Goal: Task Accomplishment & Management: Complete application form

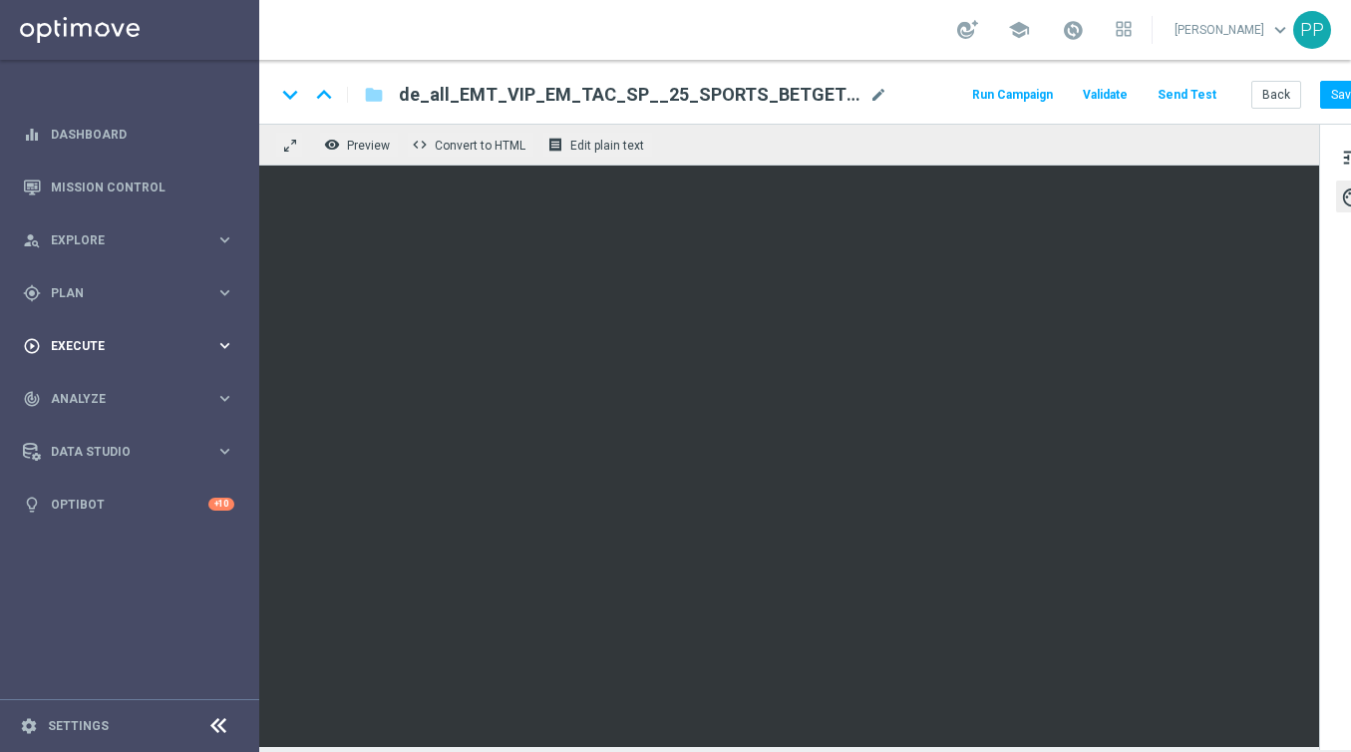
click at [79, 326] on div "play_circle_outline Execute keyboard_arrow_right" at bounding box center [128, 345] width 257 height 53
click at [82, 382] on link "Campaign Builder" at bounding box center [130, 387] width 156 height 16
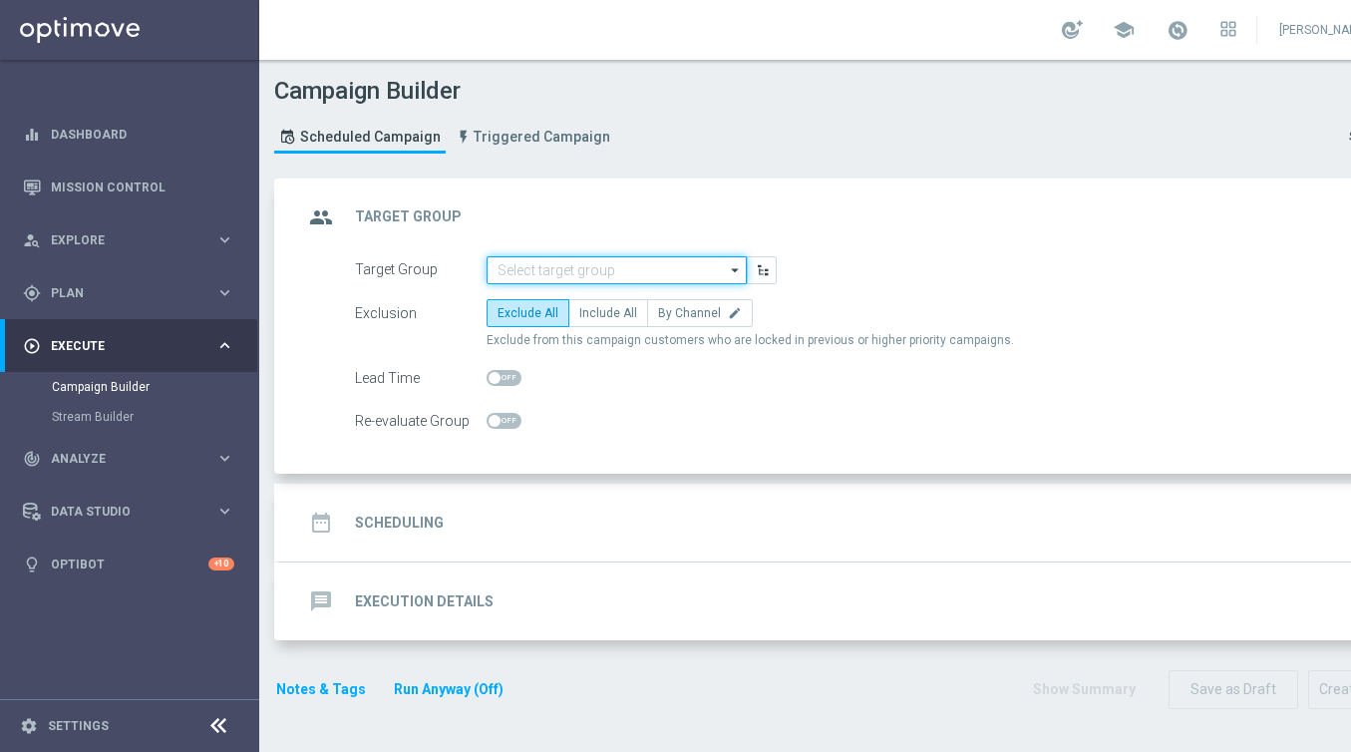
click at [535, 276] on input at bounding box center [617, 270] width 260 height 28
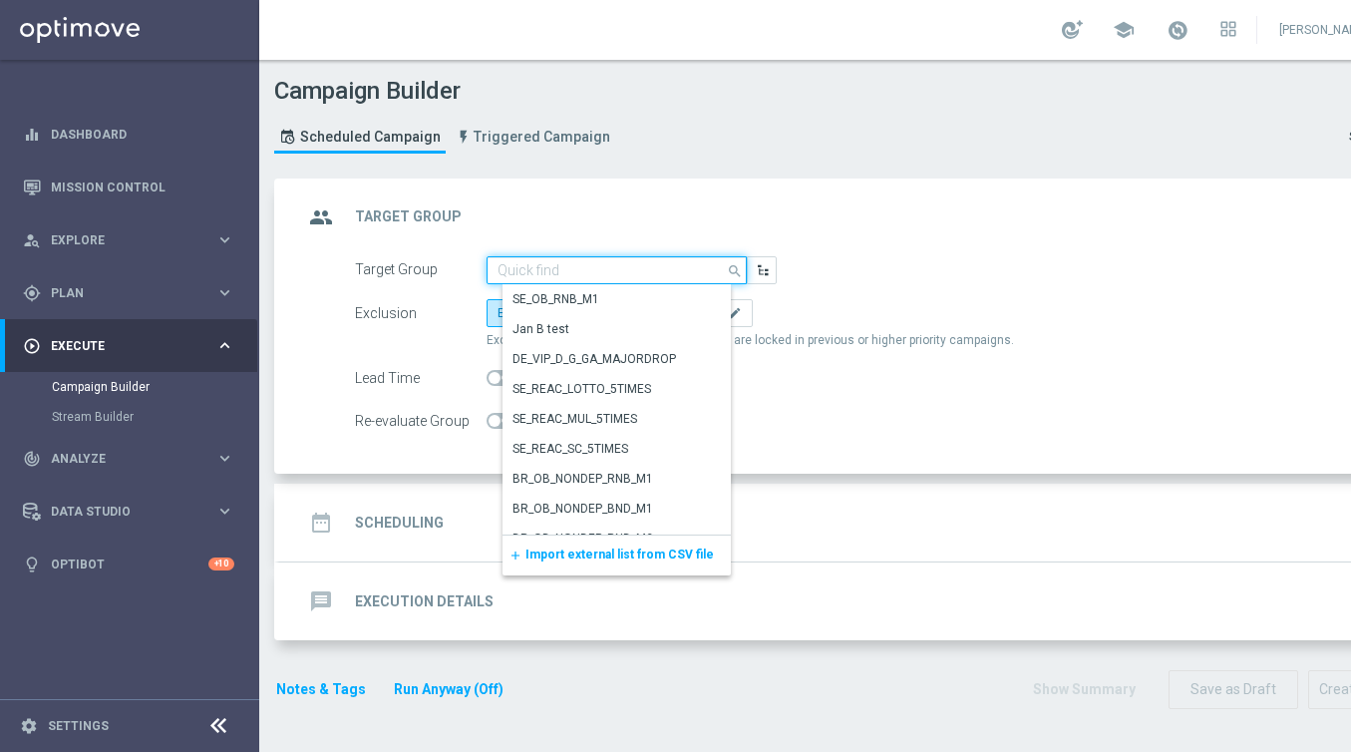
paste input "DEINT_GAMES_ACTIVE"
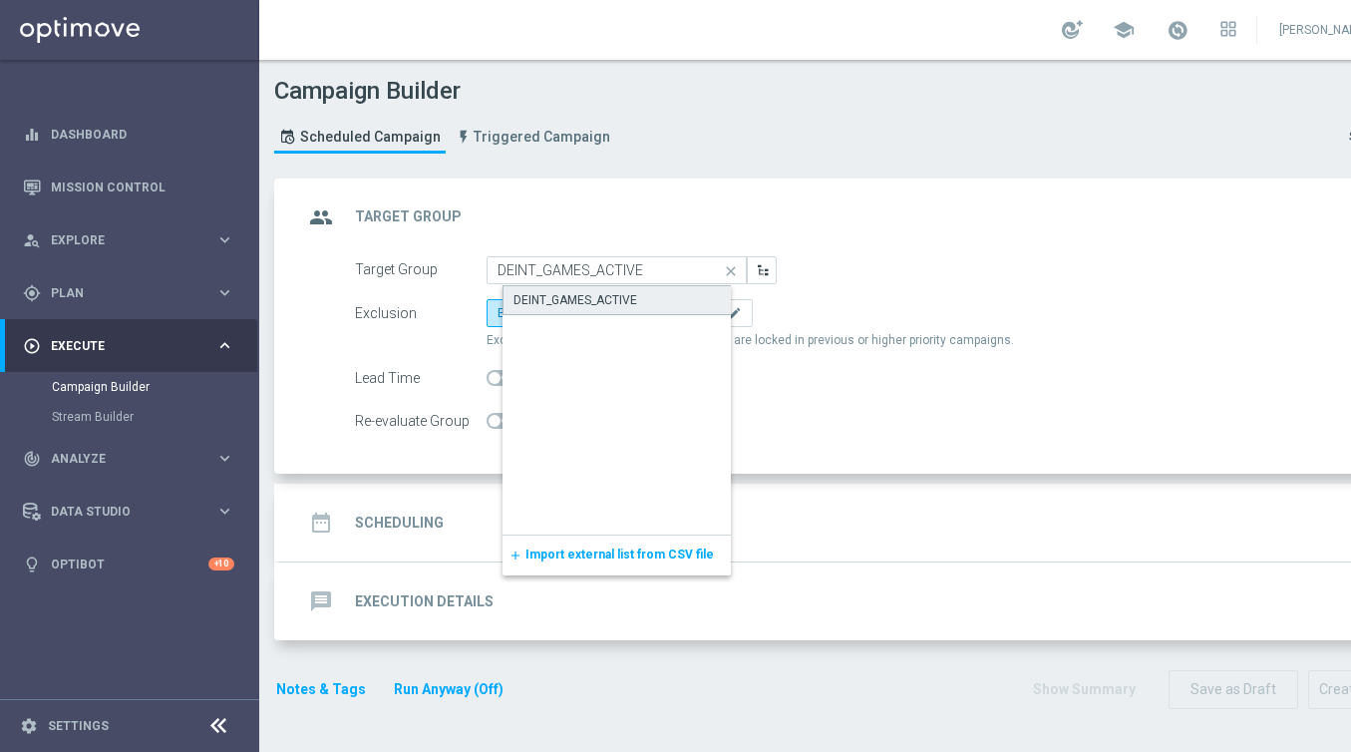
click at [563, 304] on div "DEINT_GAMES_ACTIVE" at bounding box center [575, 300] width 124 height 18
type input "DEINT_GAMES_ACTIVE"
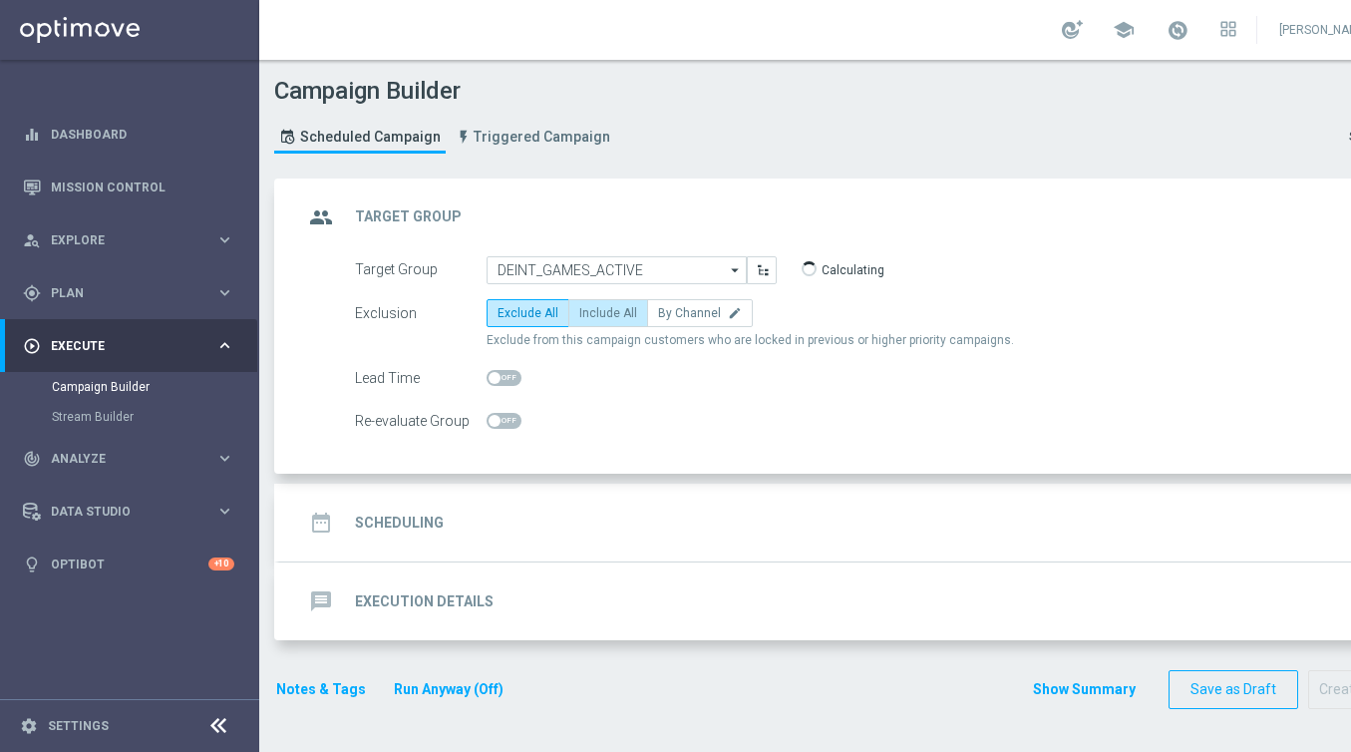
click at [603, 326] on label "Include All" at bounding box center [608, 313] width 80 height 28
click at [592, 323] on input "Include All" at bounding box center [585, 316] width 13 height 13
radio input "true"
click at [438, 515] on h2 "Scheduling" at bounding box center [399, 522] width 89 height 19
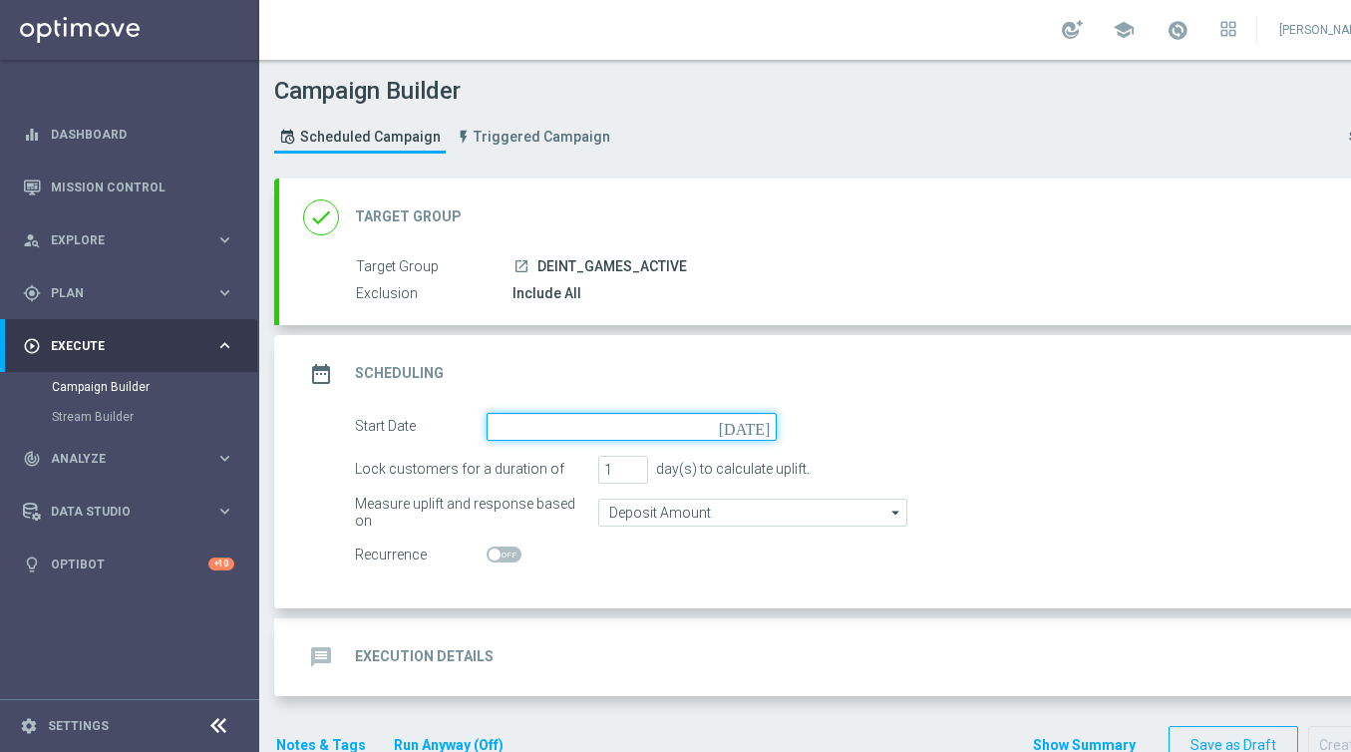
click at [537, 416] on input at bounding box center [632, 427] width 290 height 28
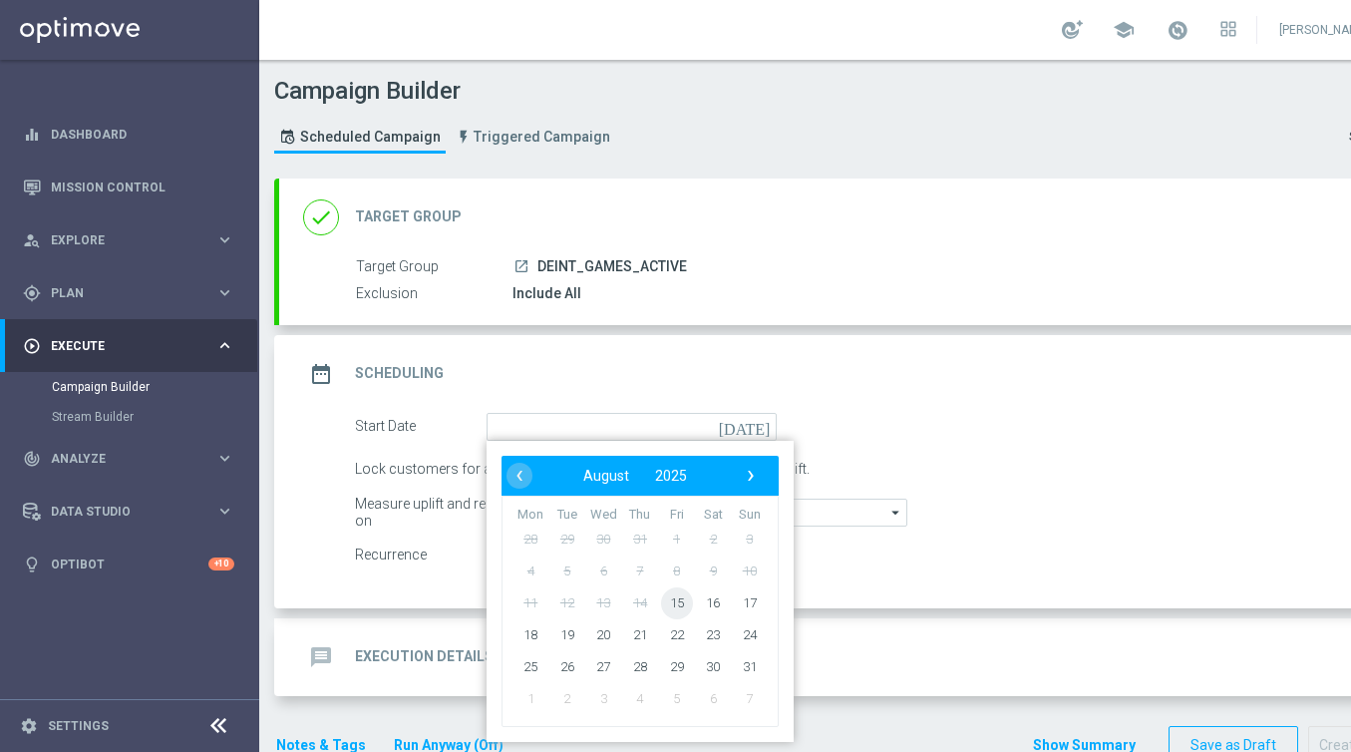
click at [682, 590] on span "15" at bounding box center [677, 602] width 32 height 32
type input "[DATE]"
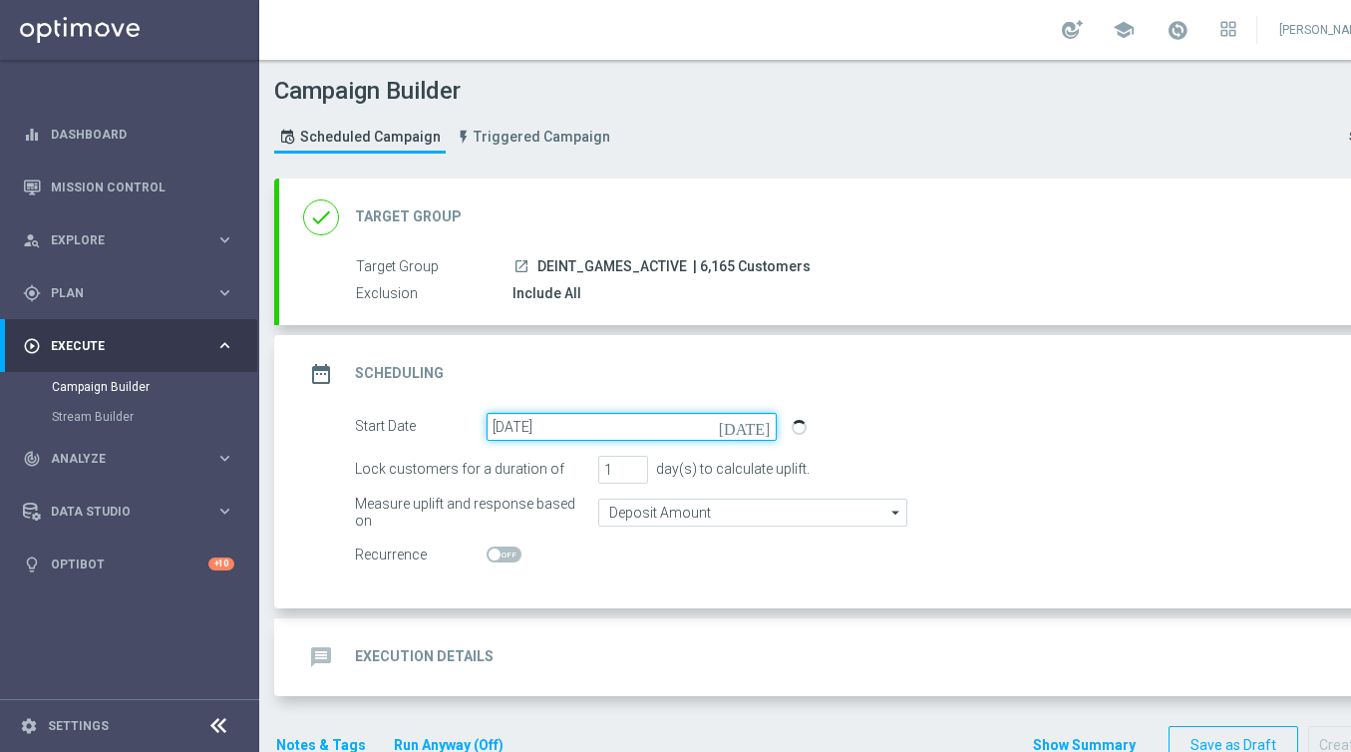
click at [518, 439] on input "[DATE]" at bounding box center [632, 427] width 290 height 28
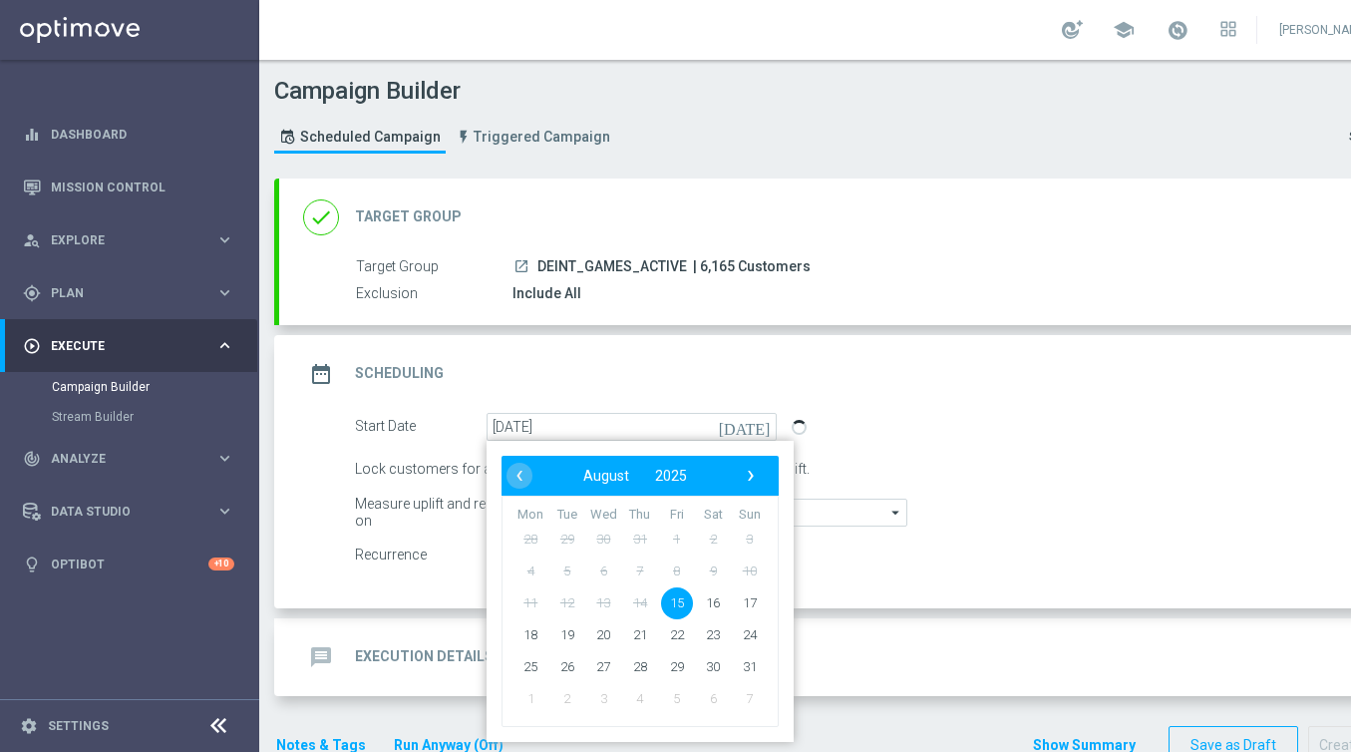
click at [727, 304] on div "Target Group launch DEINT_GAMES_ACTIVE | 6,165 Customers Exclusion Include All …" at bounding box center [859, 290] width 1161 height 69
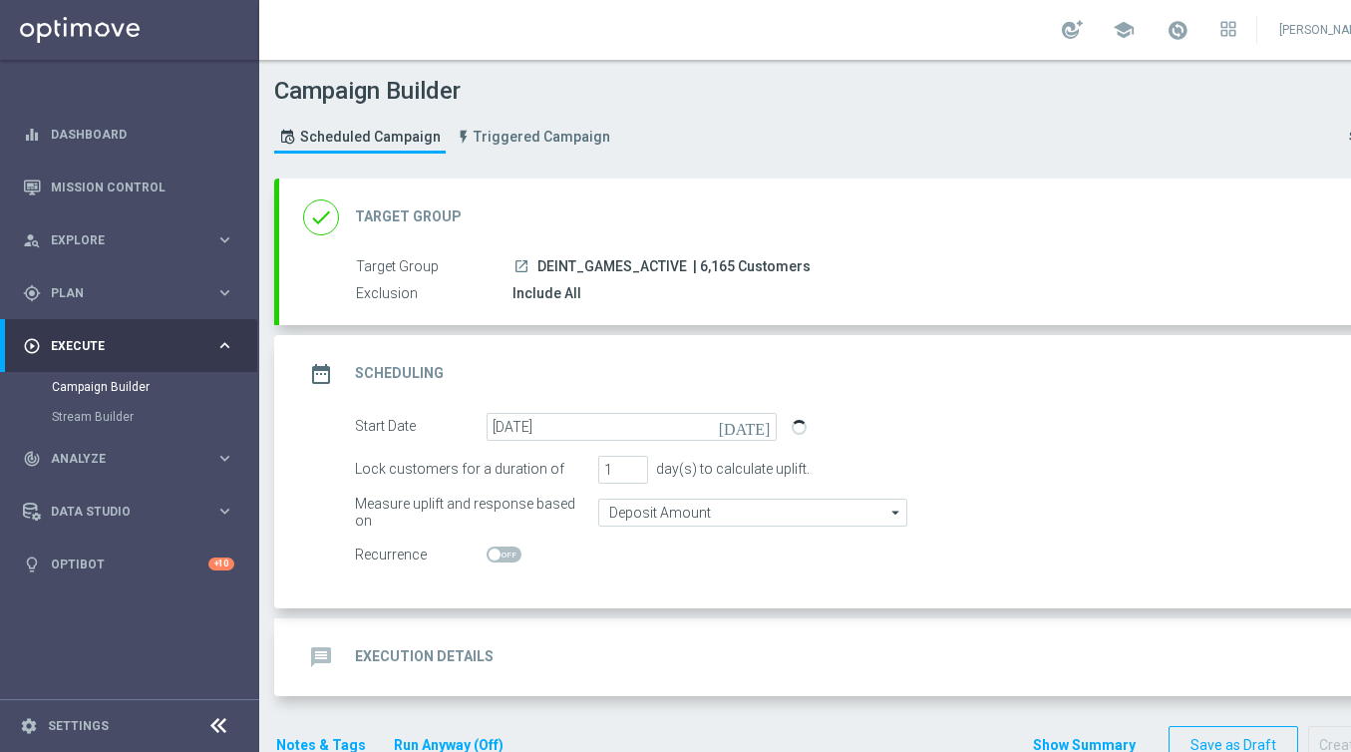
click at [426, 633] on div "message Execution Details keyboard_arrow_down" at bounding box center [859, 657] width 1161 height 78
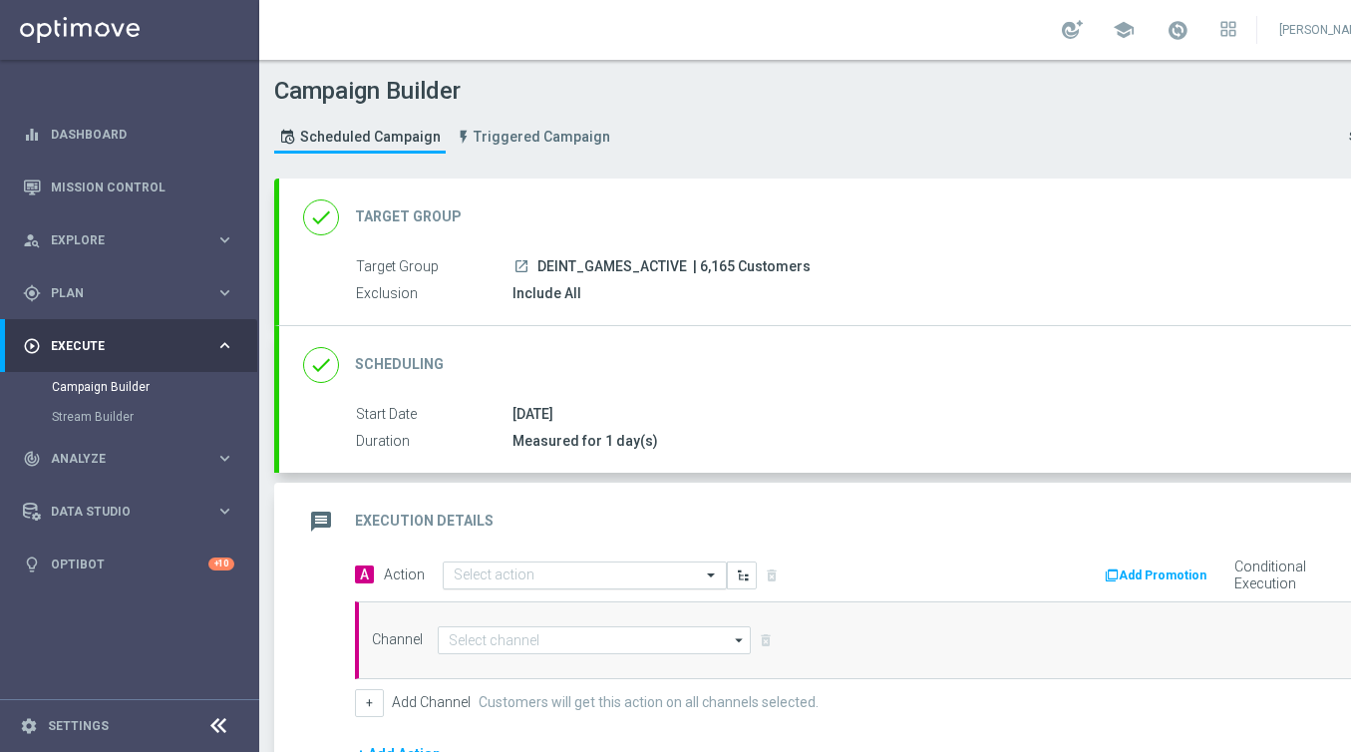
click at [462, 573] on input "text" at bounding box center [565, 575] width 222 height 17
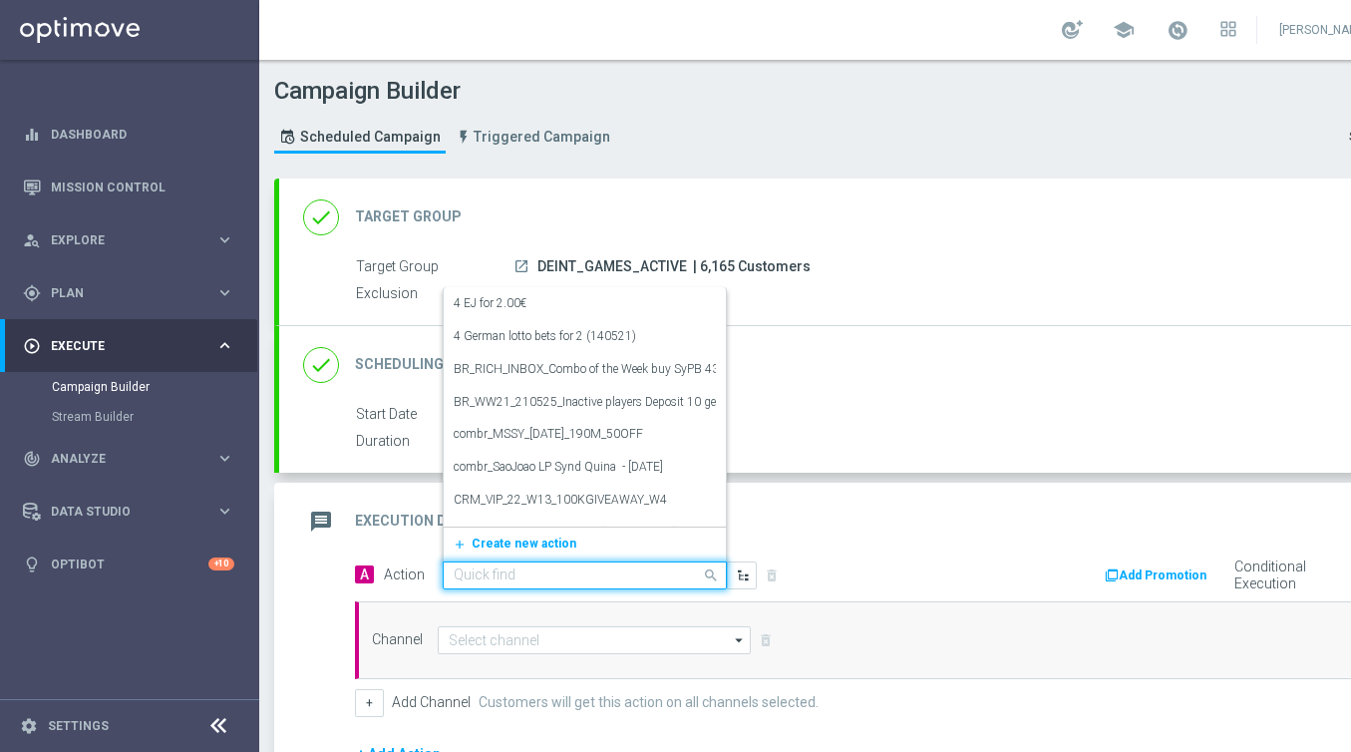
paste input "Excl. Game: Book Of Majestic Lemur - Spinomenal"
type input "Excl. Game: Book Of Majestic Lemur - Spinomenal"
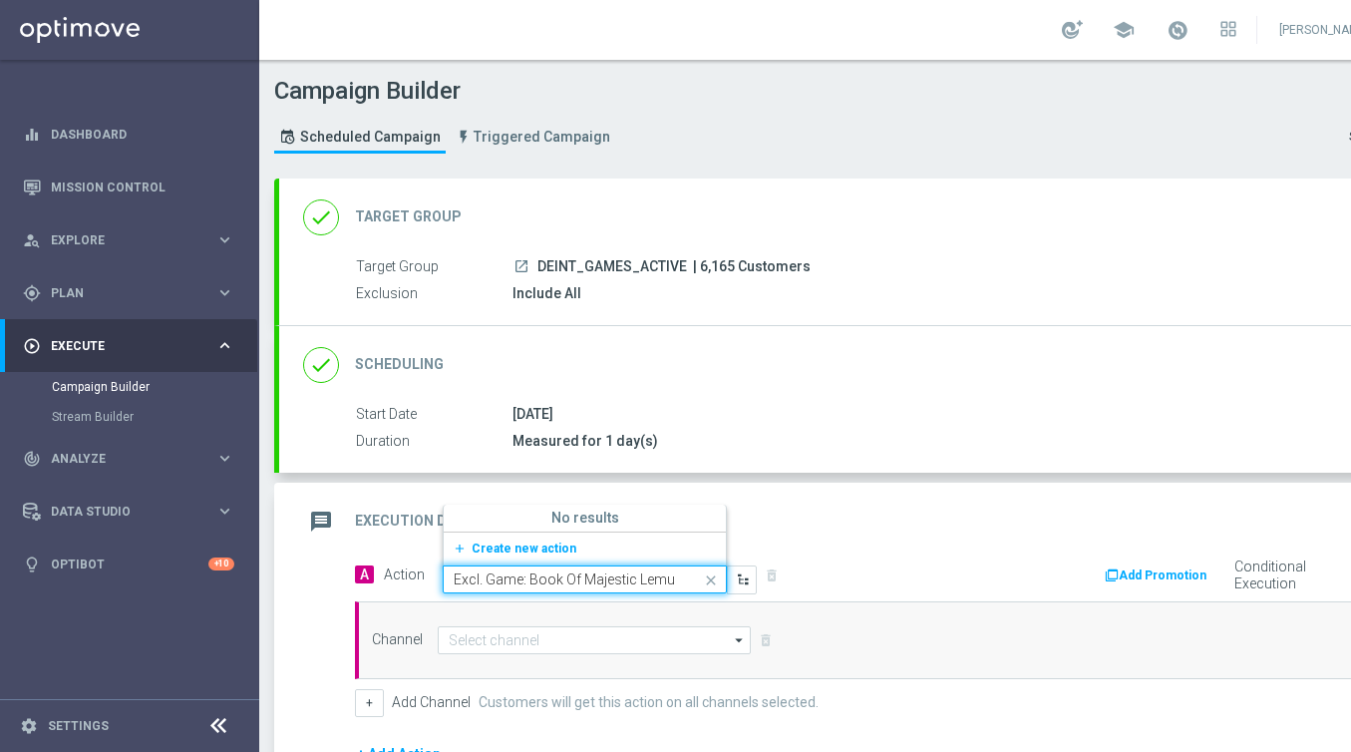
scroll to position [0, 82]
click at [488, 552] on span "Create new action" at bounding box center [524, 548] width 105 height 14
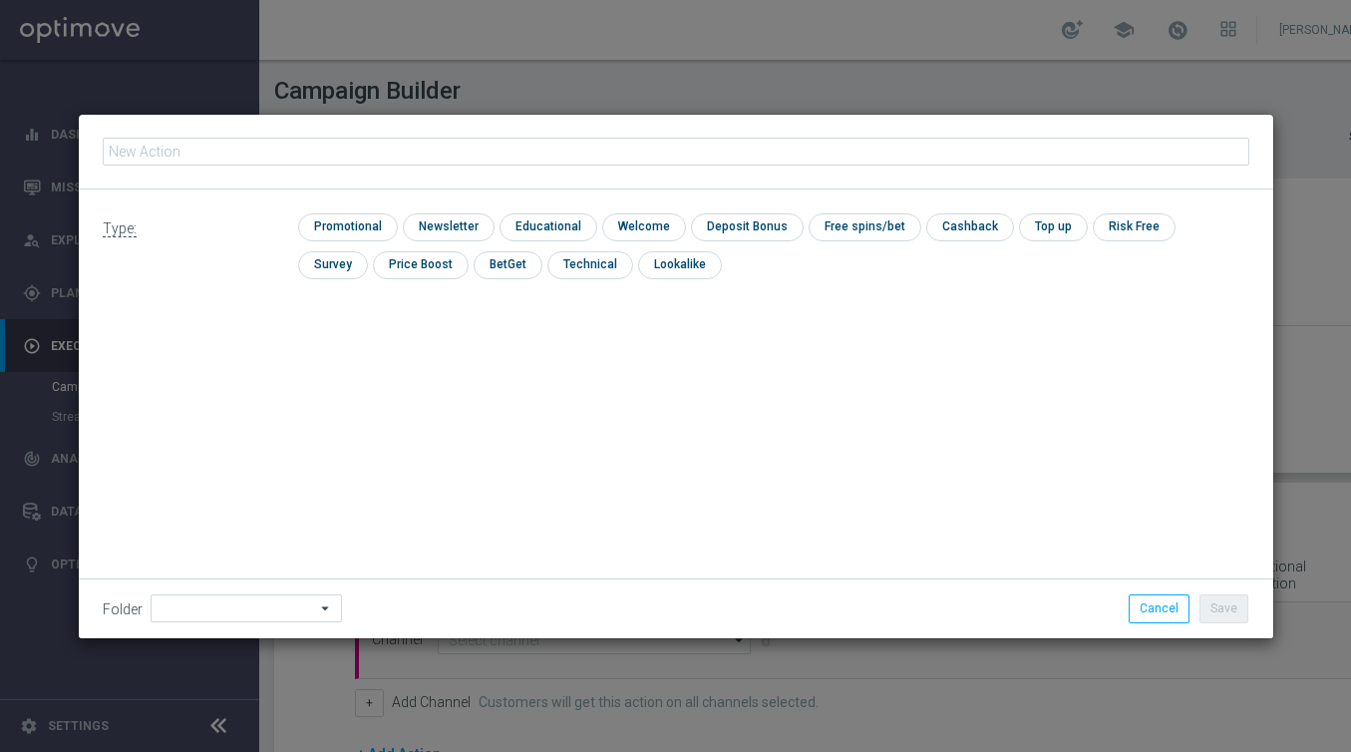
type input "Excl. Game: Book Of Majestic Lemur - Spinomenal"
click at [305, 224] on input "checkbox" at bounding box center [345, 226] width 95 height 27
checkbox input "true"
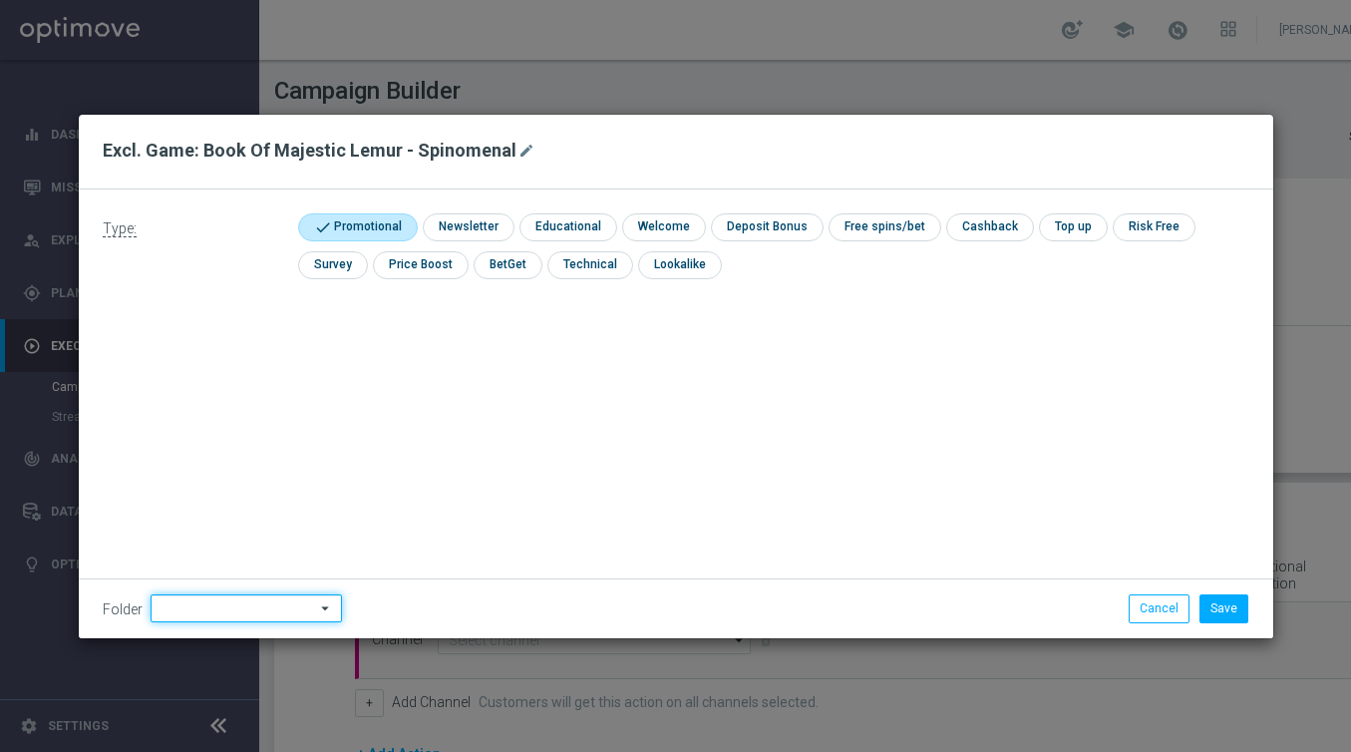
click at [268, 608] on input at bounding box center [246, 608] width 191 height 28
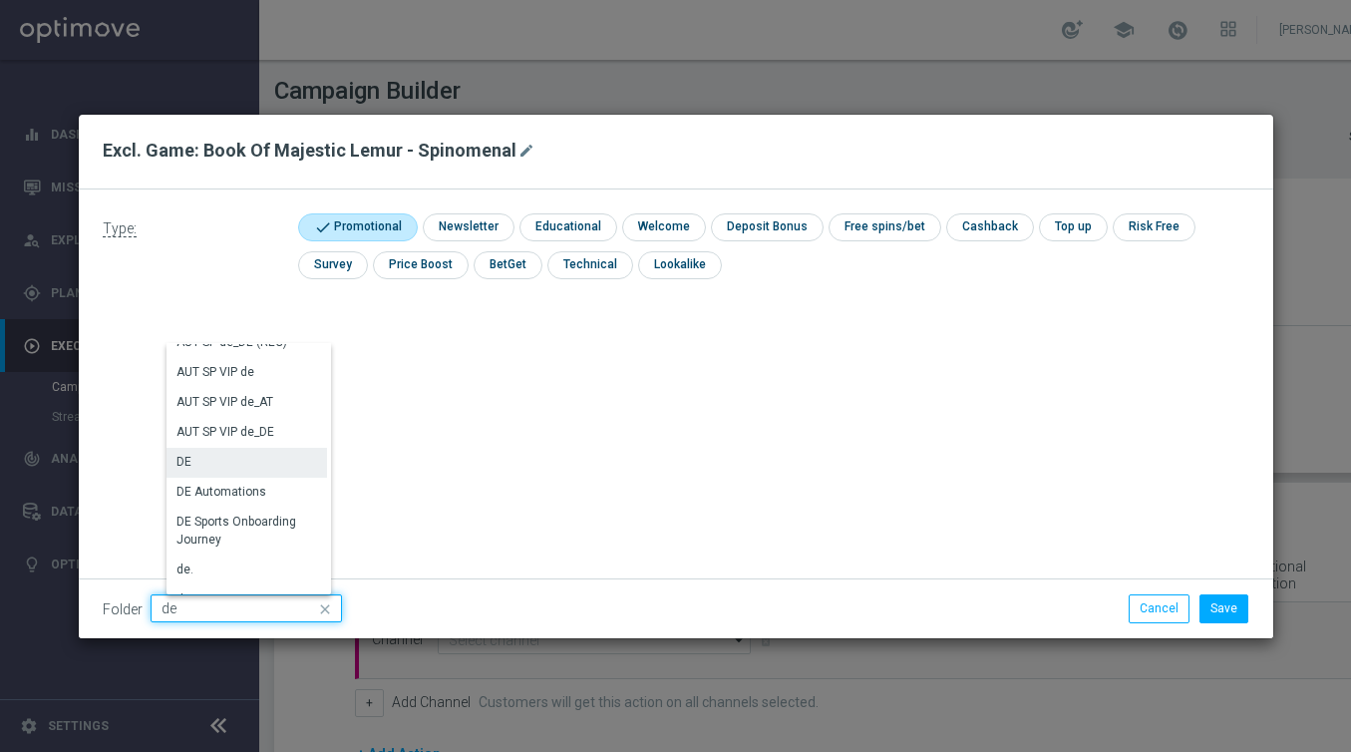
scroll to position [1976, 0]
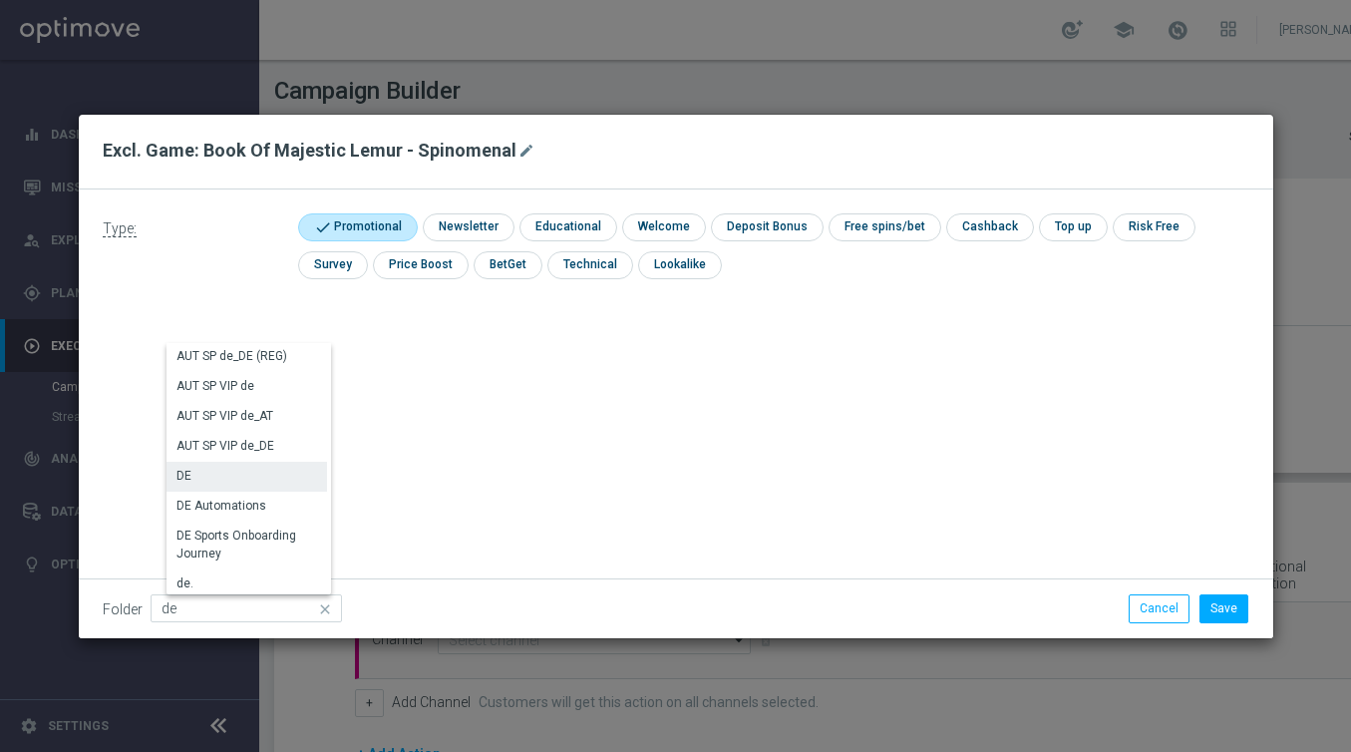
click at [227, 482] on div "DE" at bounding box center [246, 476] width 161 height 28
type input "DE"
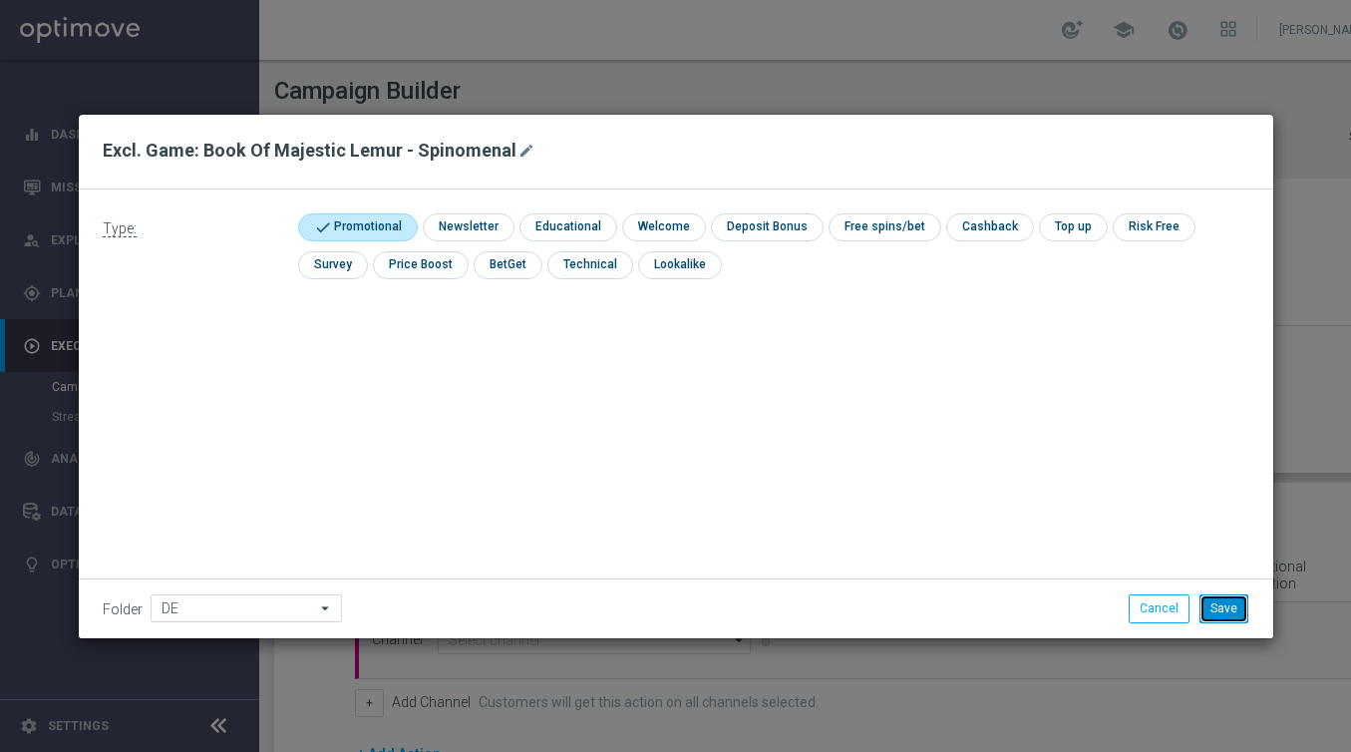
click at [1210, 615] on button "Save" at bounding box center [1223, 608] width 49 height 28
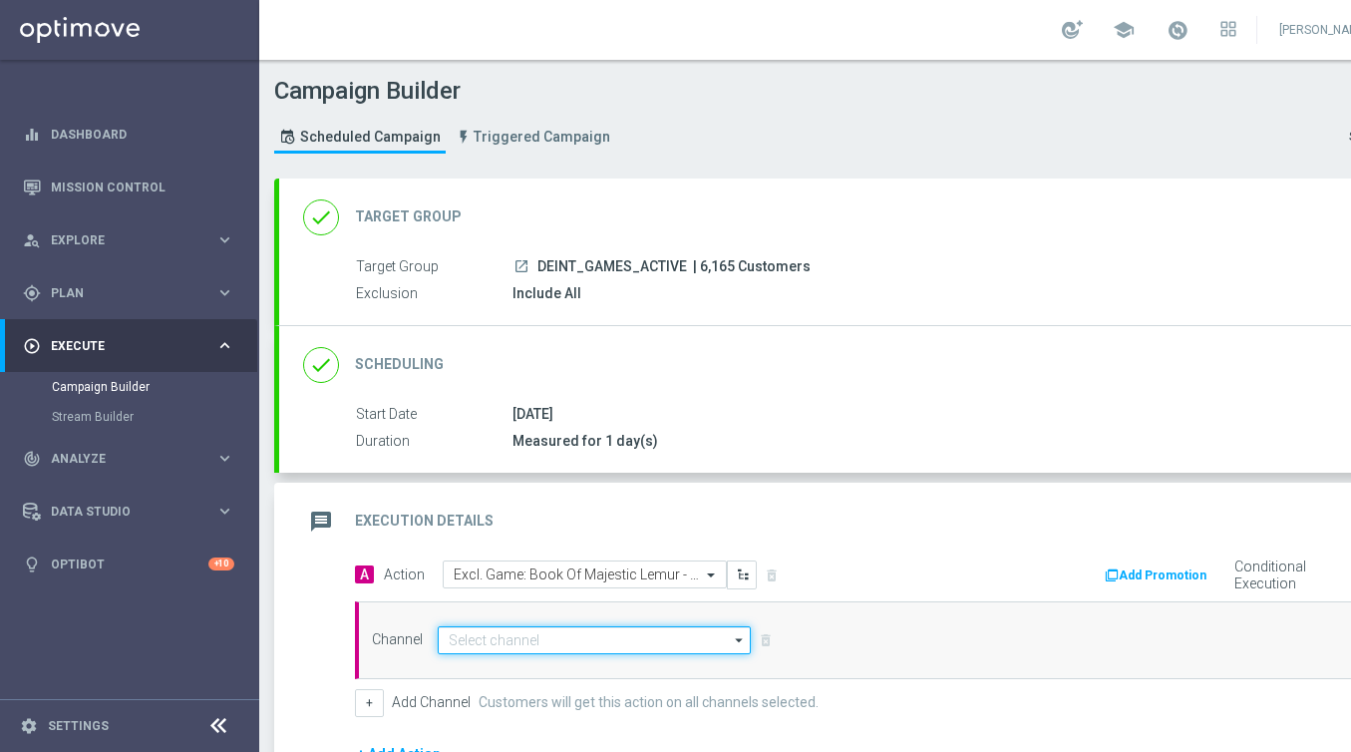
click at [481, 636] on input at bounding box center [594, 640] width 313 height 28
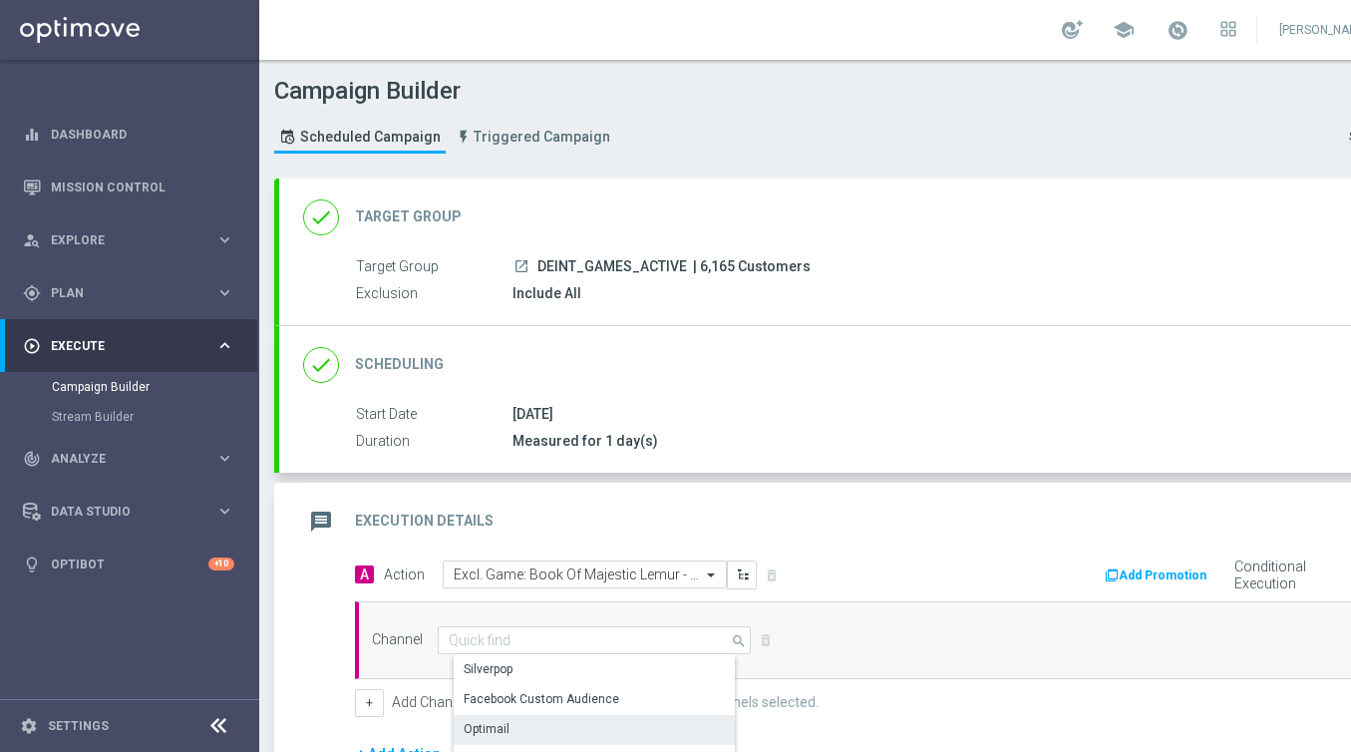
click at [474, 719] on div "Optimail" at bounding box center [602, 729] width 297 height 28
type input "Optimail"
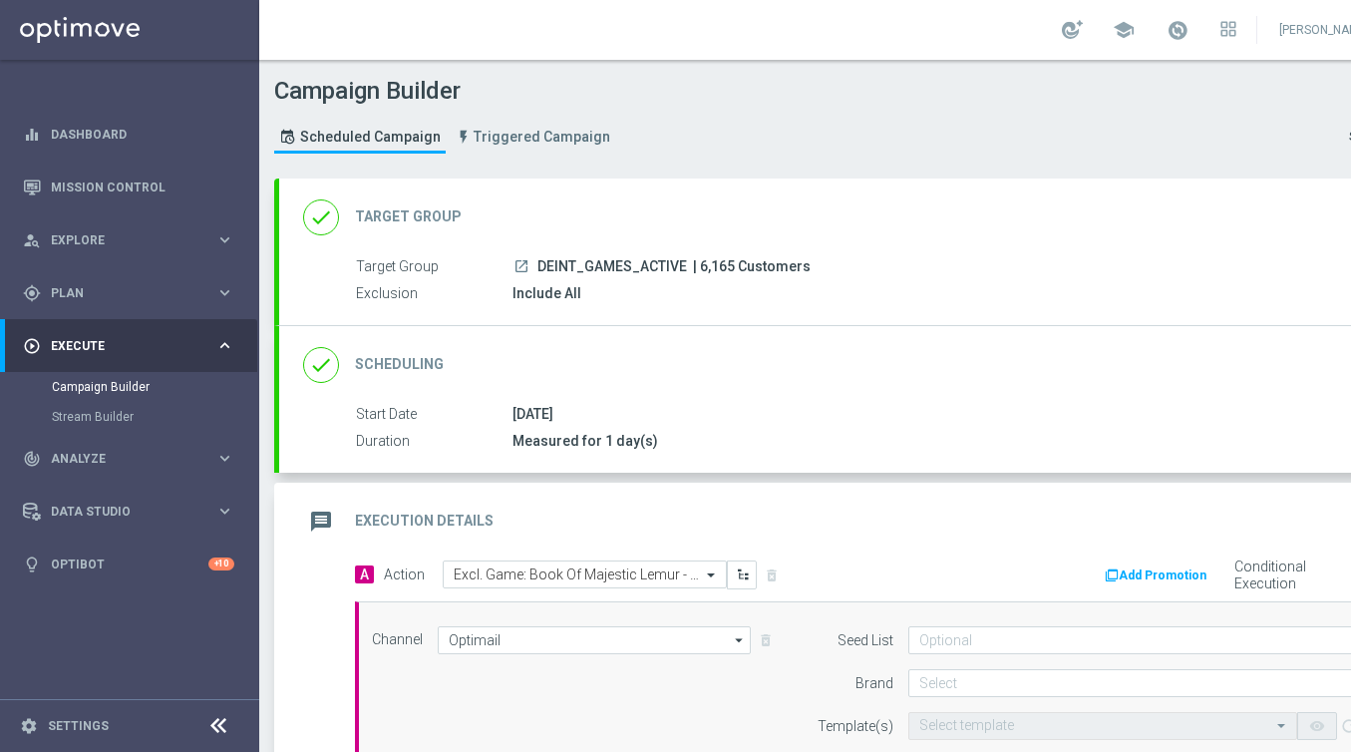
click at [715, 261] on span "| 6,165 Customers" at bounding box center [752, 267] width 118 height 18
copy span "6,165"
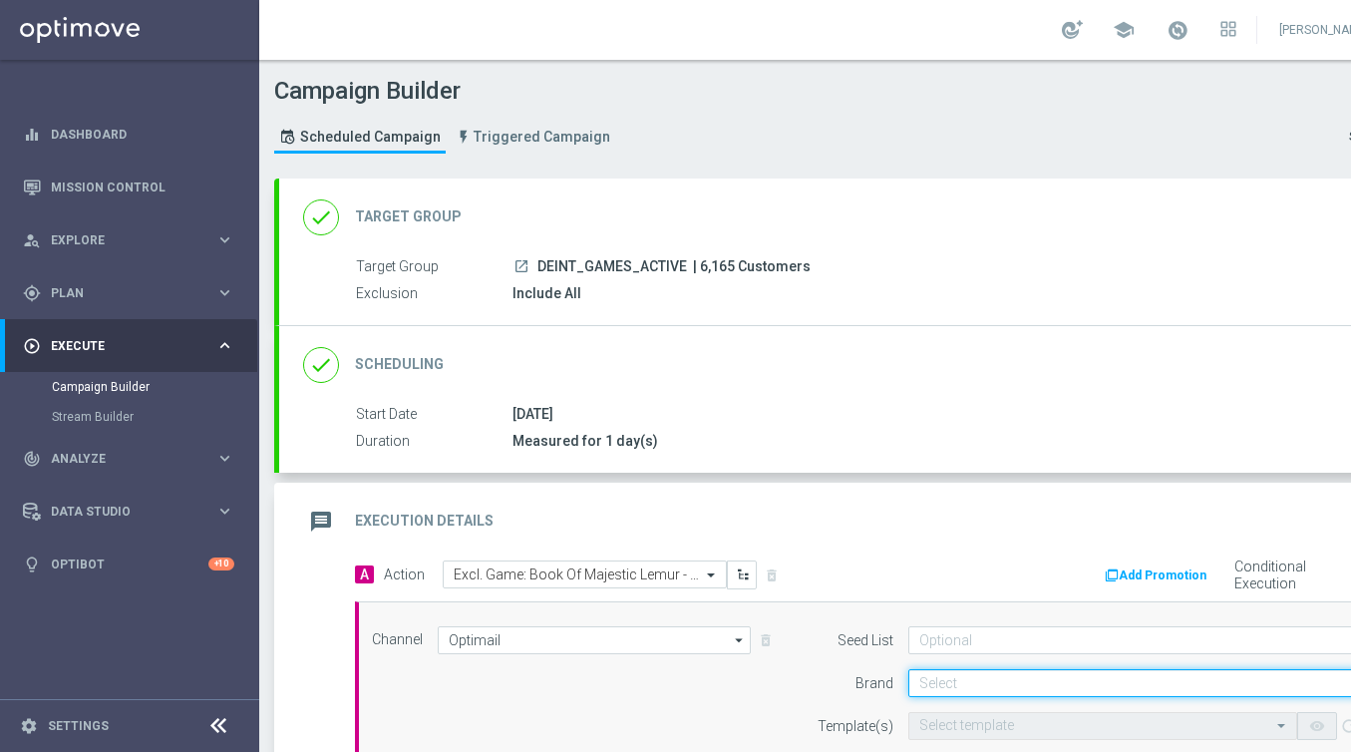
click at [950, 675] on input at bounding box center [1146, 683] width 477 height 28
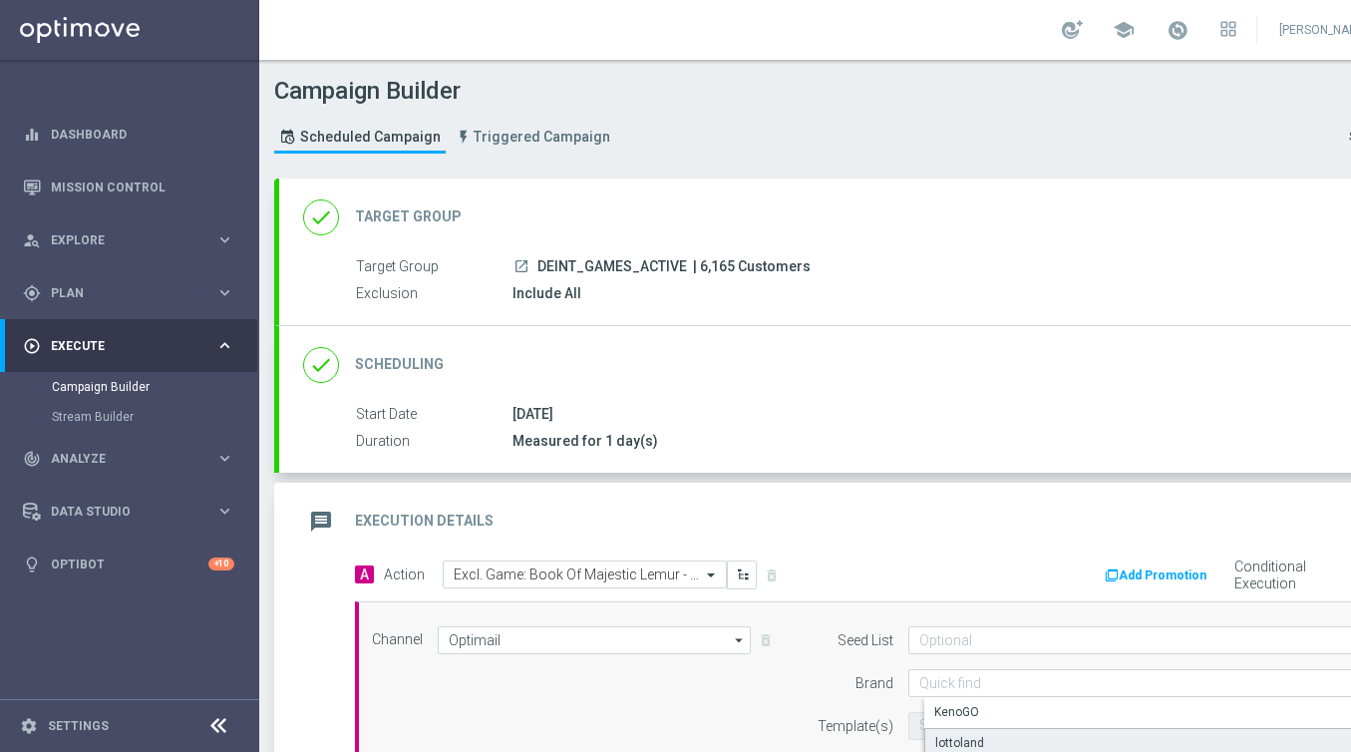
click at [944, 738] on div "lottoland" at bounding box center [959, 743] width 49 height 18
type input "lottoland"
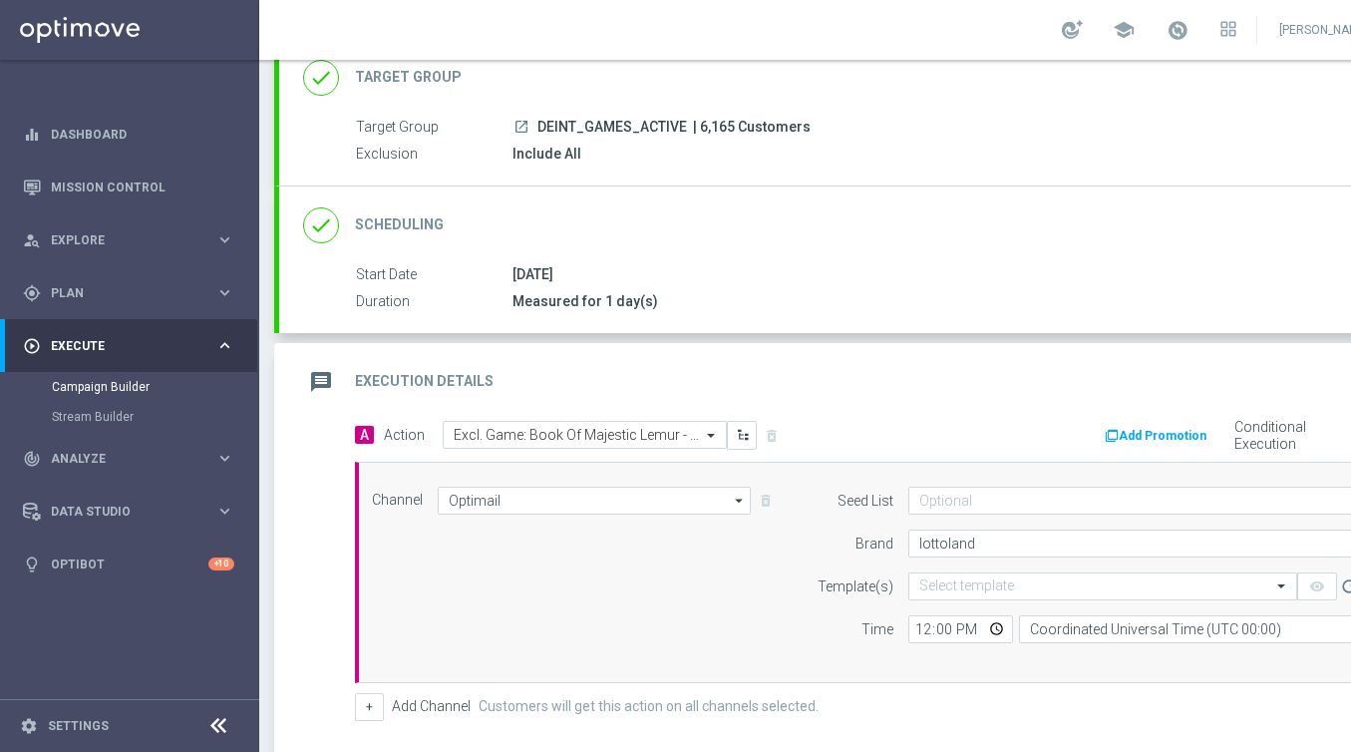
scroll to position [230, 0]
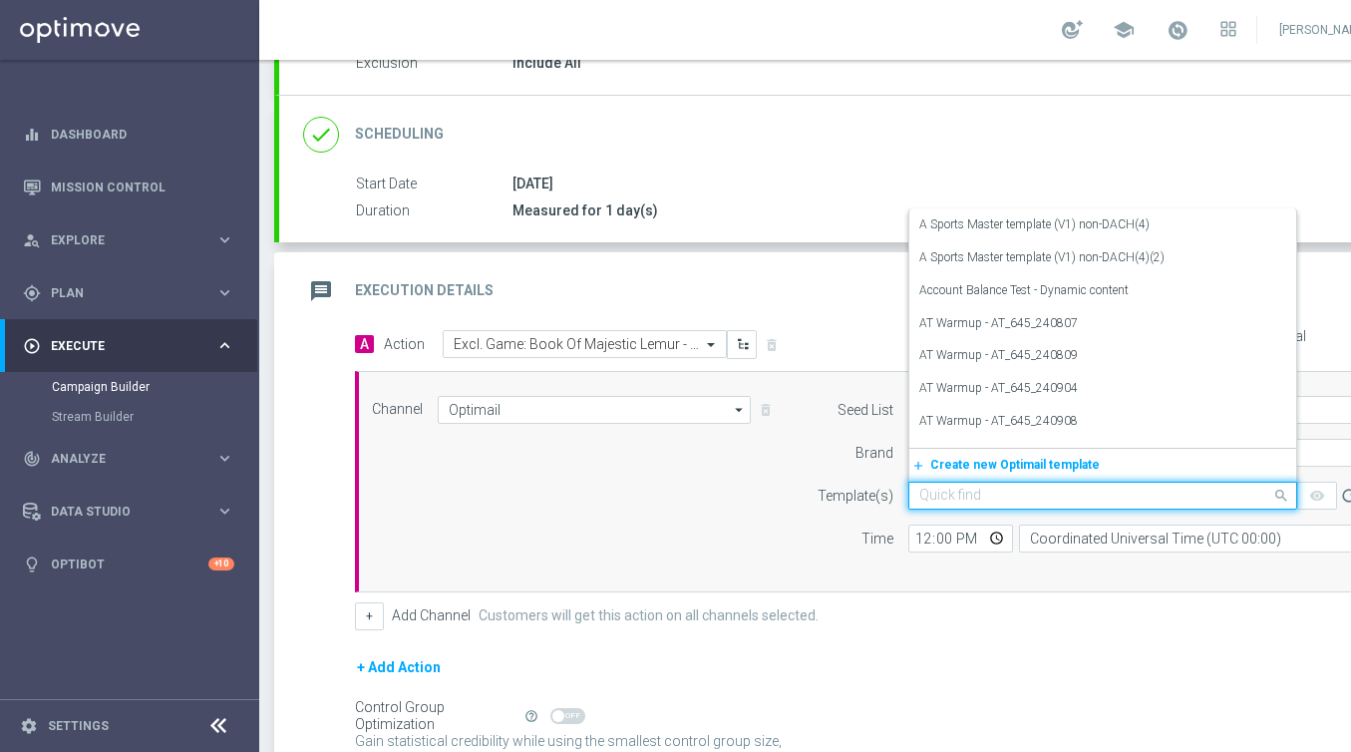
click at [952, 496] on input "text" at bounding box center [1082, 496] width 327 height 17
paste input "DE_INT_EMT_NVIP_EM_TAC_GM__EXLUSIVE_GAMES_250814"
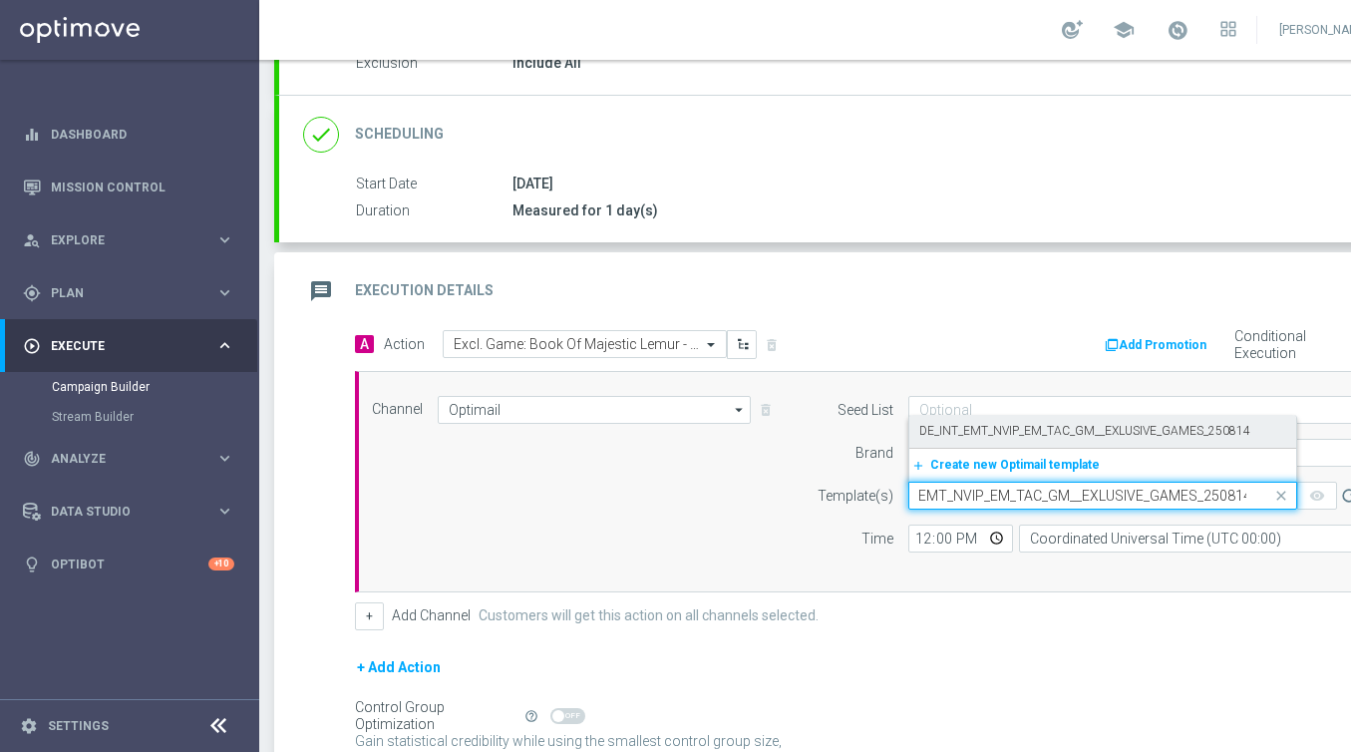
click at [941, 426] on label "DE_INT_EMT_NVIP_EM_TAC_GM__EXLUSIVE_GAMES_250814" at bounding box center [1084, 431] width 331 height 17
type input "DE_INT_EMT_NVIP_EM_TAC_GM__EXLUSIVE_GAMES_250814"
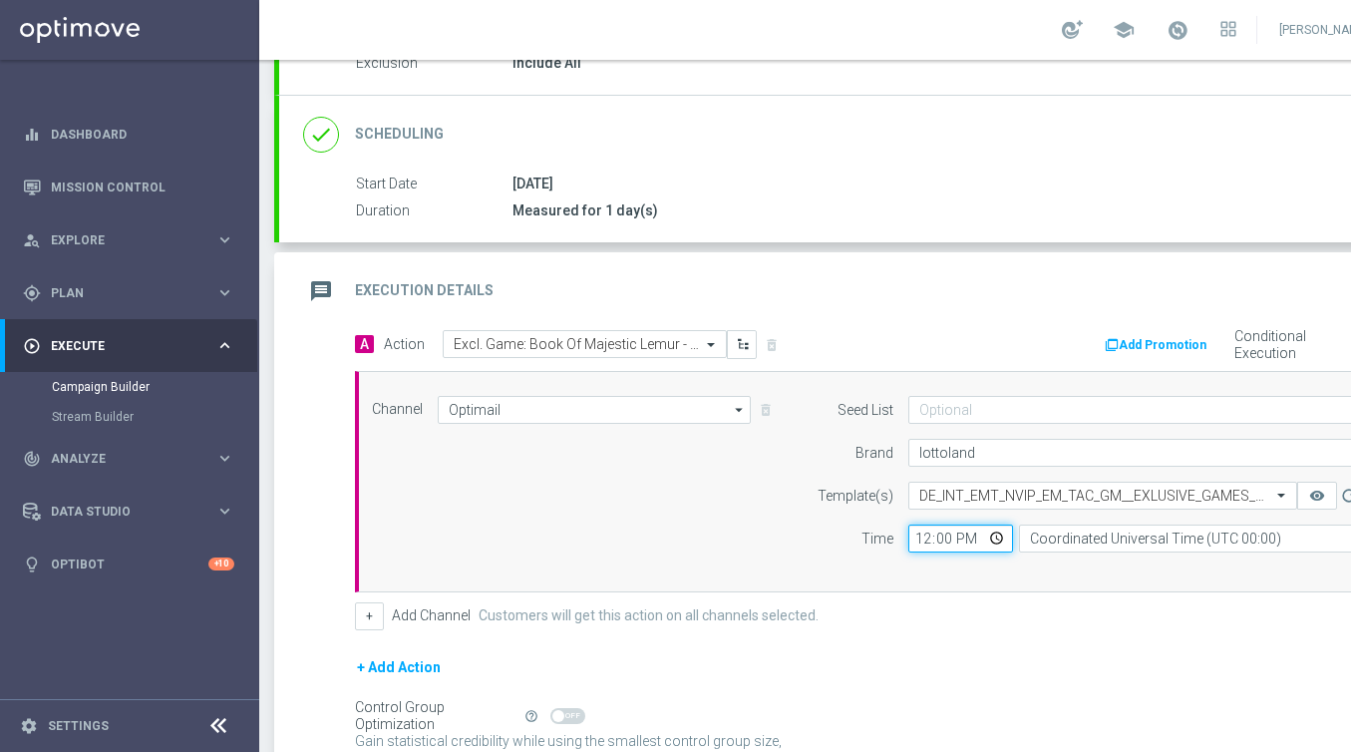
click at [918, 535] on input "12:00" at bounding box center [960, 538] width 105 height 28
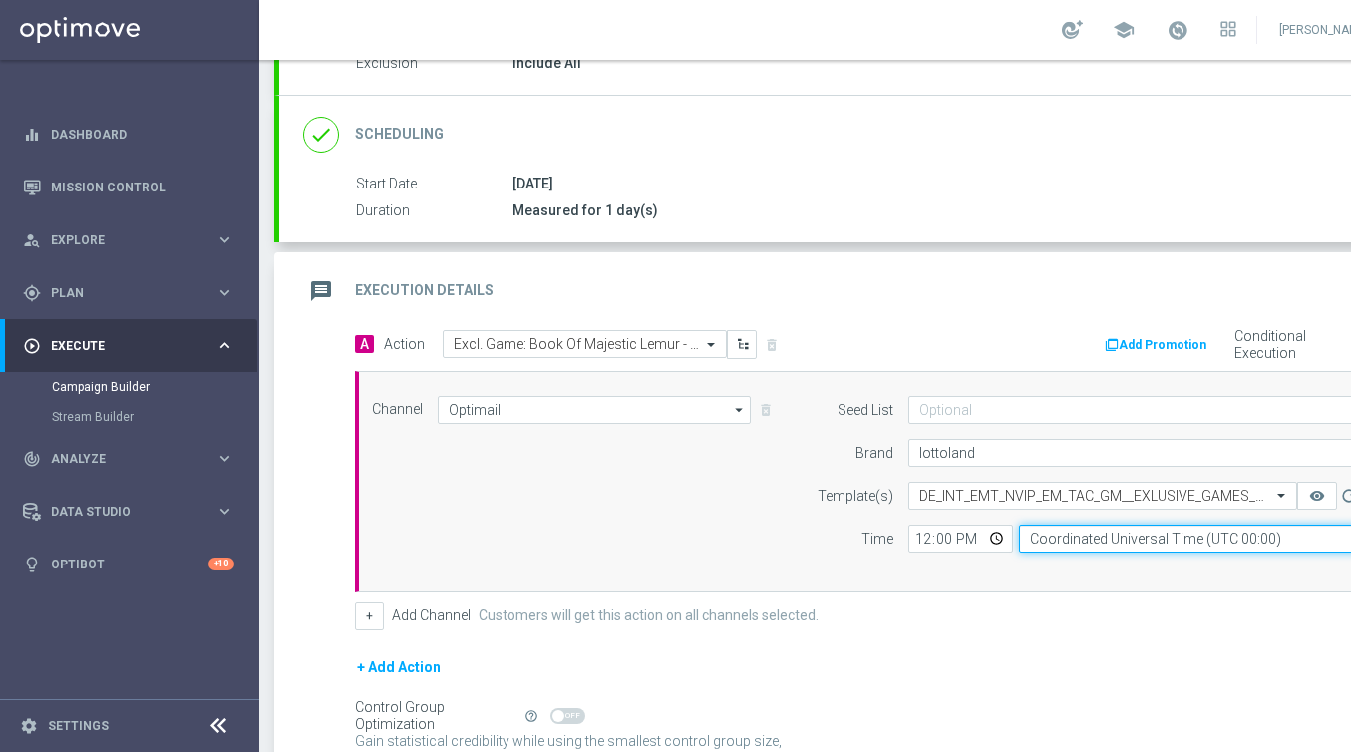
click at [1127, 547] on input "Coordinated Universal Time (UTC 00:00)" at bounding box center [1202, 538] width 366 height 28
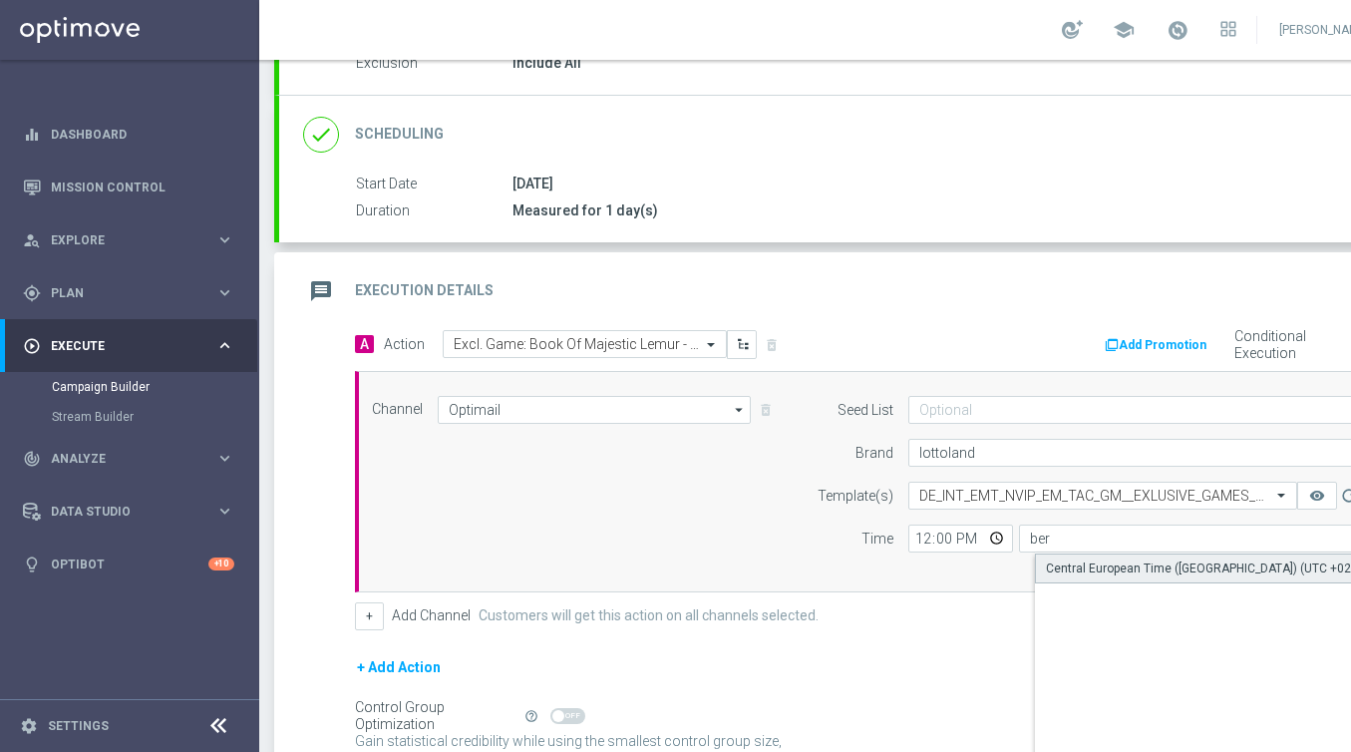
click at [1156, 559] on div "Central European Time ([GEOGRAPHIC_DATA]) (UTC +02:00)" at bounding box center [1209, 568] width 326 height 18
type input "Central European Time ([GEOGRAPHIC_DATA]) (UTC +02:00)"
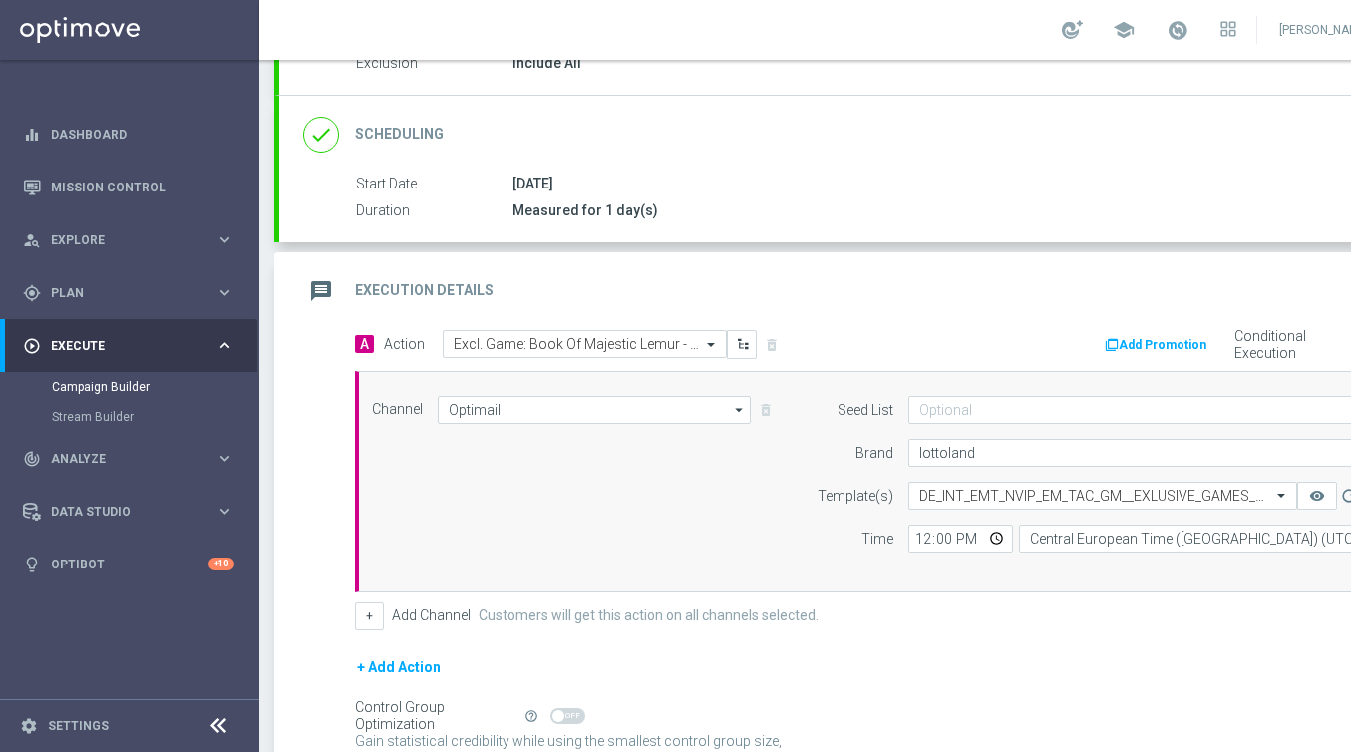
click at [894, 643] on form "A Action Select action Excl. Game: Book Of Majestic Lemur - Spinomenal delete_f…" at bounding box center [882, 572] width 1055 height 484
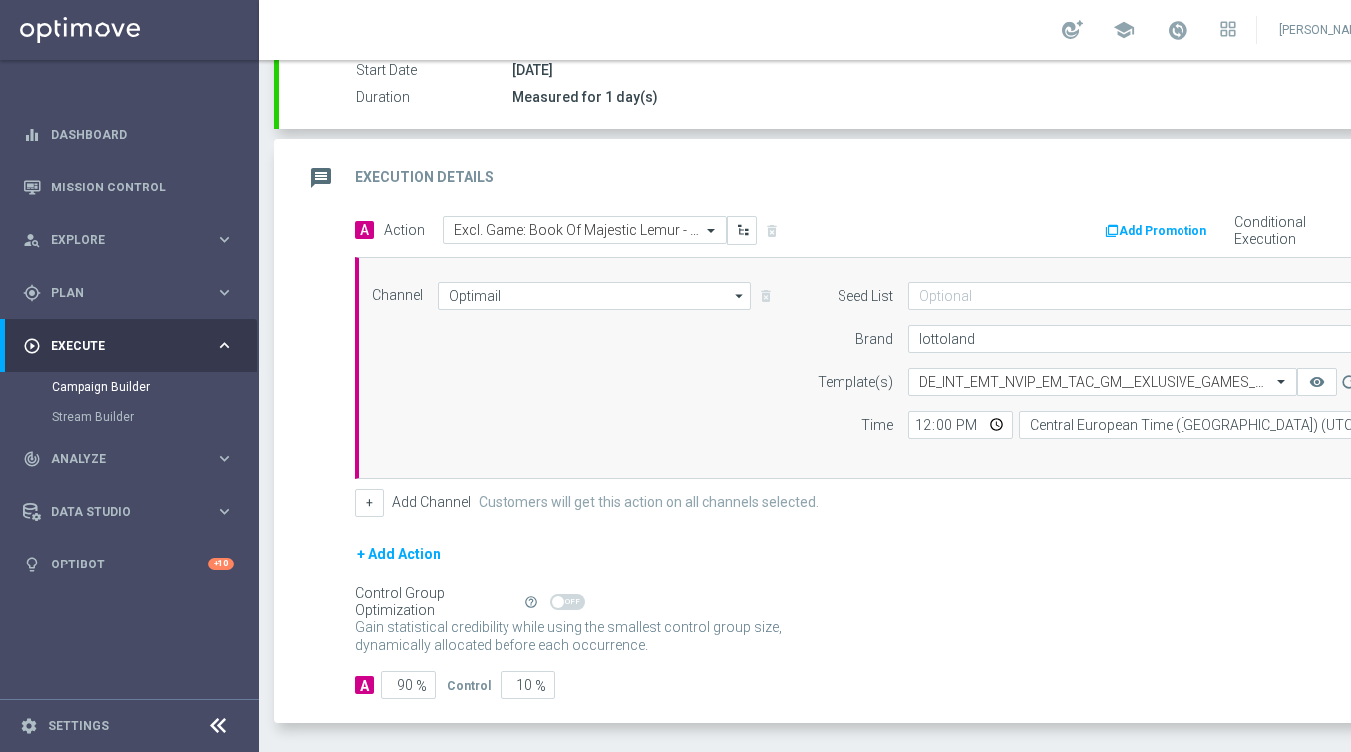
scroll to position [424, 0]
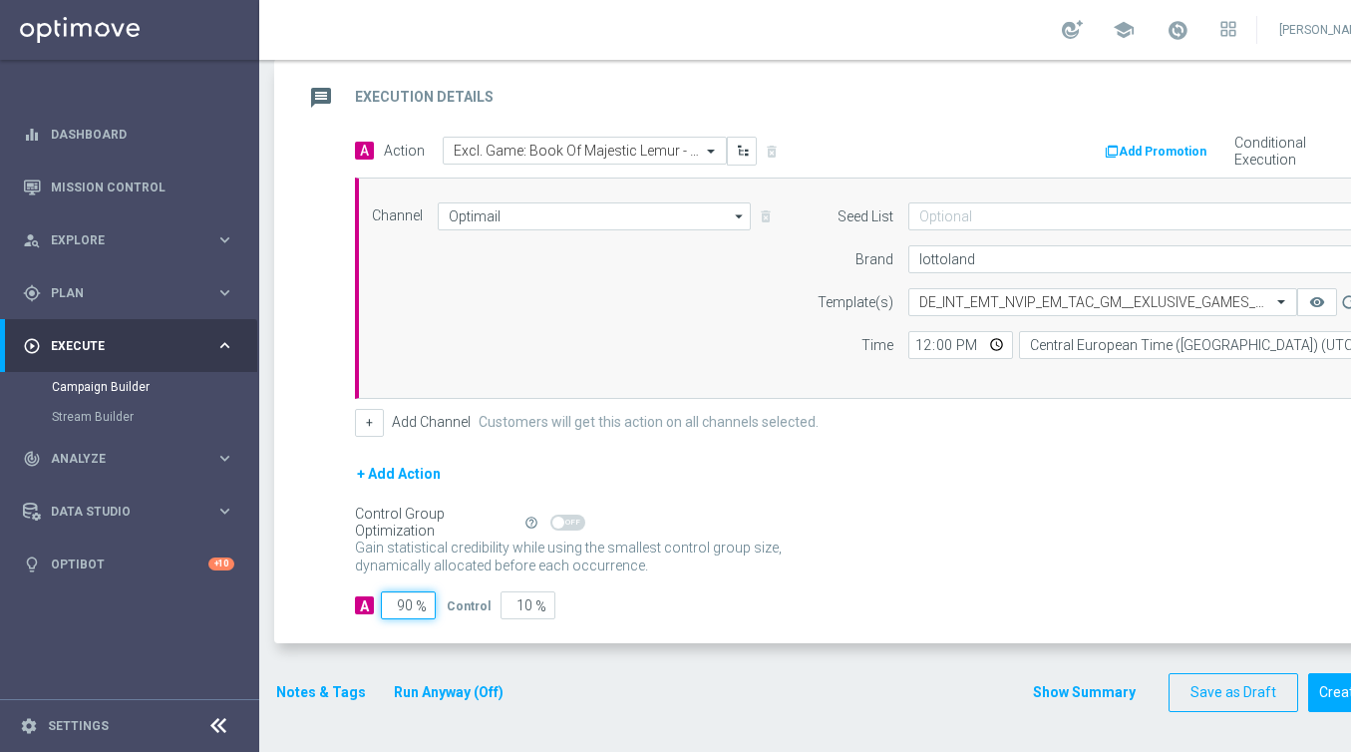
click at [412, 606] on input "90" at bounding box center [408, 605] width 55 height 28
type input "9"
type input "91"
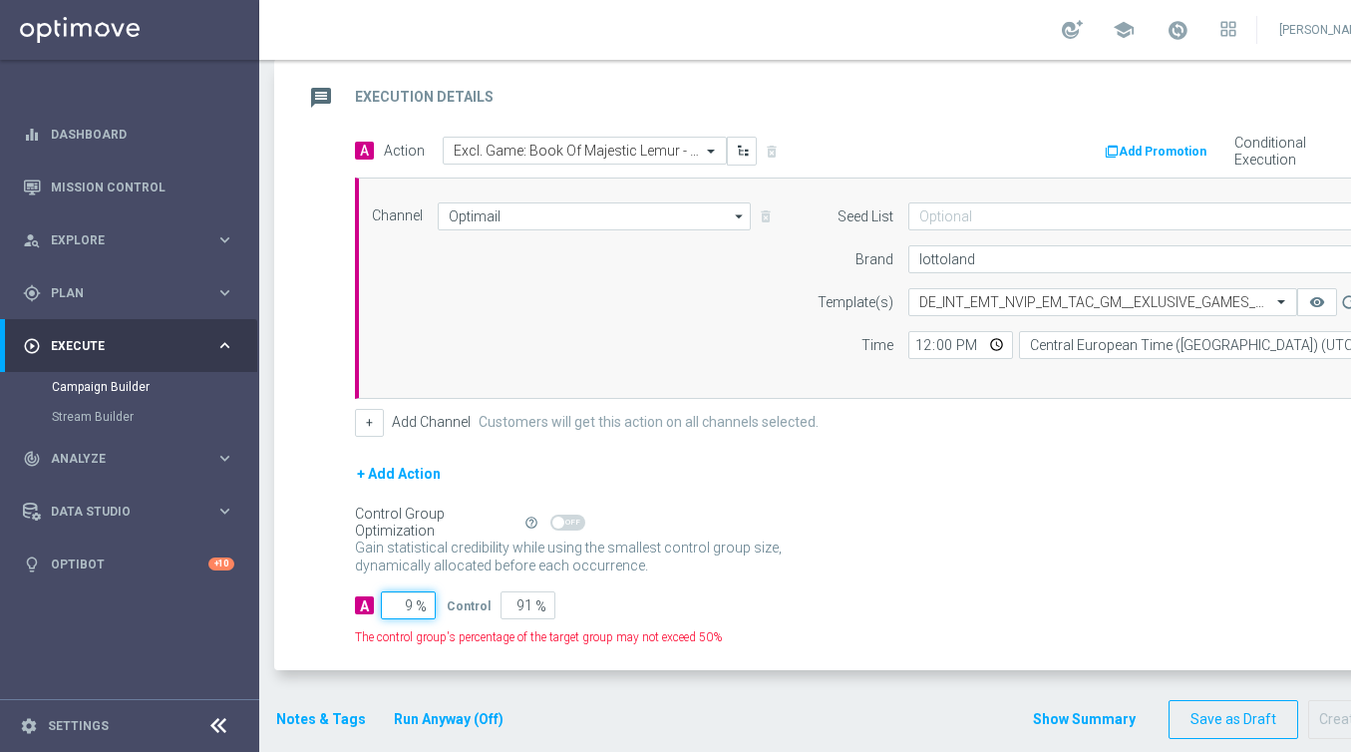
type input "98"
type input "2"
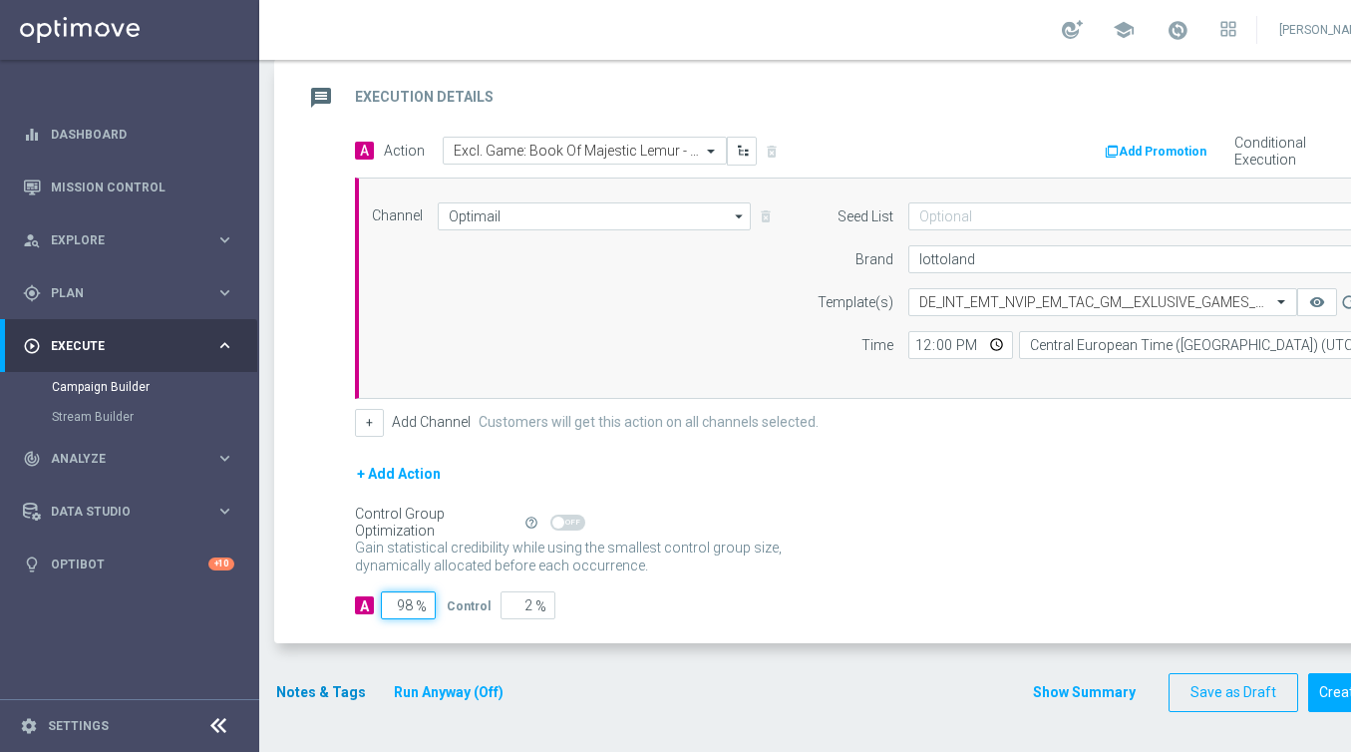
type input "98"
click at [314, 688] on button "Notes & Tags" at bounding box center [321, 692] width 94 height 25
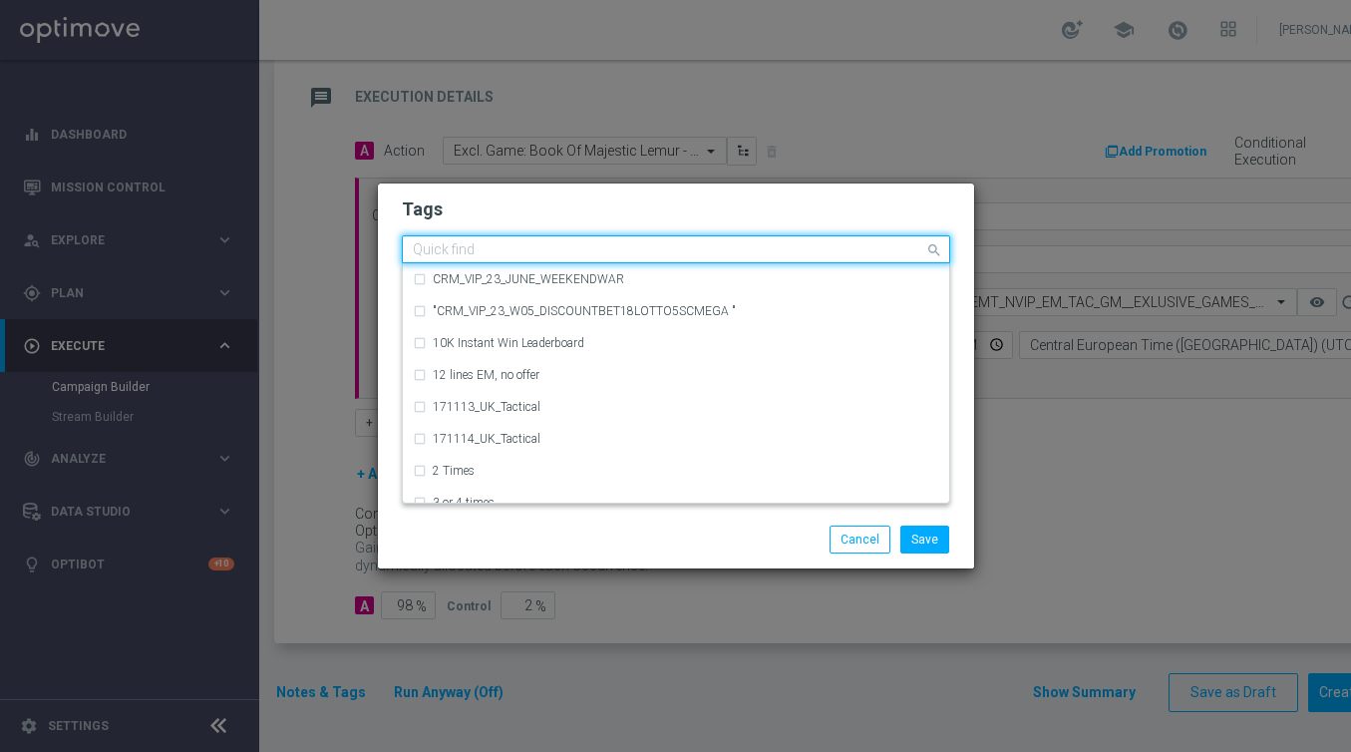
click at [463, 250] on input "text" at bounding box center [668, 250] width 511 height 17
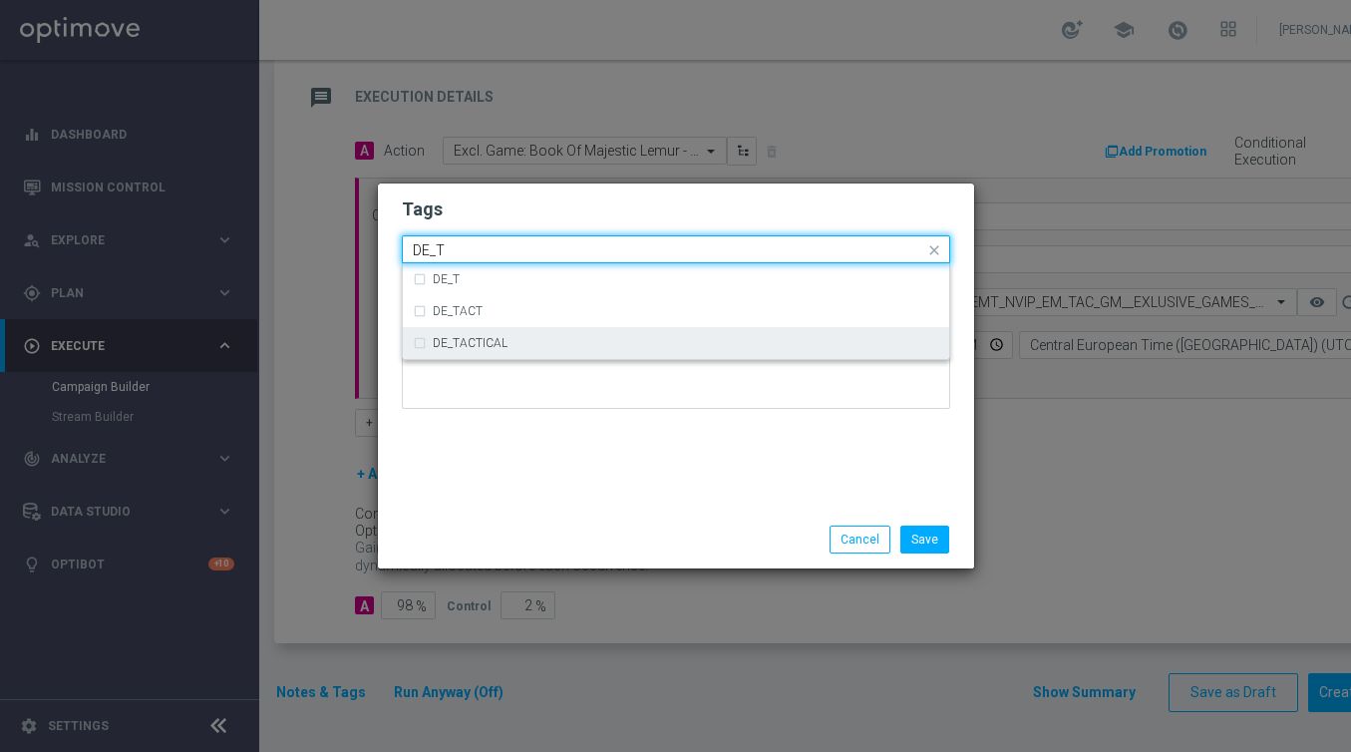
click at [444, 346] on label "DE_TACTICAL" at bounding box center [470, 343] width 75 height 12
type input "DE_T"
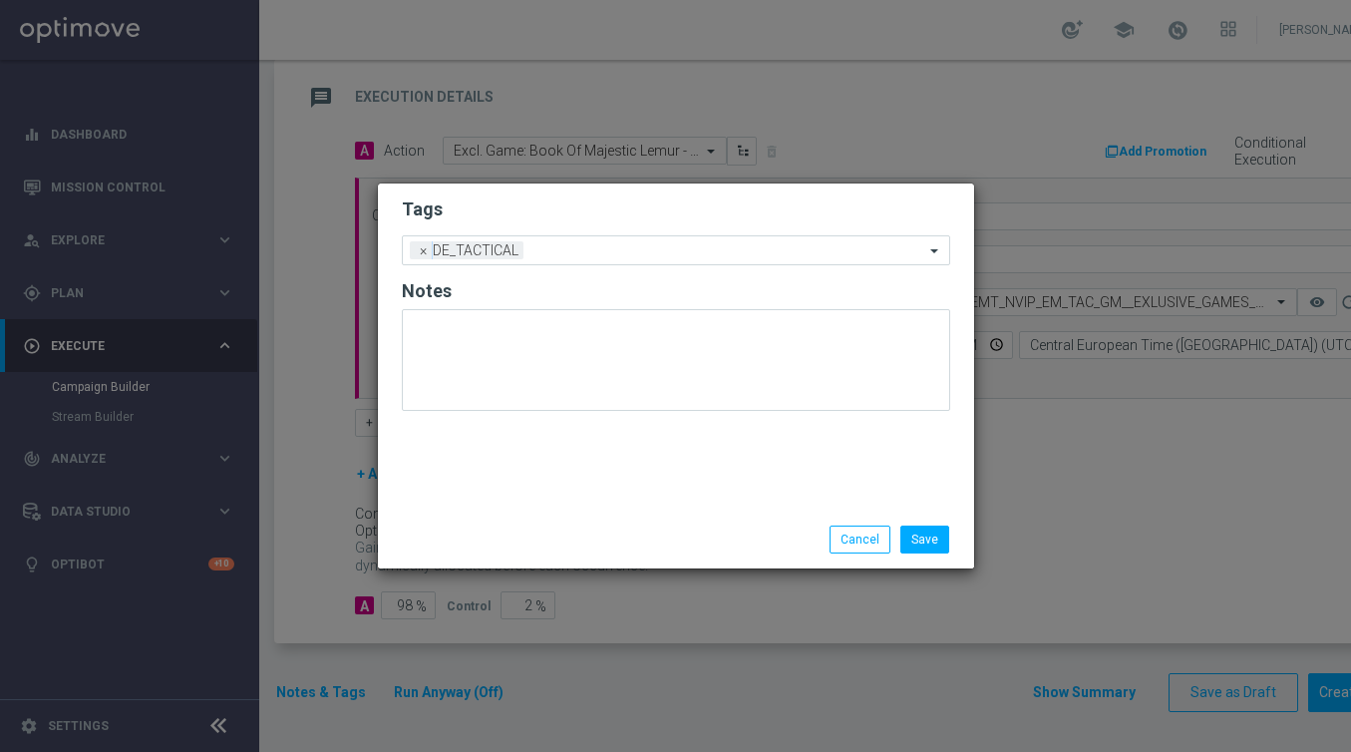
click at [533, 498] on div "Tags Add a new tag × DE_TACTICAL Notes" at bounding box center [676, 346] width 596 height 327
click at [911, 542] on button "Save" at bounding box center [924, 539] width 49 height 28
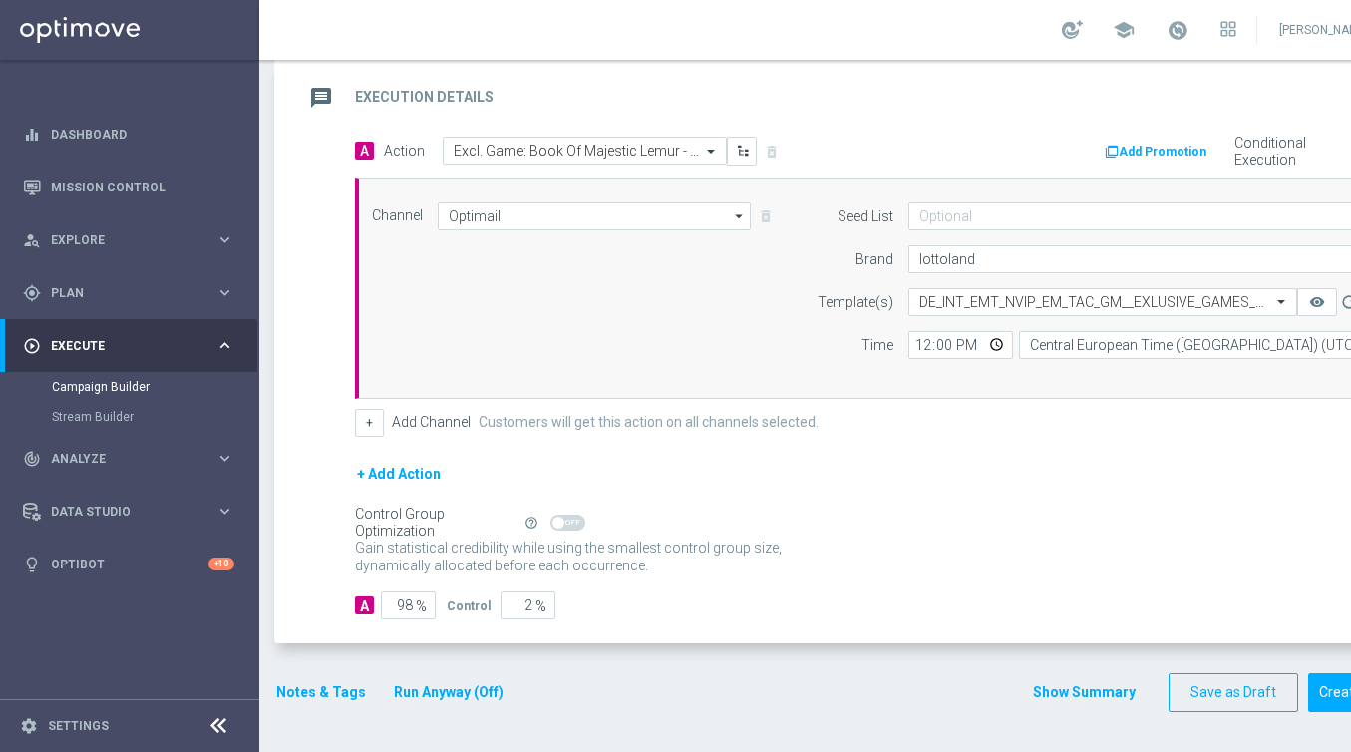
click at [940, 592] on div "A 98 % Control 2 %" at bounding box center [882, 605] width 1055 height 28
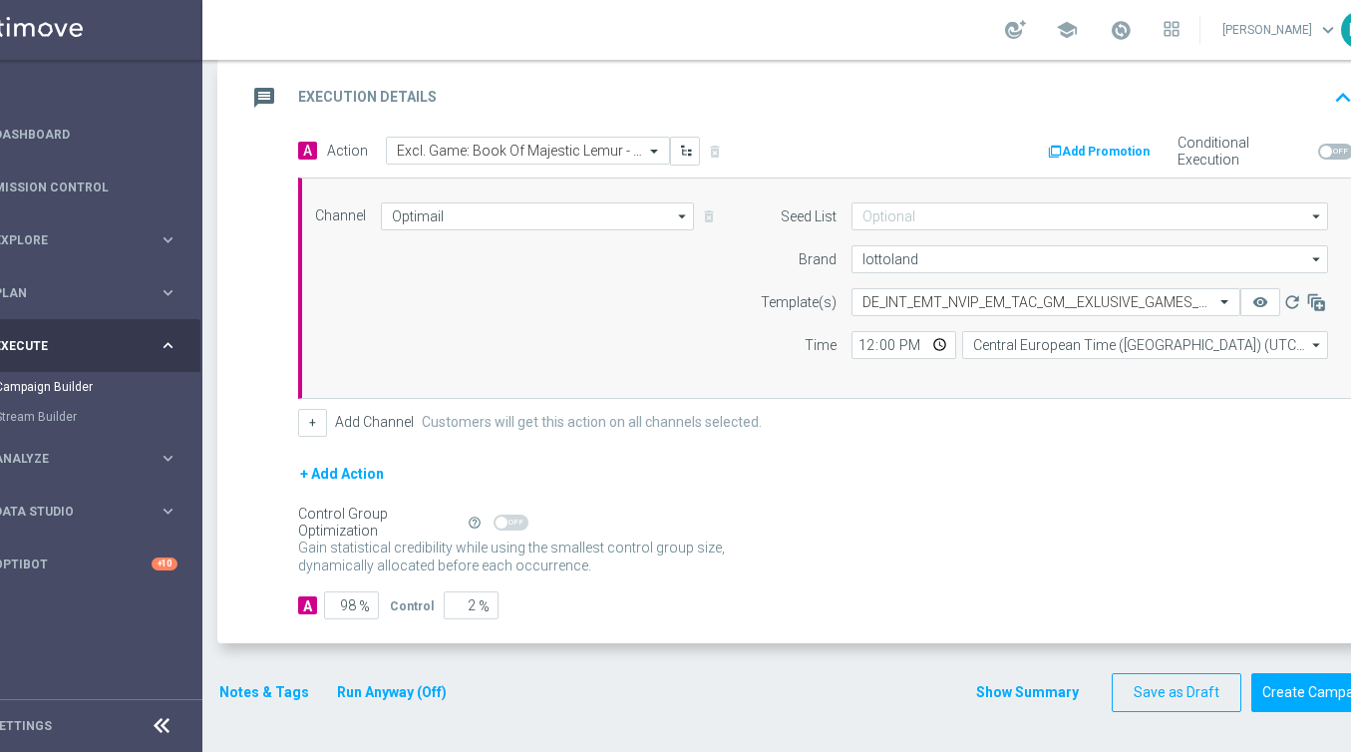
scroll to position [0, 105]
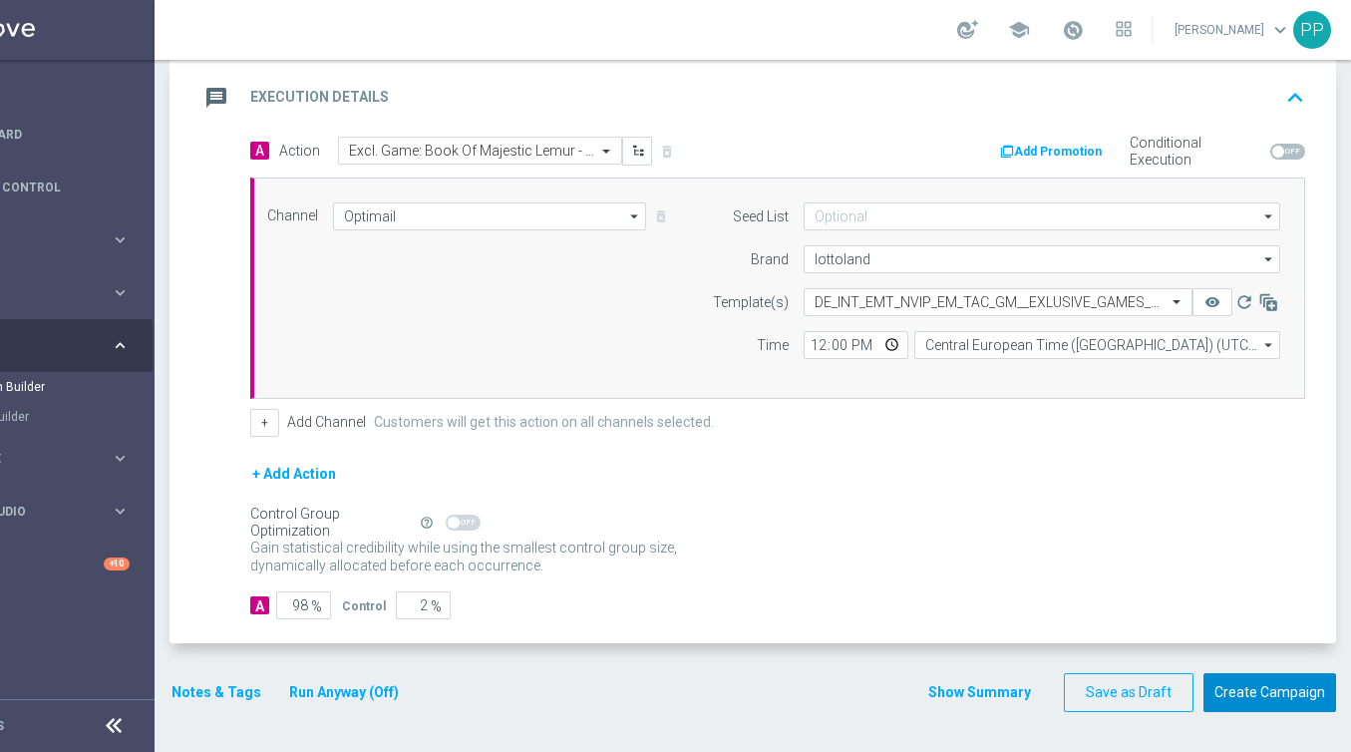
click at [1240, 691] on button "Create Campaign" at bounding box center [1269, 692] width 133 height 39
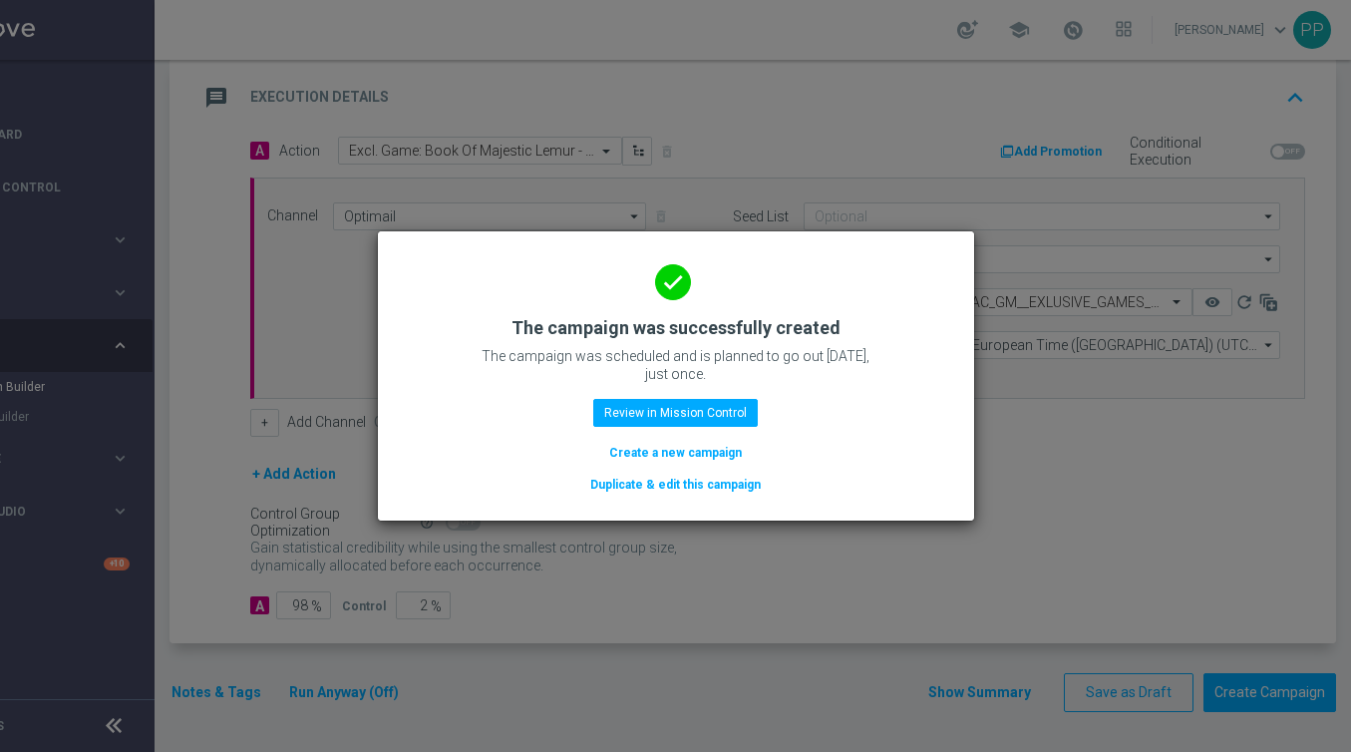
click at [684, 478] on button "Duplicate & edit this campaign" at bounding box center [675, 485] width 174 height 22
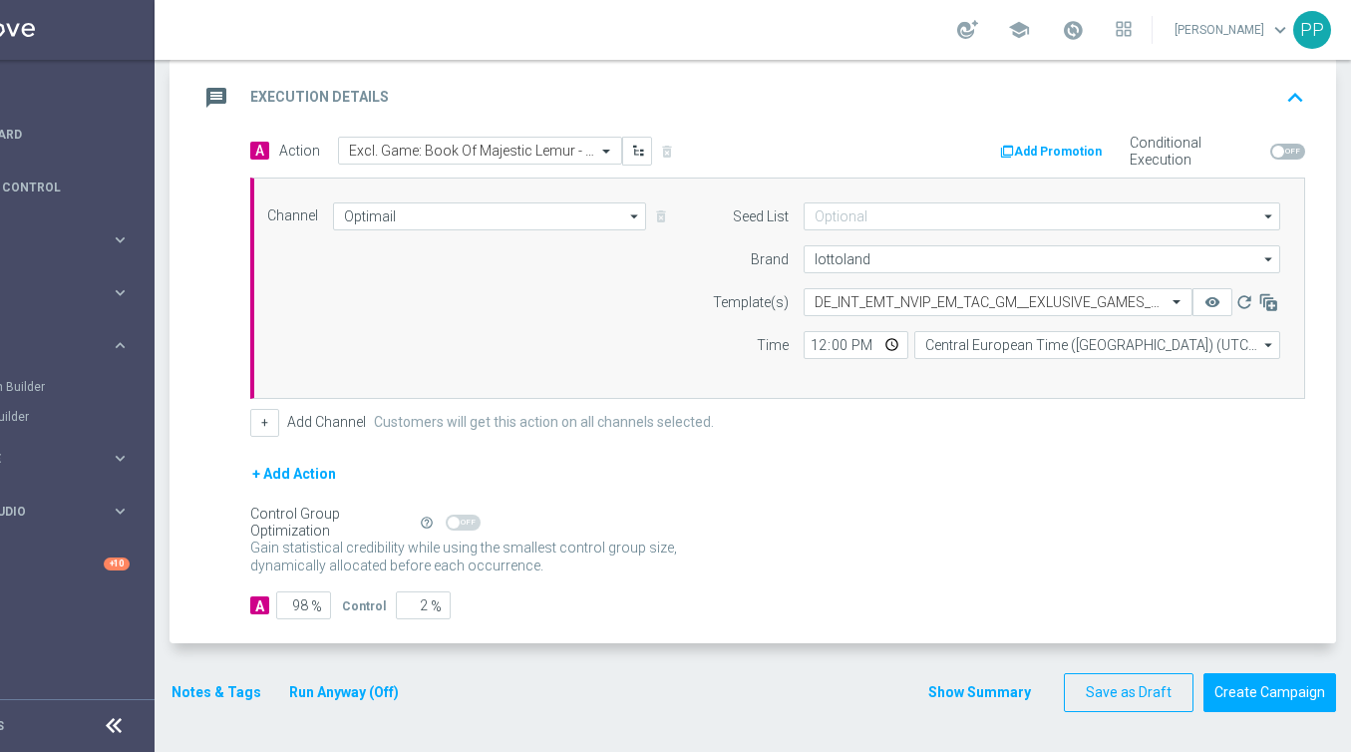
scroll to position [0, 0]
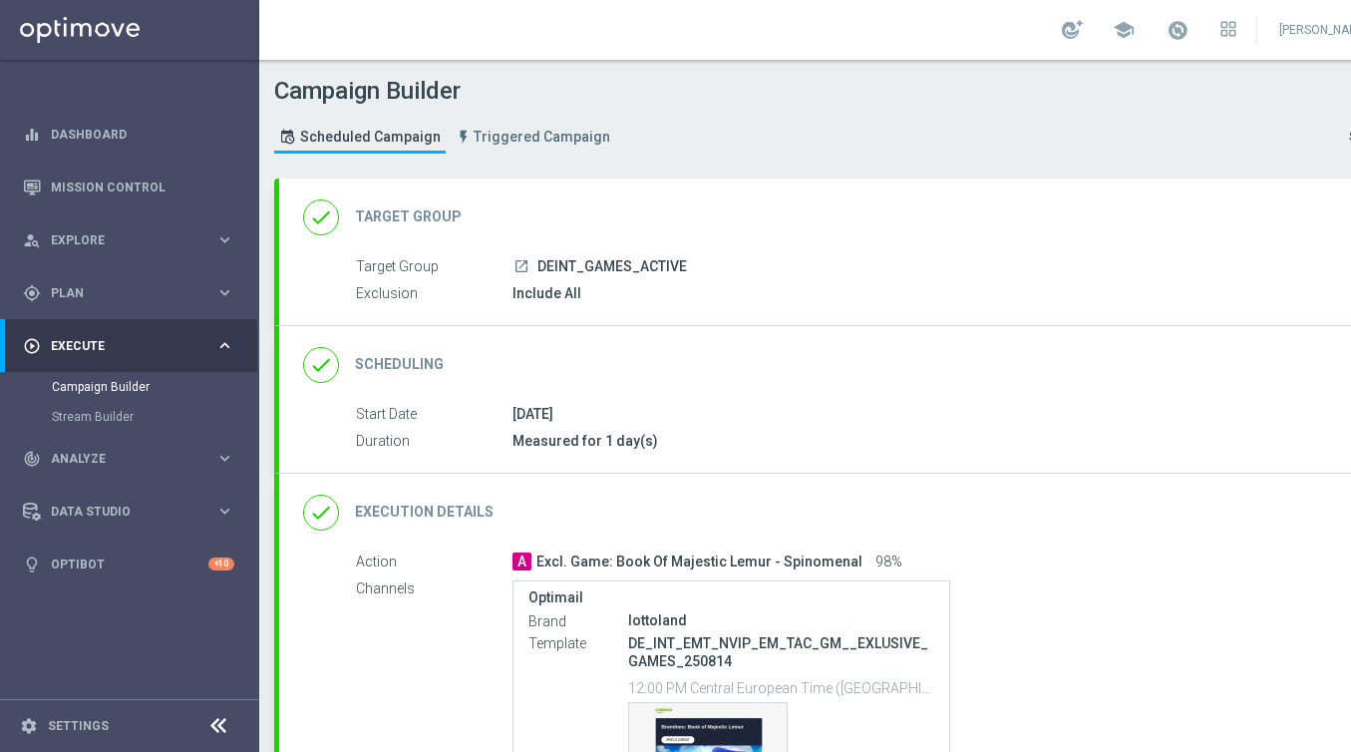
click at [600, 229] on div "done Target Group keyboard_arrow_down" at bounding box center [860, 217] width 1114 height 38
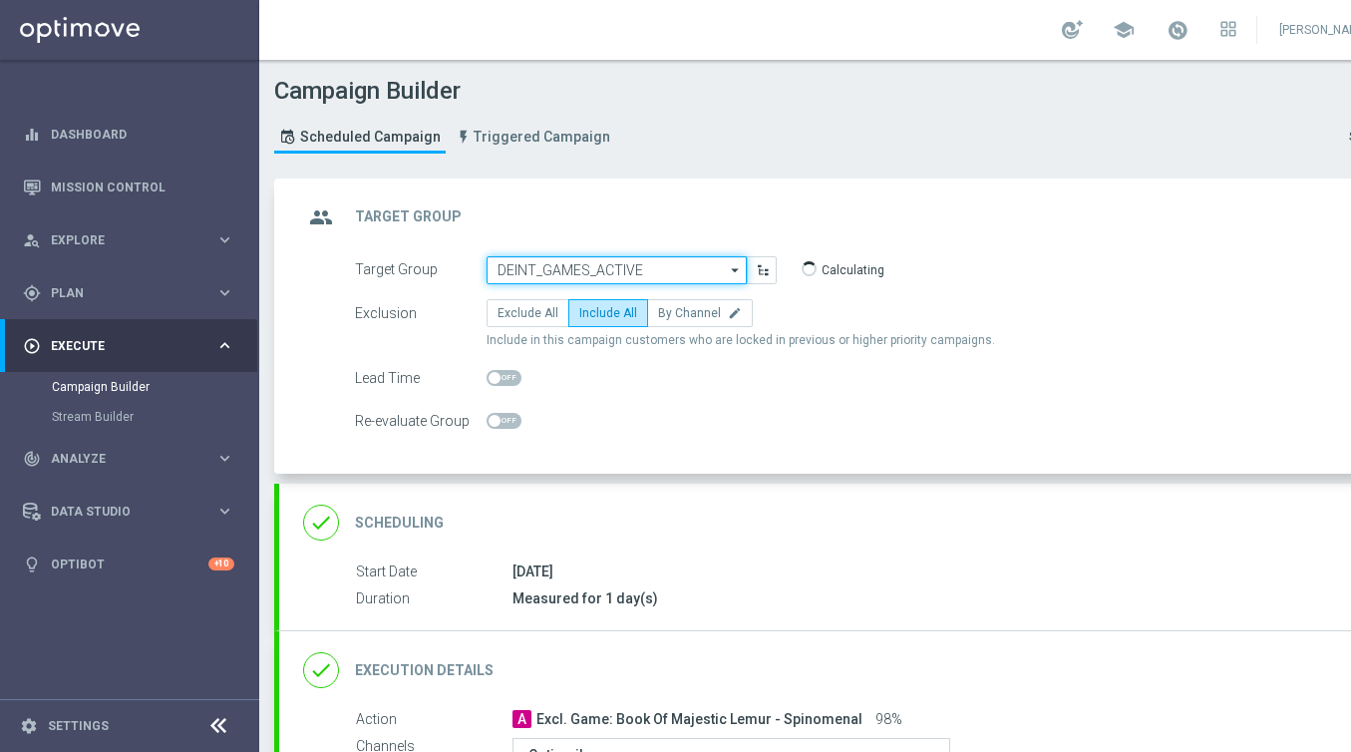
click at [553, 262] on input "DEINT_GAMES_ACTIVE" at bounding box center [617, 270] width 260 height 28
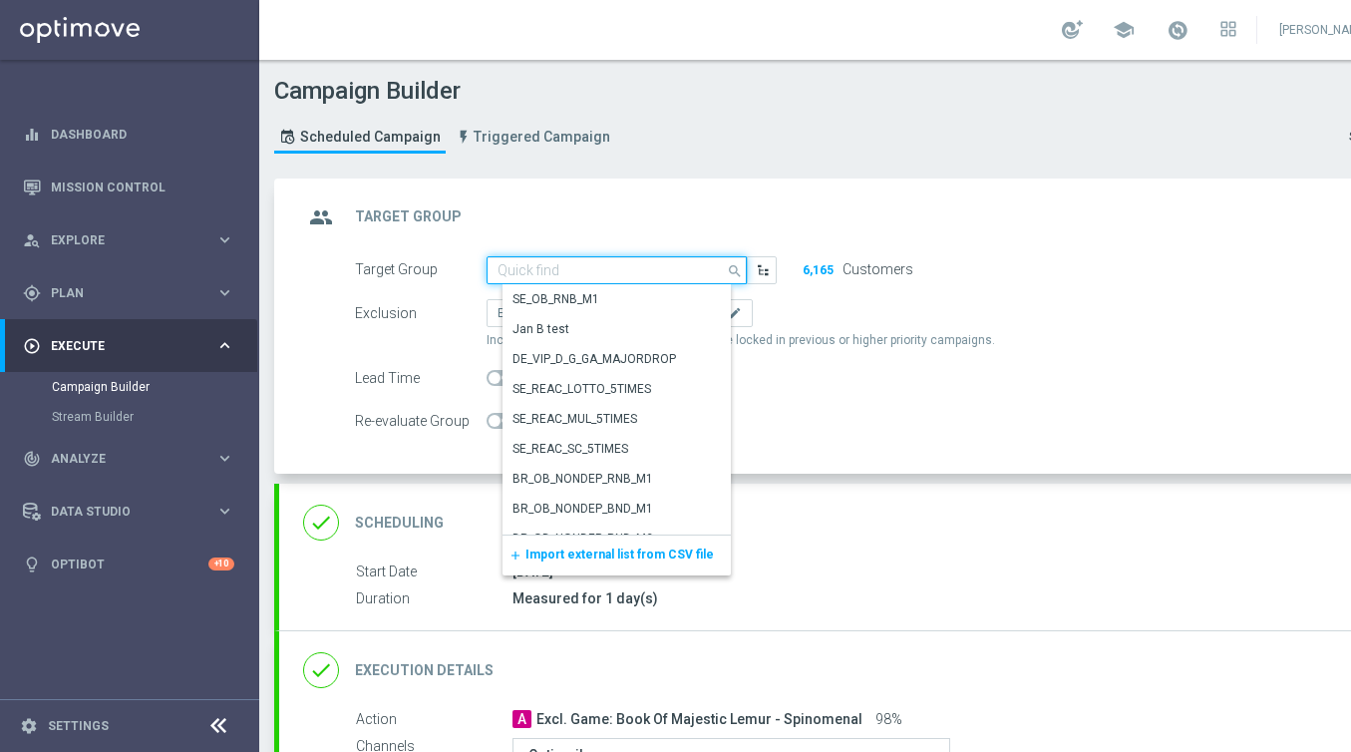
paste input "AT_GAMES_ACTIVE"
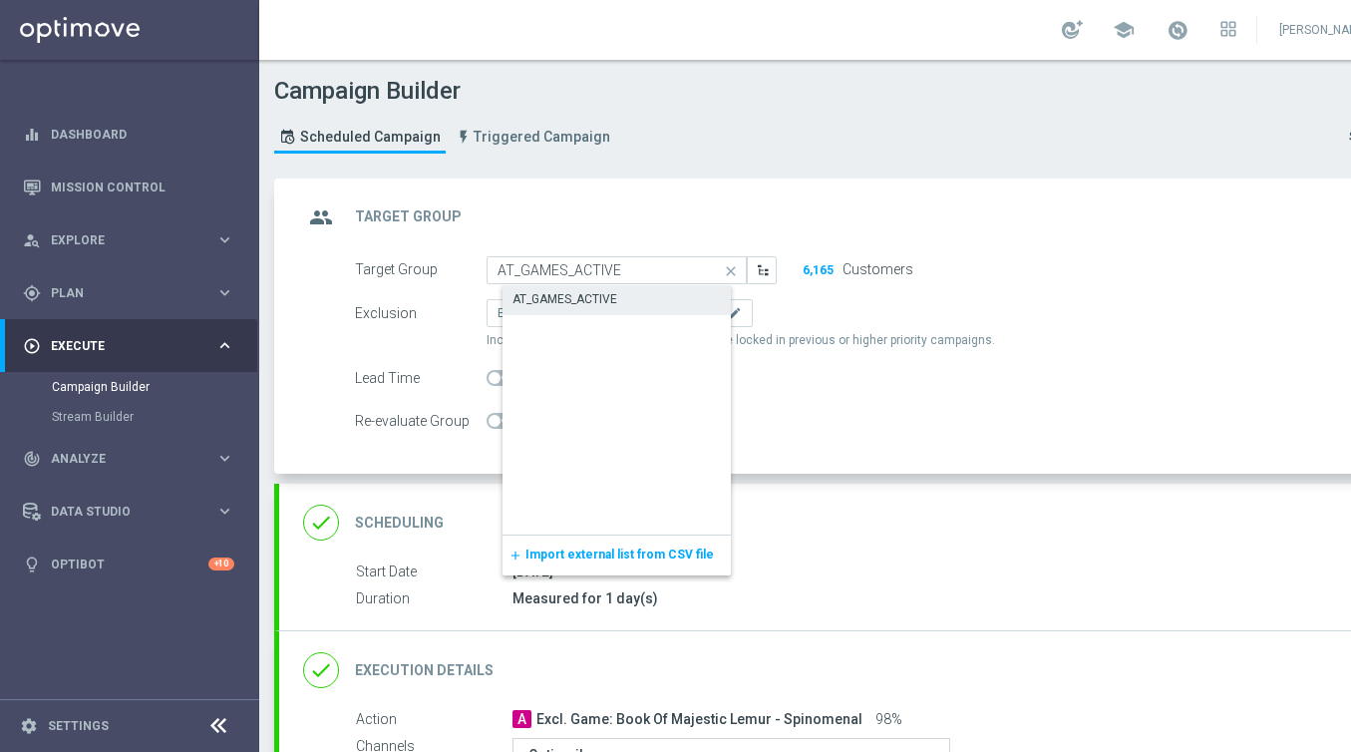
click at [554, 290] on div "AT_GAMES_ACTIVE" at bounding box center [564, 299] width 105 height 18
type input "AT_GAMES_ACTIVE"
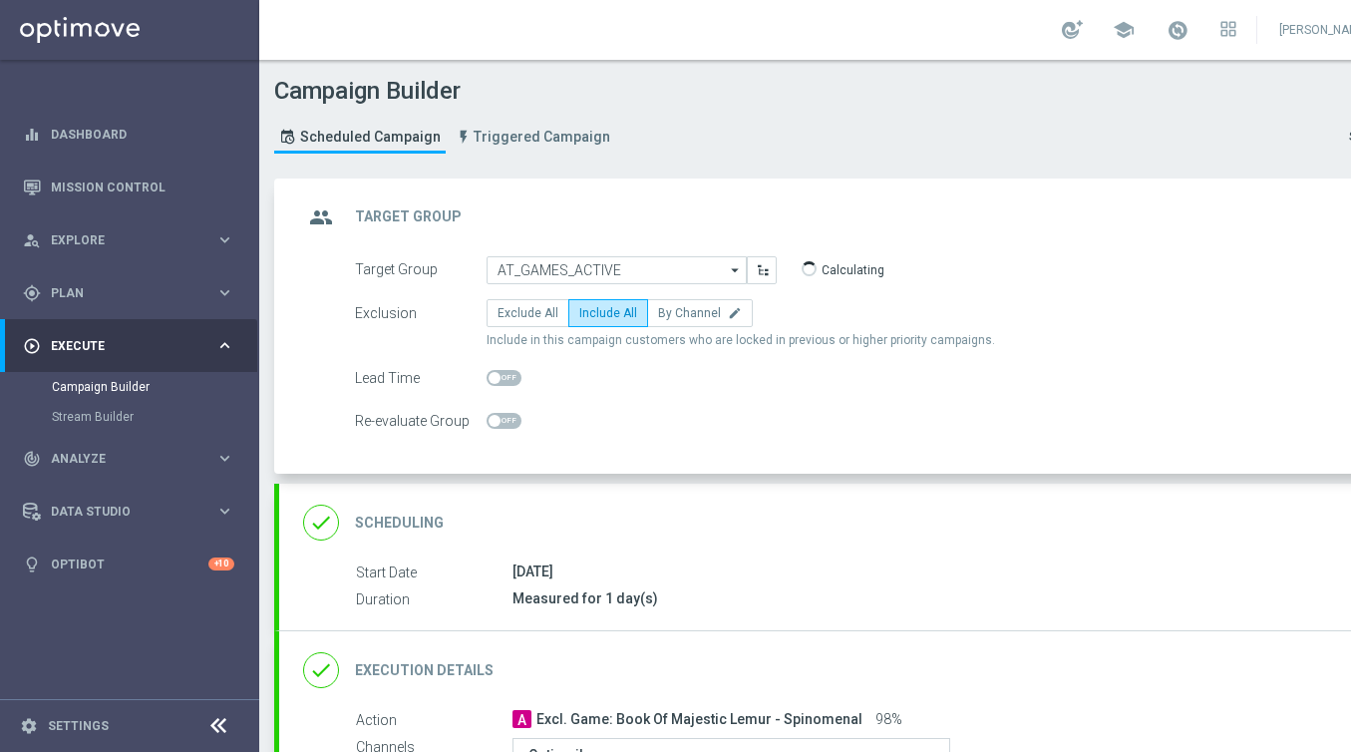
click at [557, 643] on div "done Execution Details keyboard_arrow_down" at bounding box center [859, 670] width 1161 height 78
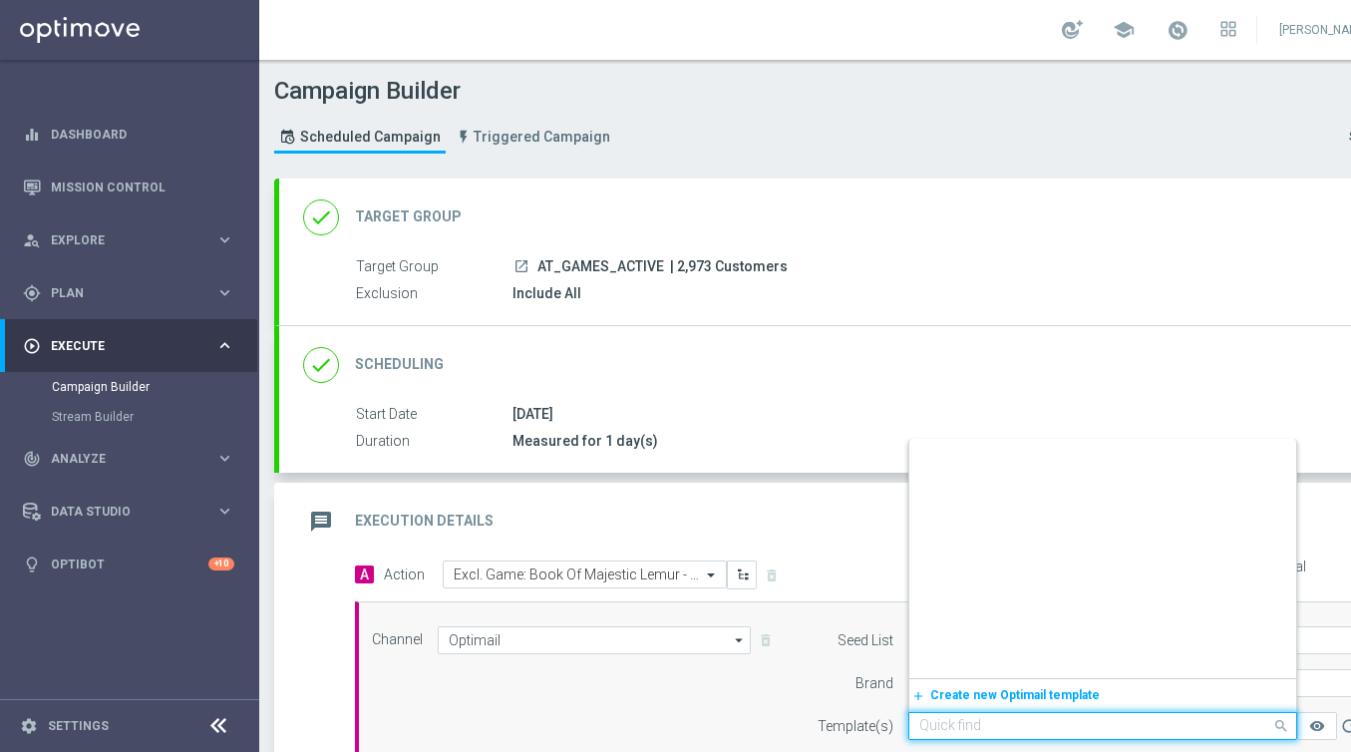
click at [943, 732] on input "text" at bounding box center [1082, 726] width 327 height 17
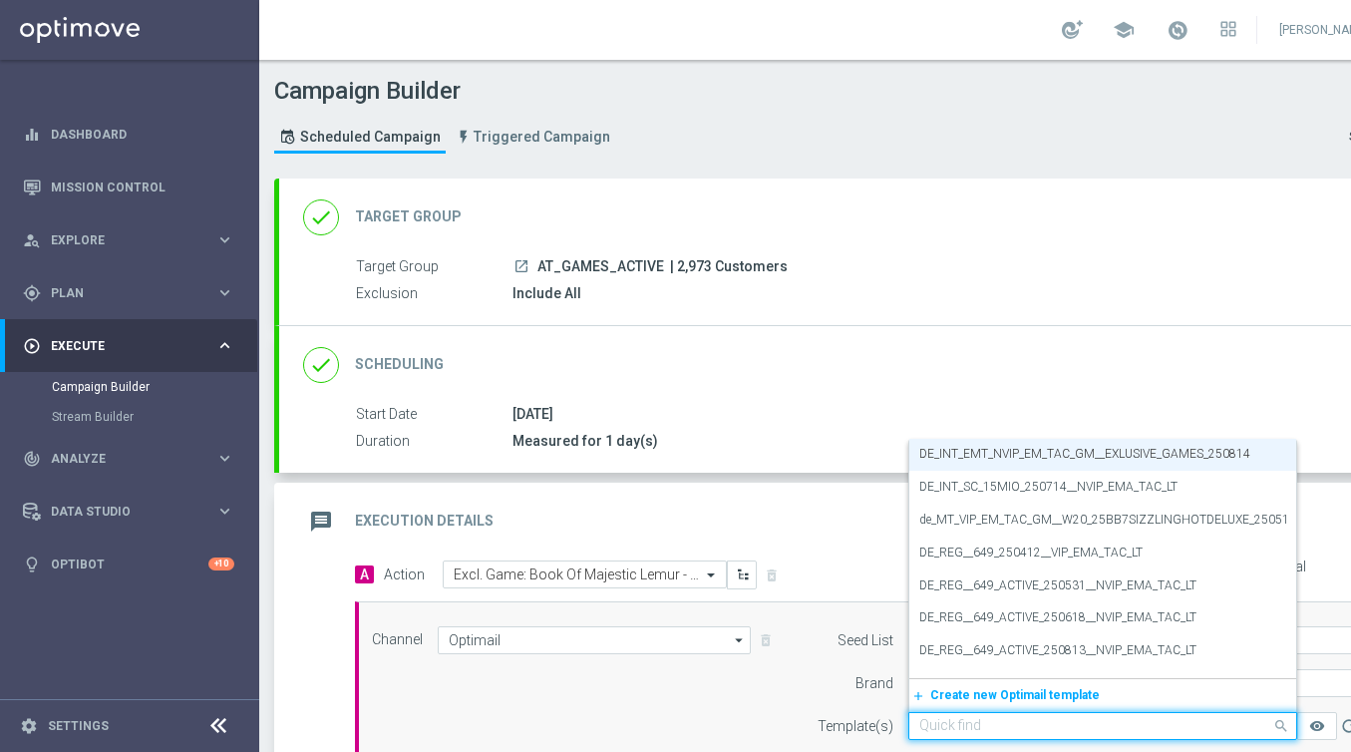
paste input "AT_EMT_NVIP_EM_TAC_GM__EXLUSIVE_GAMES_250814"
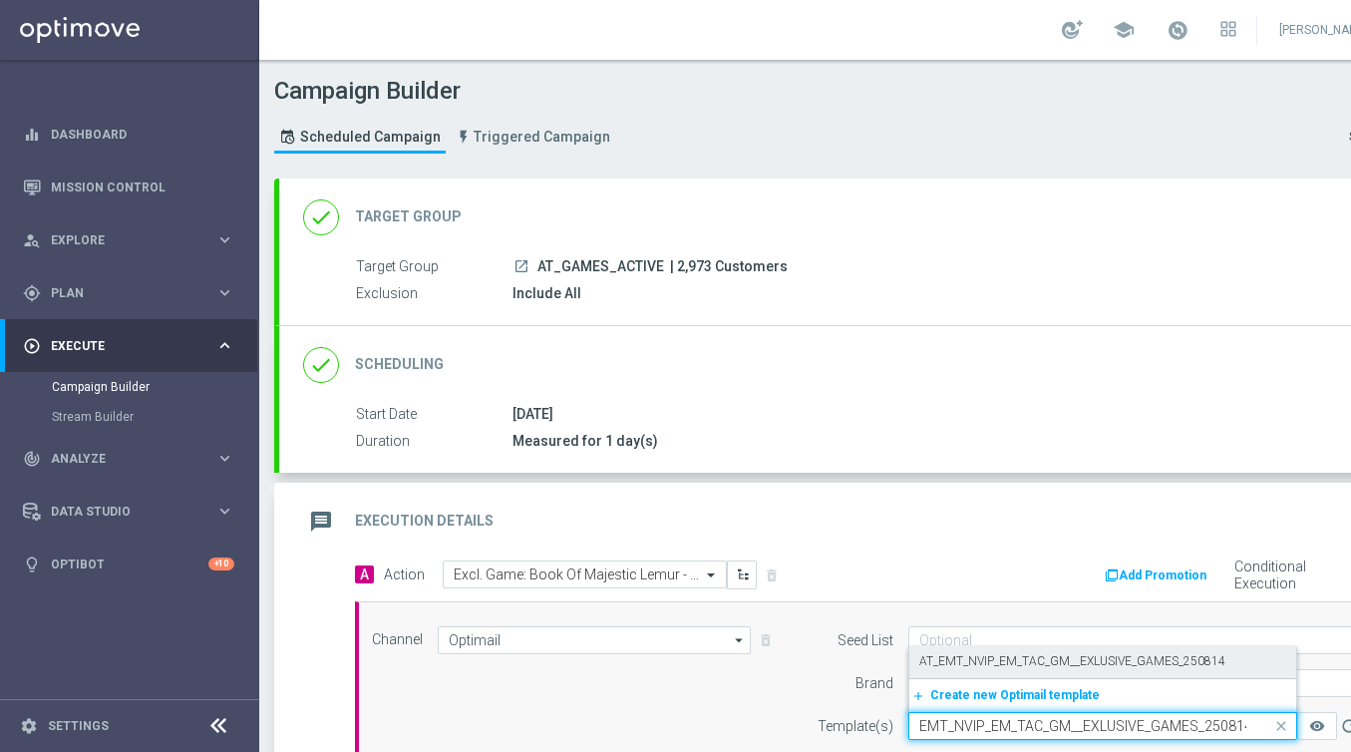
click at [938, 655] on label "AT_EMT_NVIP_EM_TAC_GM__EXLUSIVE_GAMES_250814" at bounding box center [1072, 661] width 306 height 17
type input "AT_EMT_NVIP_EM_TAC_GM__EXLUSIVE_GAMES_250814"
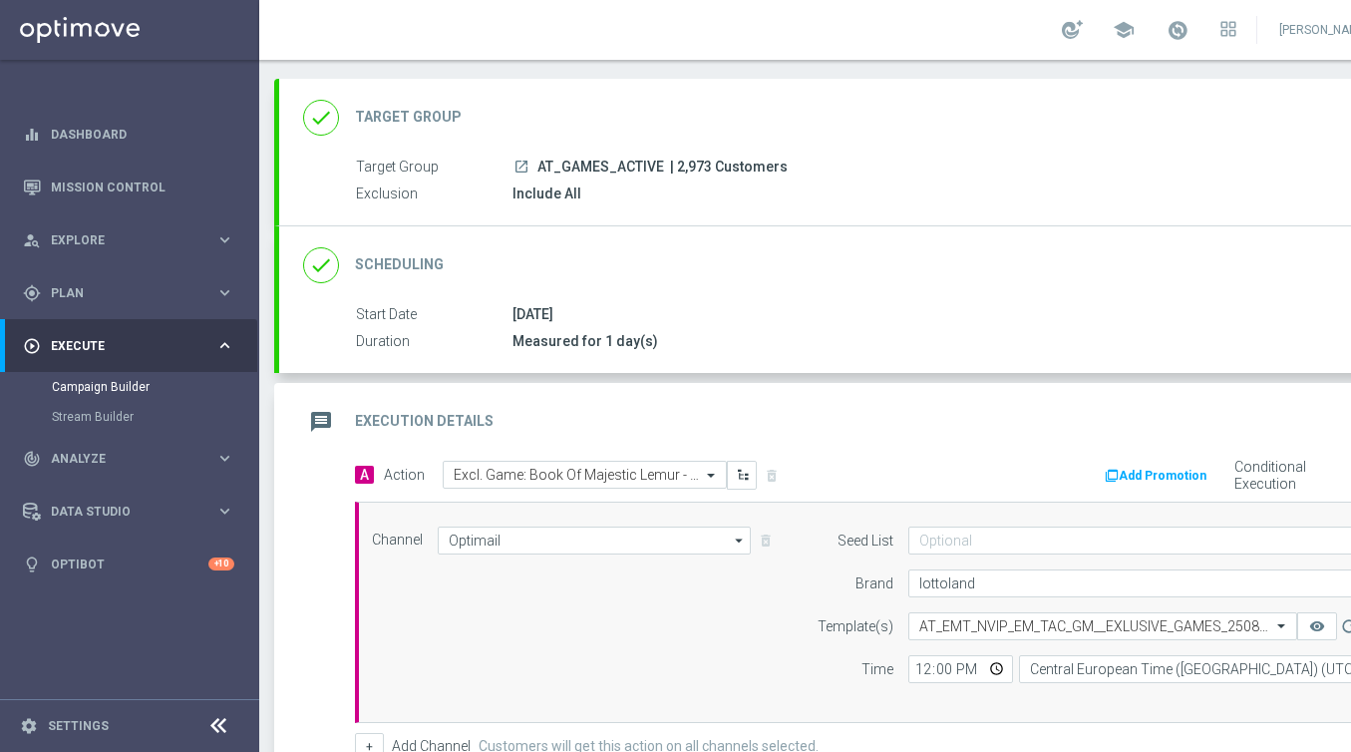
scroll to position [424, 0]
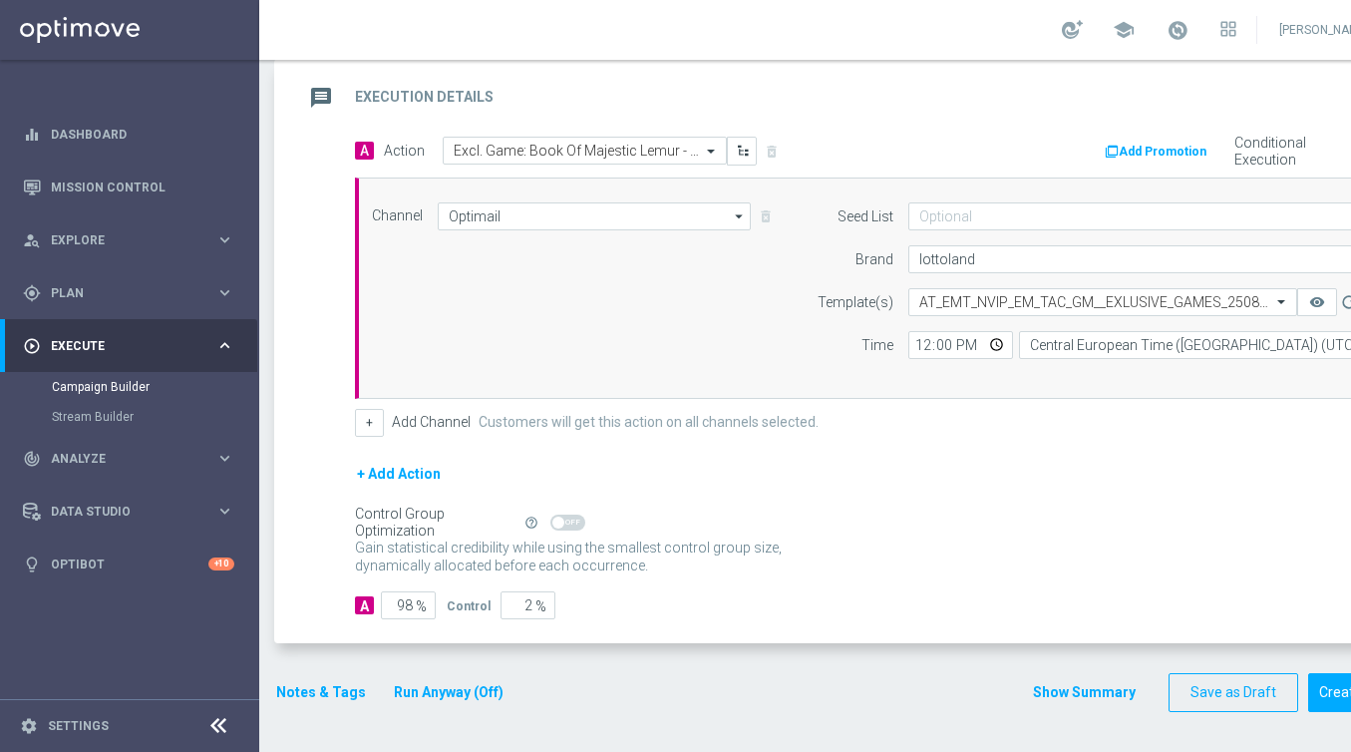
click at [317, 682] on button "Notes & Tags" at bounding box center [321, 692] width 94 height 25
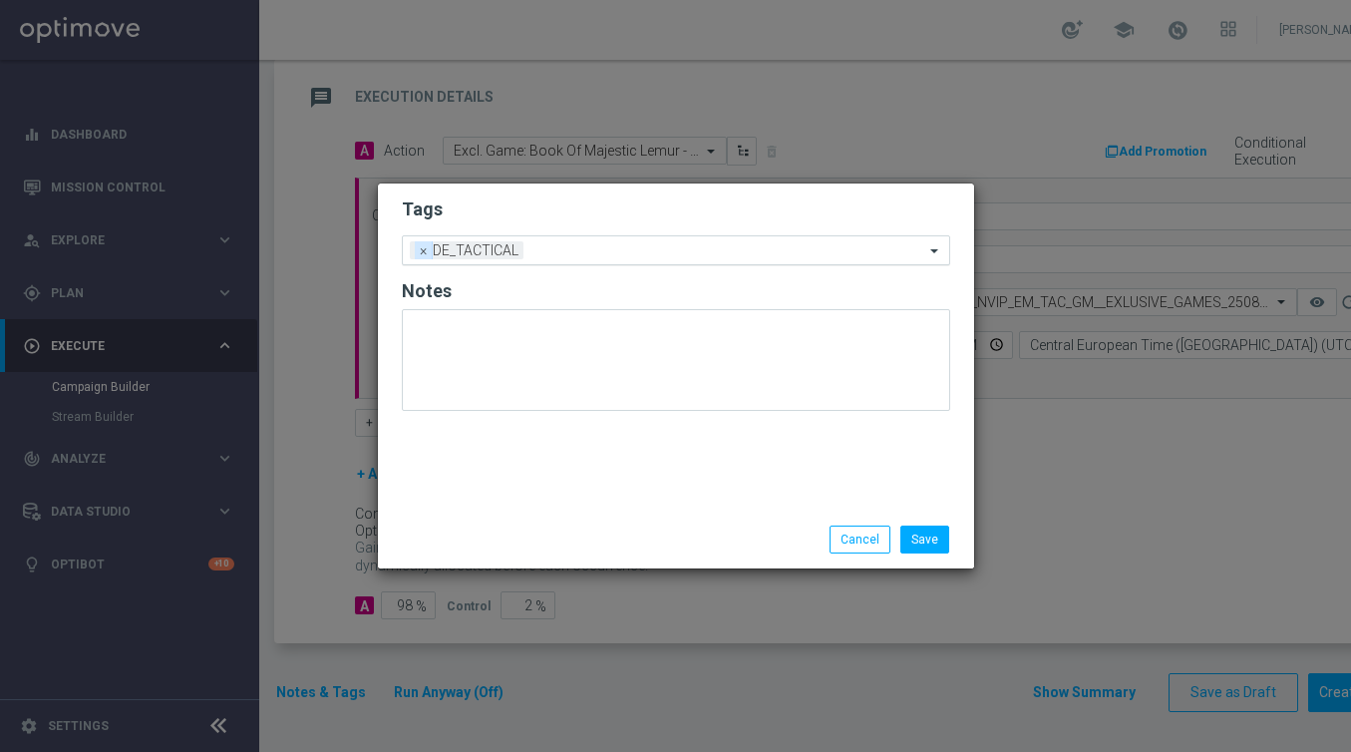
click at [417, 248] on span "×" at bounding box center [424, 250] width 18 height 18
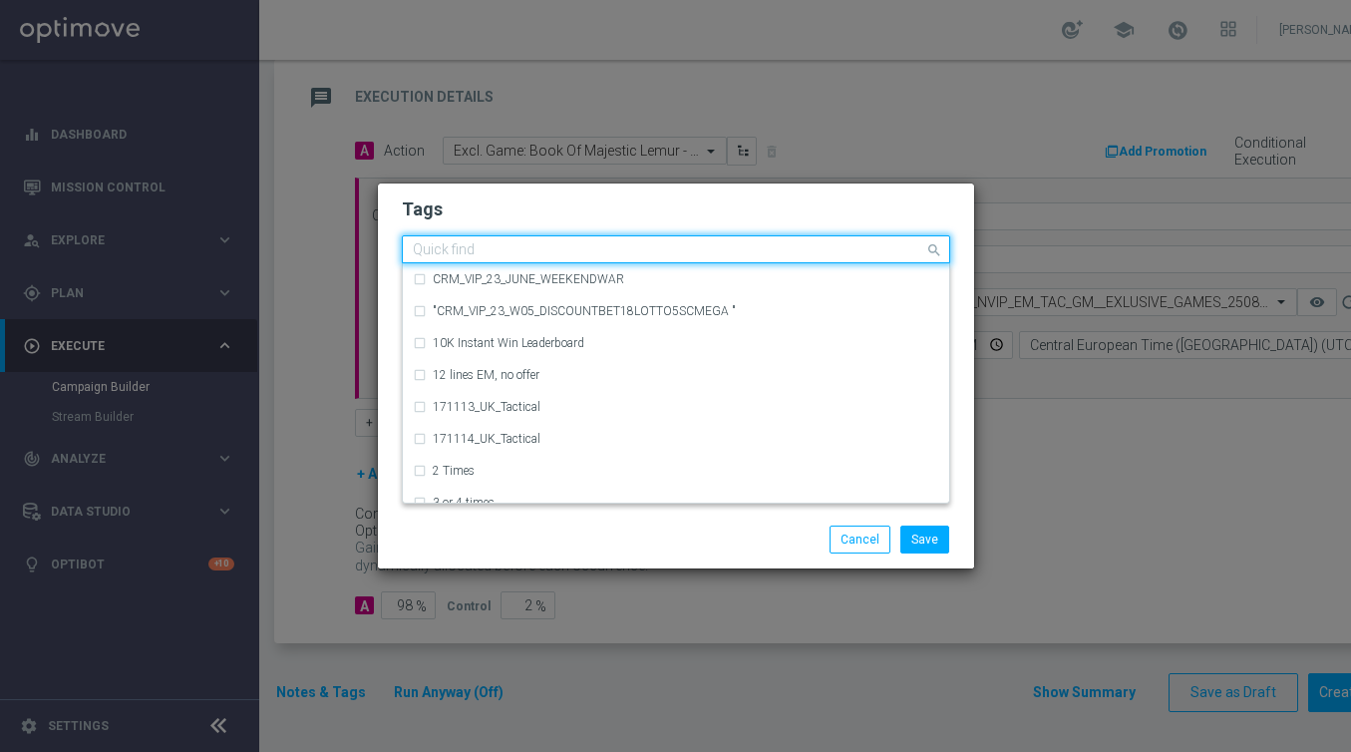
click at [417, 248] on input "text" at bounding box center [668, 250] width 511 height 17
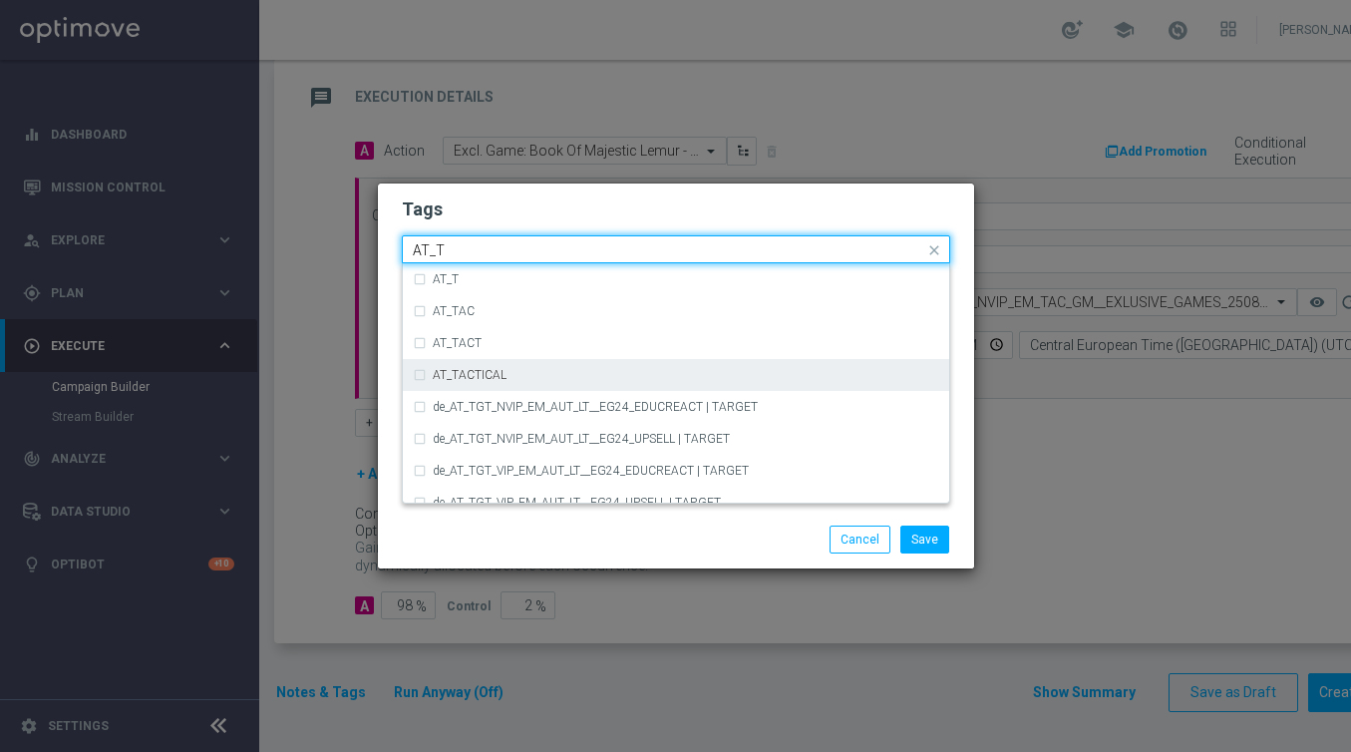
click at [437, 380] on label "AT_TACTICAL" at bounding box center [470, 375] width 74 height 12
type input "AT_T"
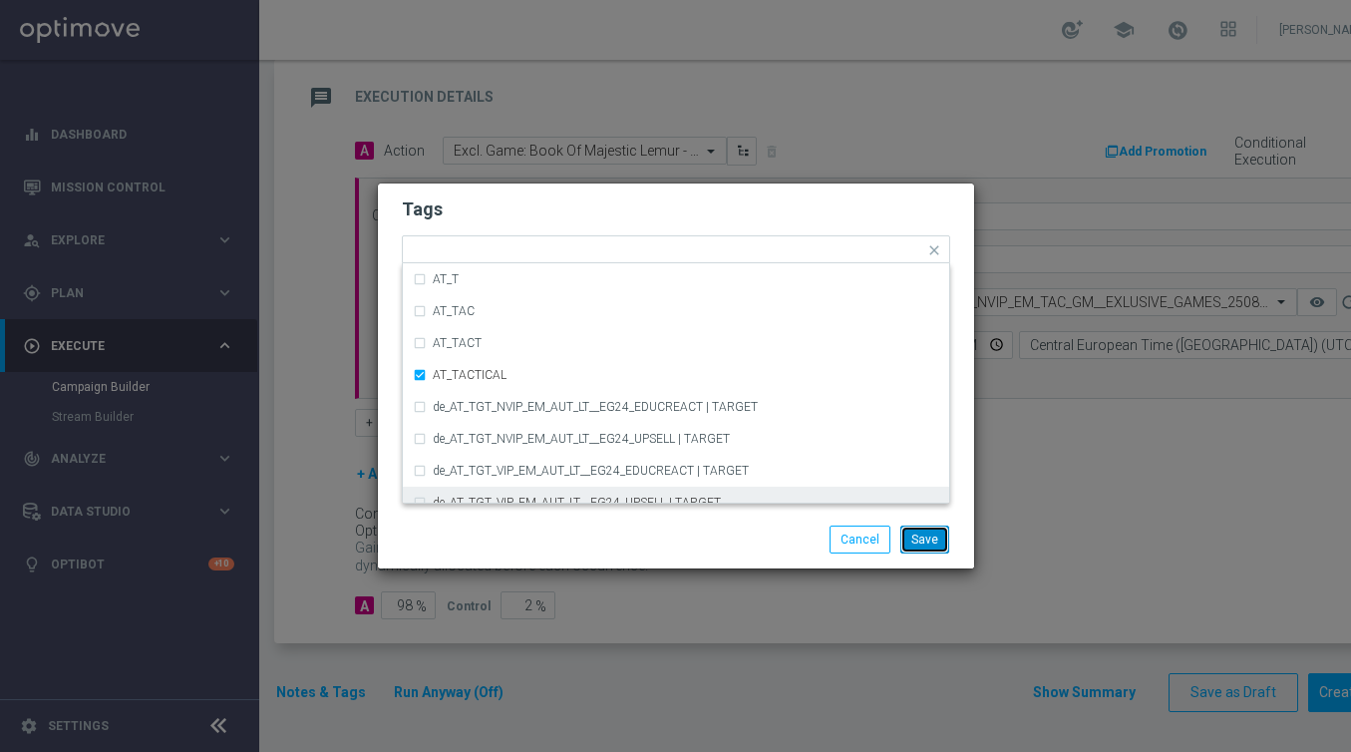
click at [932, 538] on button "Save" at bounding box center [924, 539] width 49 height 28
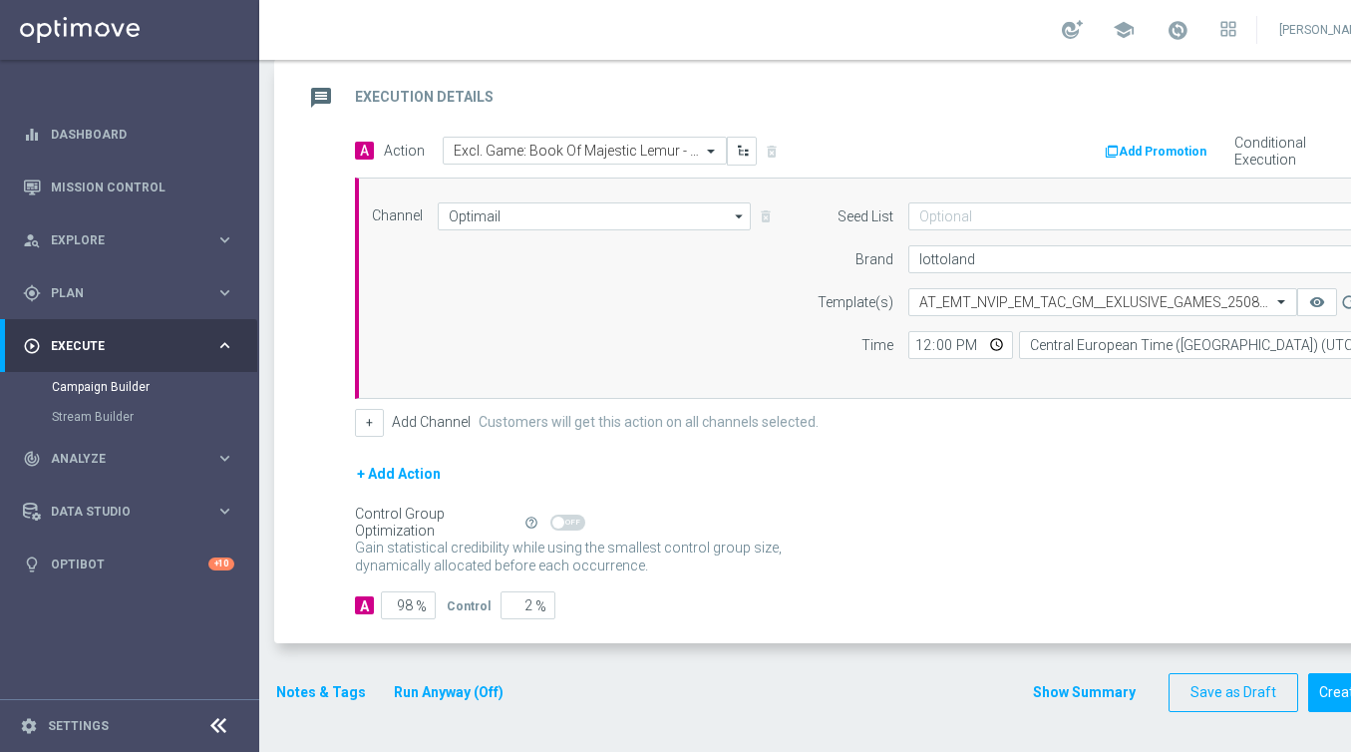
click at [932, 538] on div "Gain statistical credibility while using the smallest control group size, dynam…" at bounding box center [882, 557] width 1055 height 48
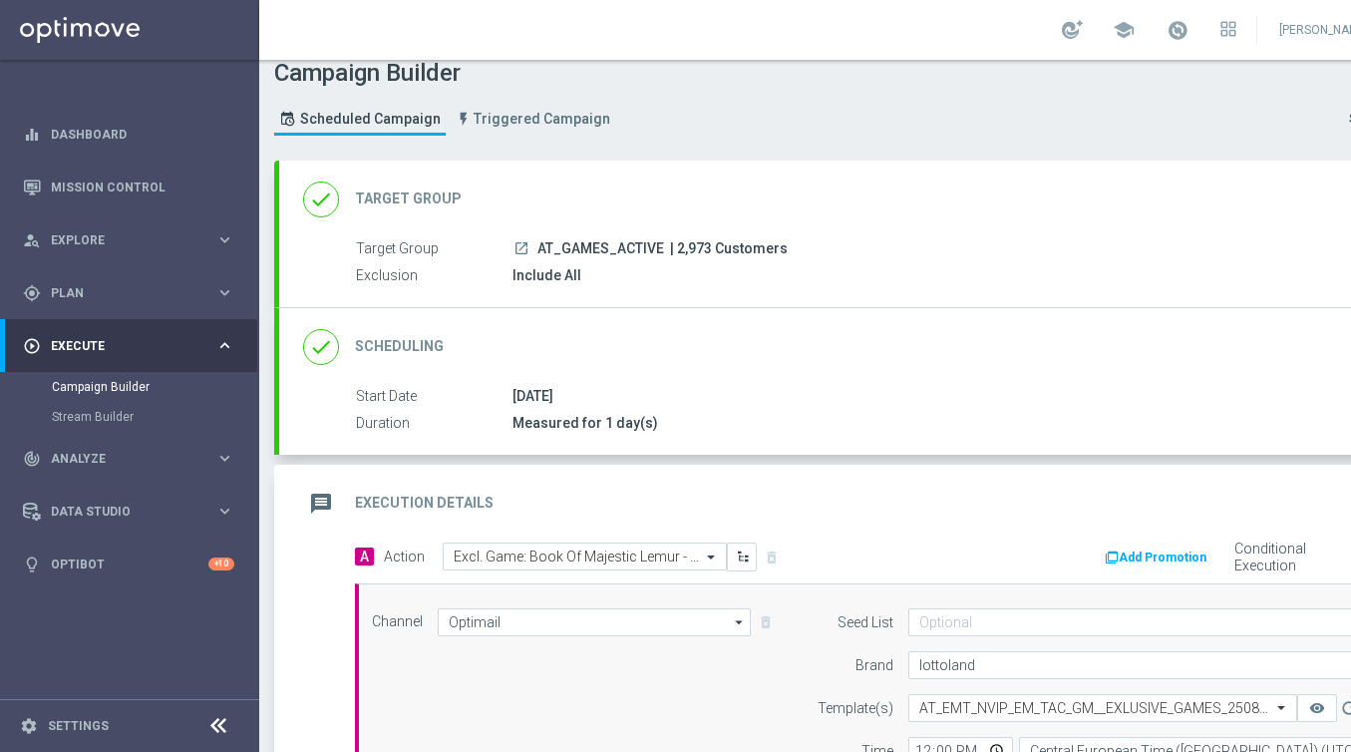
scroll to position [23, 0]
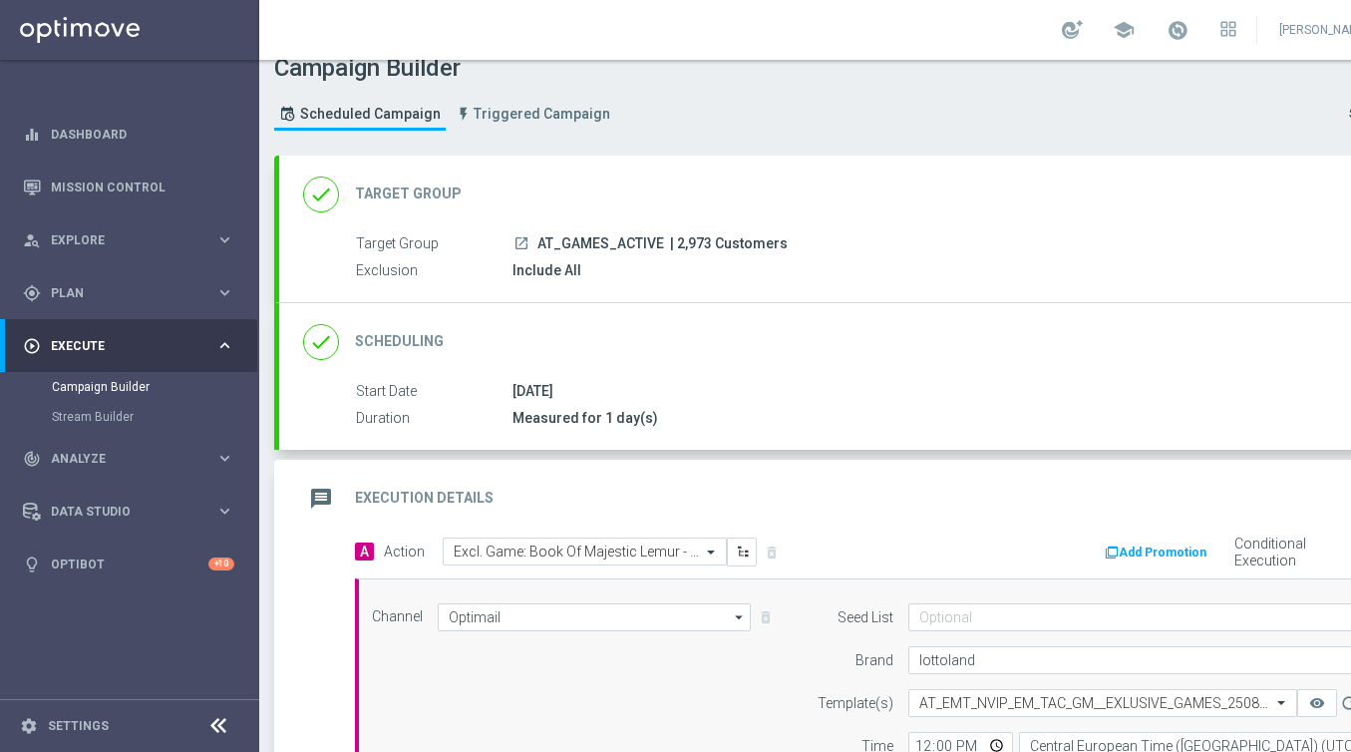
click at [690, 243] on span "| 2,973 Customers" at bounding box center [729, 244] width 118 height 18
copy span "2,973"
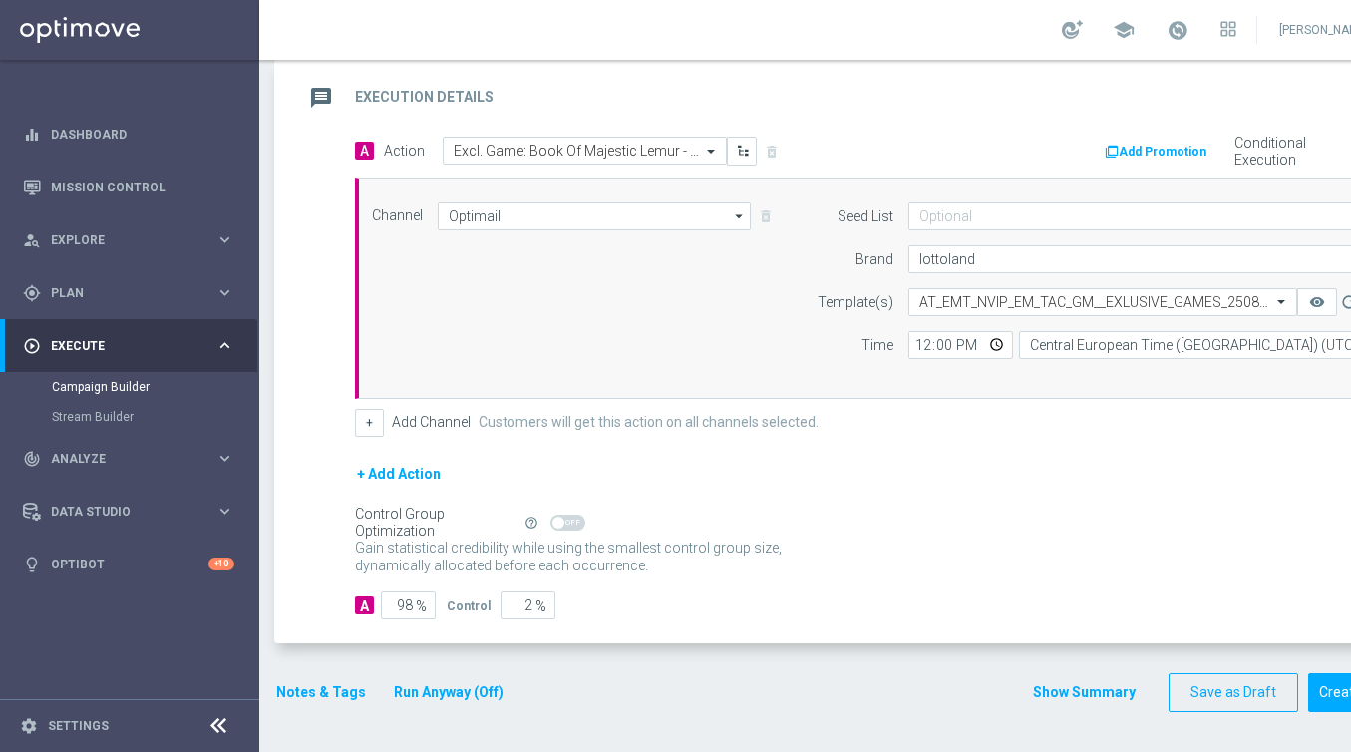
scroll to position [0, 105]
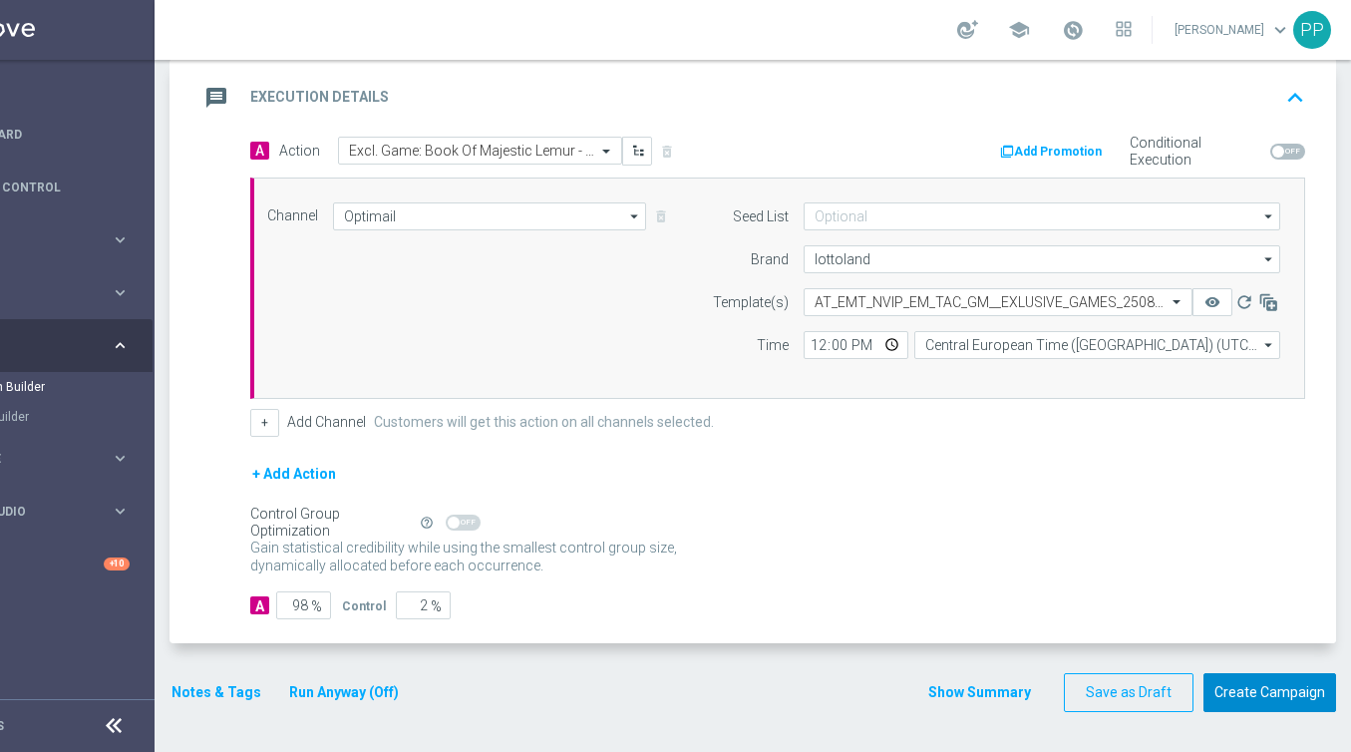
click at [1255, 702] on button "Create Campaign" at bounding box center [1269, 692] width 133 height 39
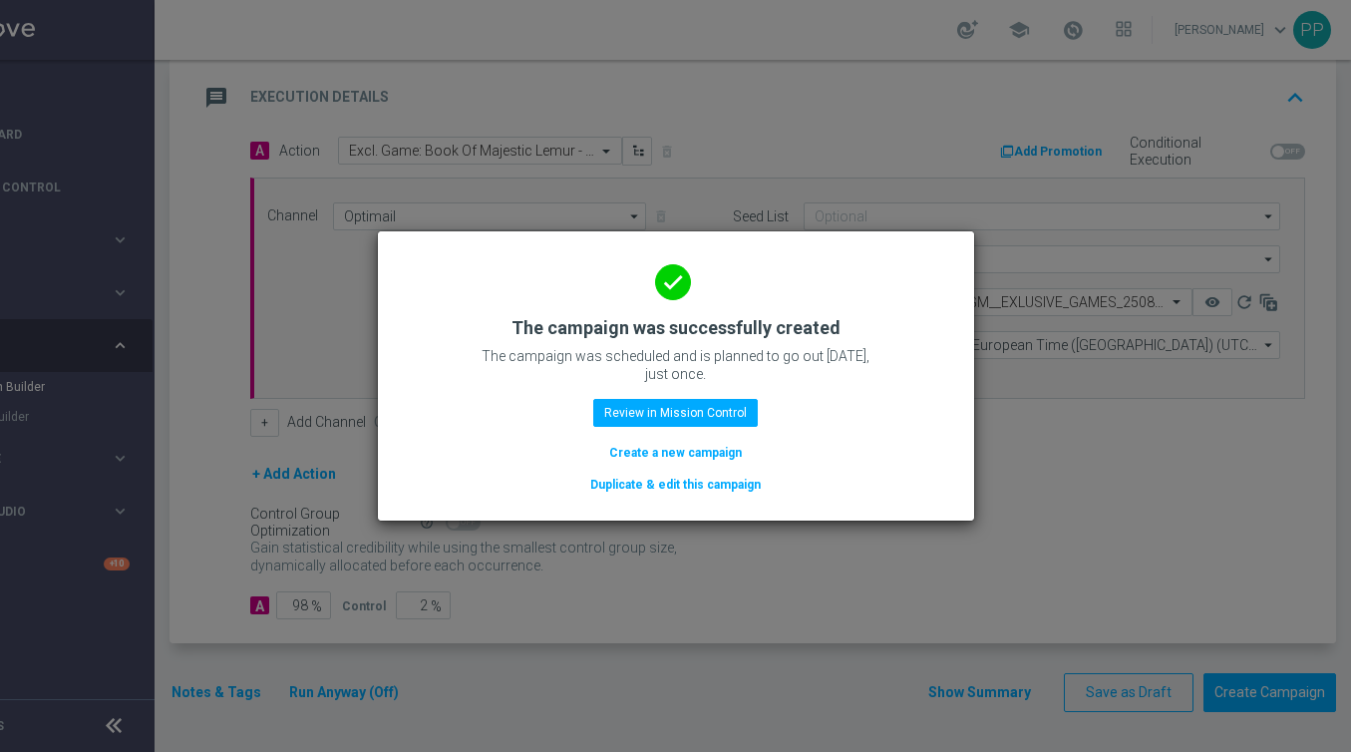
click at [652, 452] on button "Create a new campaign" at bounding box center [675, 453] width 137 height 22
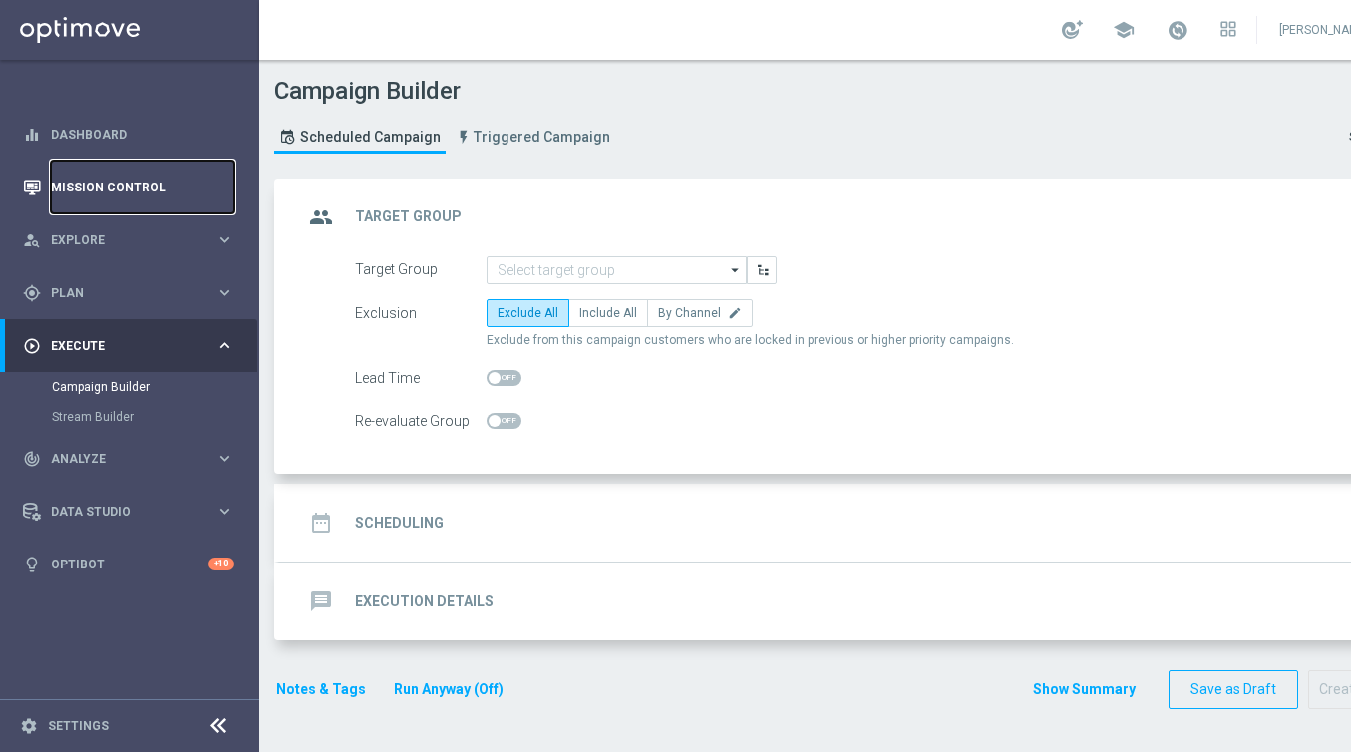
click at [121, 181] on link "Mission Control" at bounding box center [142, 187] width 183 height 53
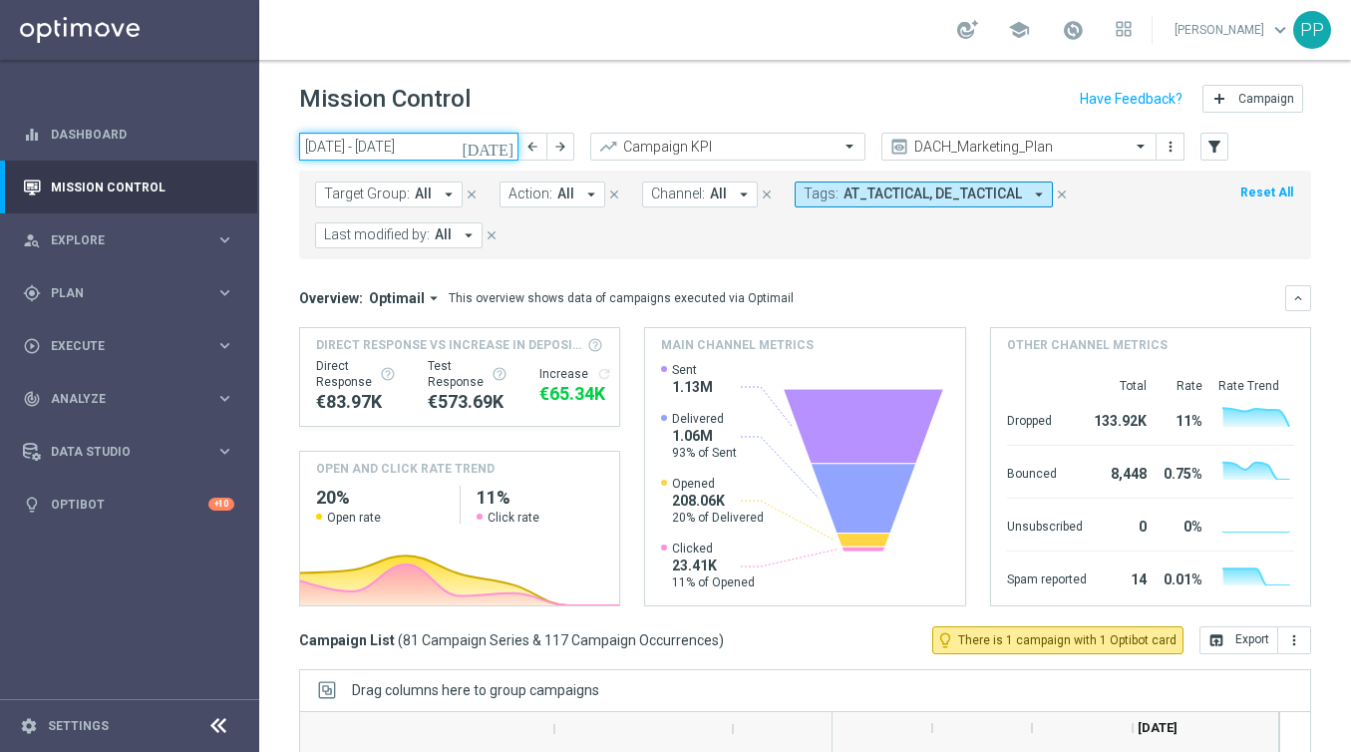
click at [458, 147] on input "[DATE] - [DATE]" at bounding box center [408, 147] width 219 height 28
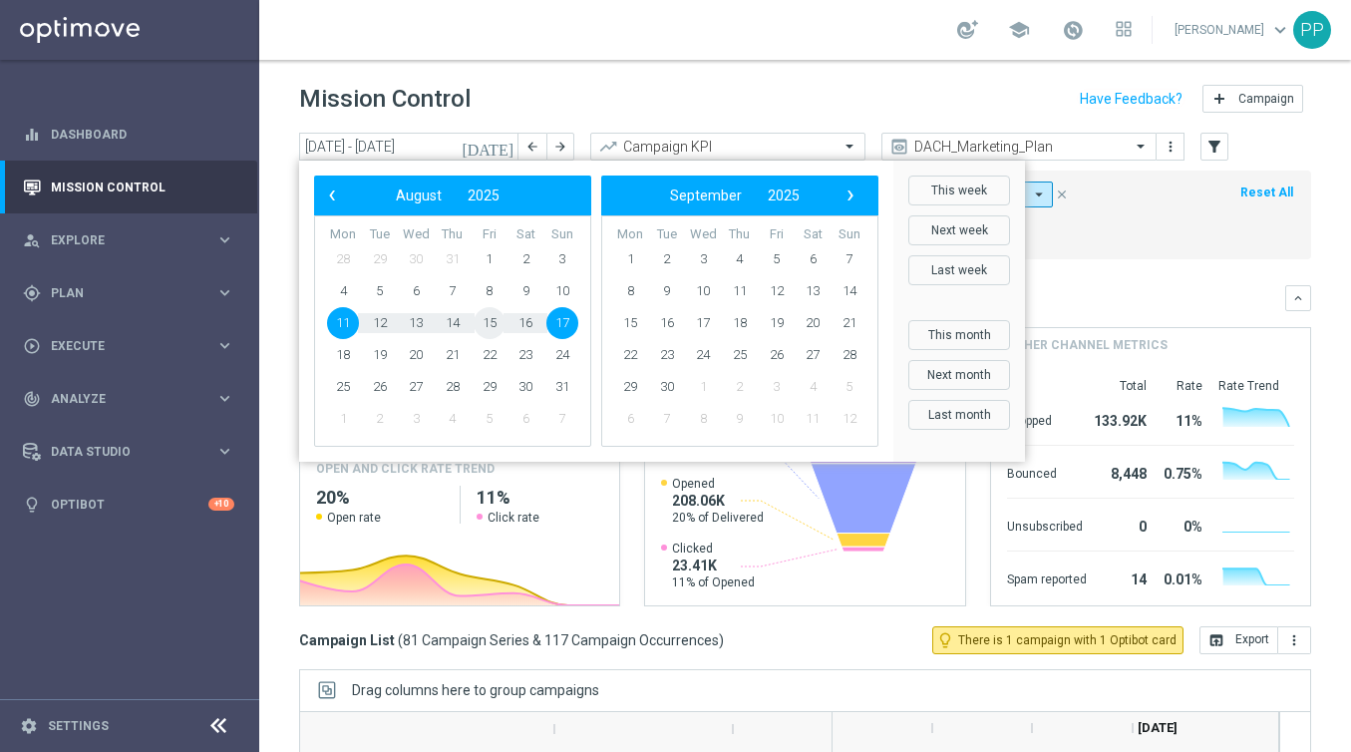
click at [492, 326] on span "15" at bounding box center [490, 323] width 32 height 32
type input "[DATE] - [DATE]"
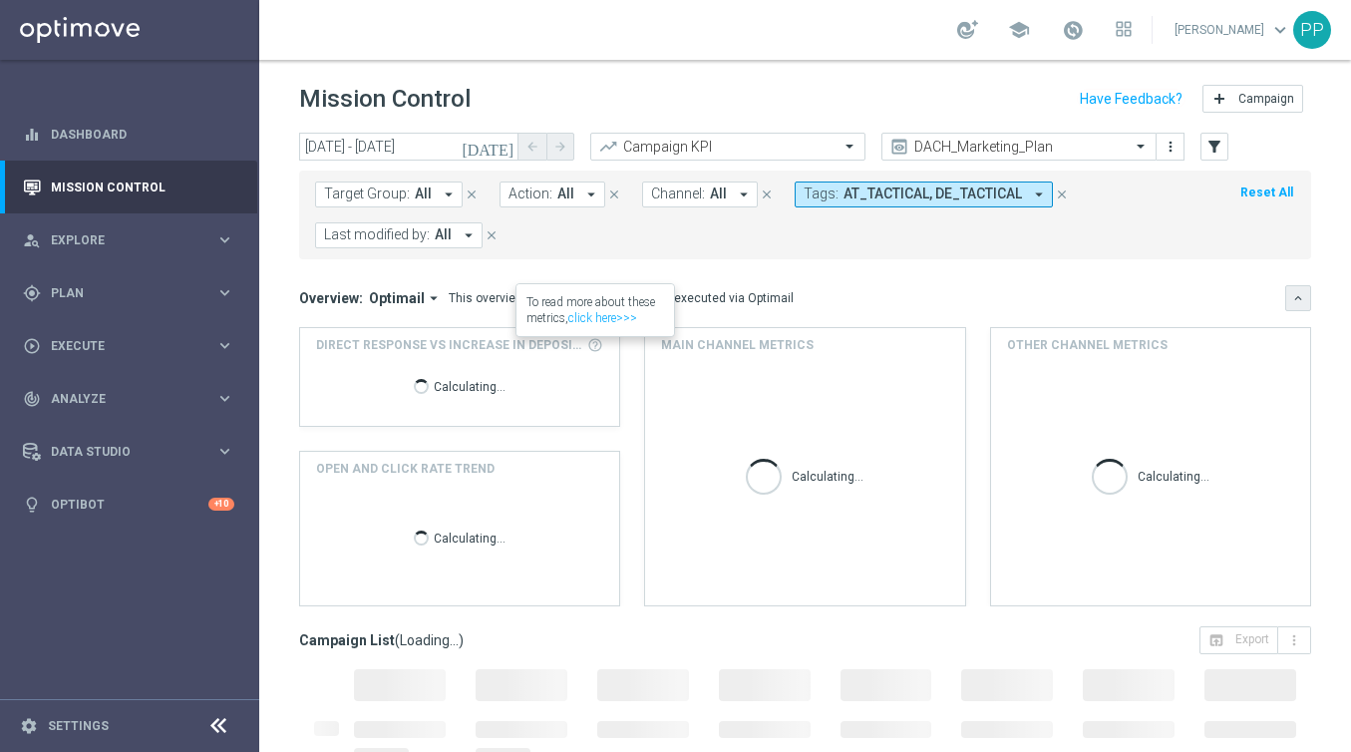
click at [1294, 297] on icon "keyboard_arrow_down" at bounding box center [1298, 298] width 14 height 14
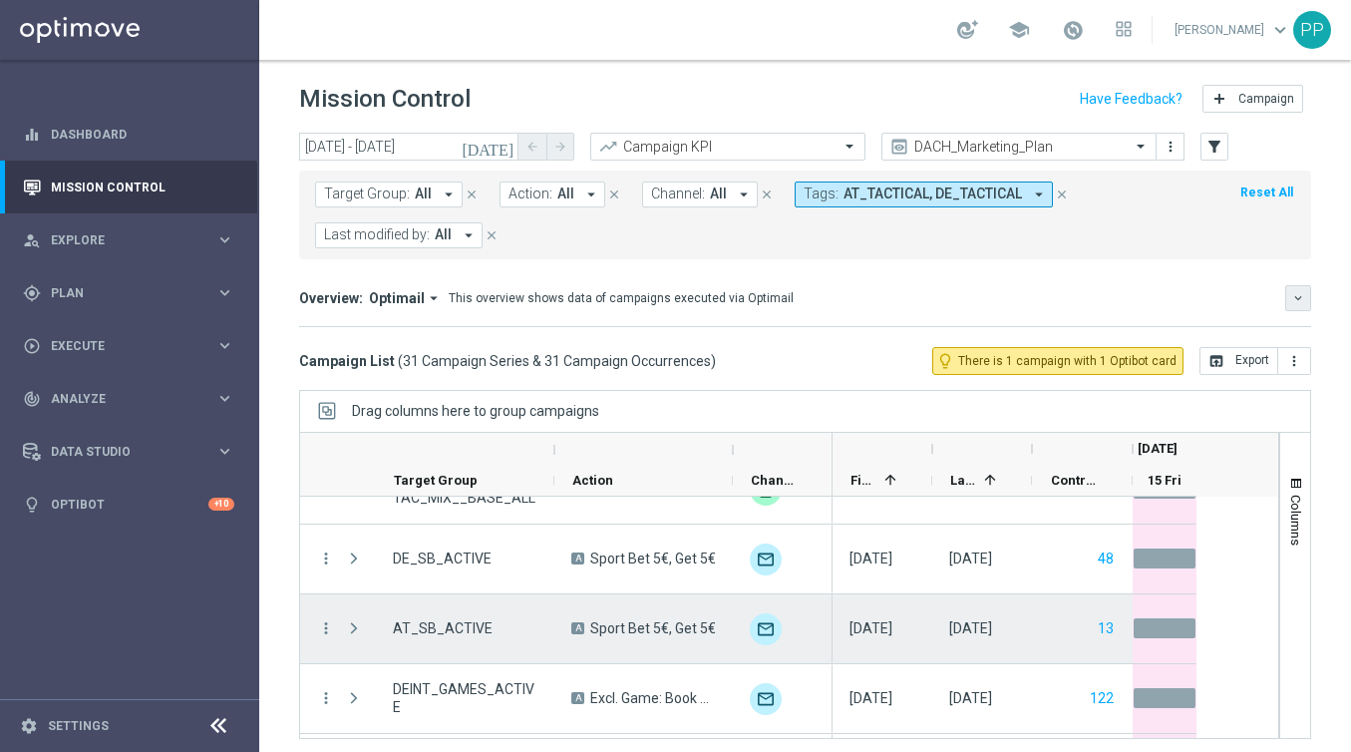
scroll to position [1922, 0]
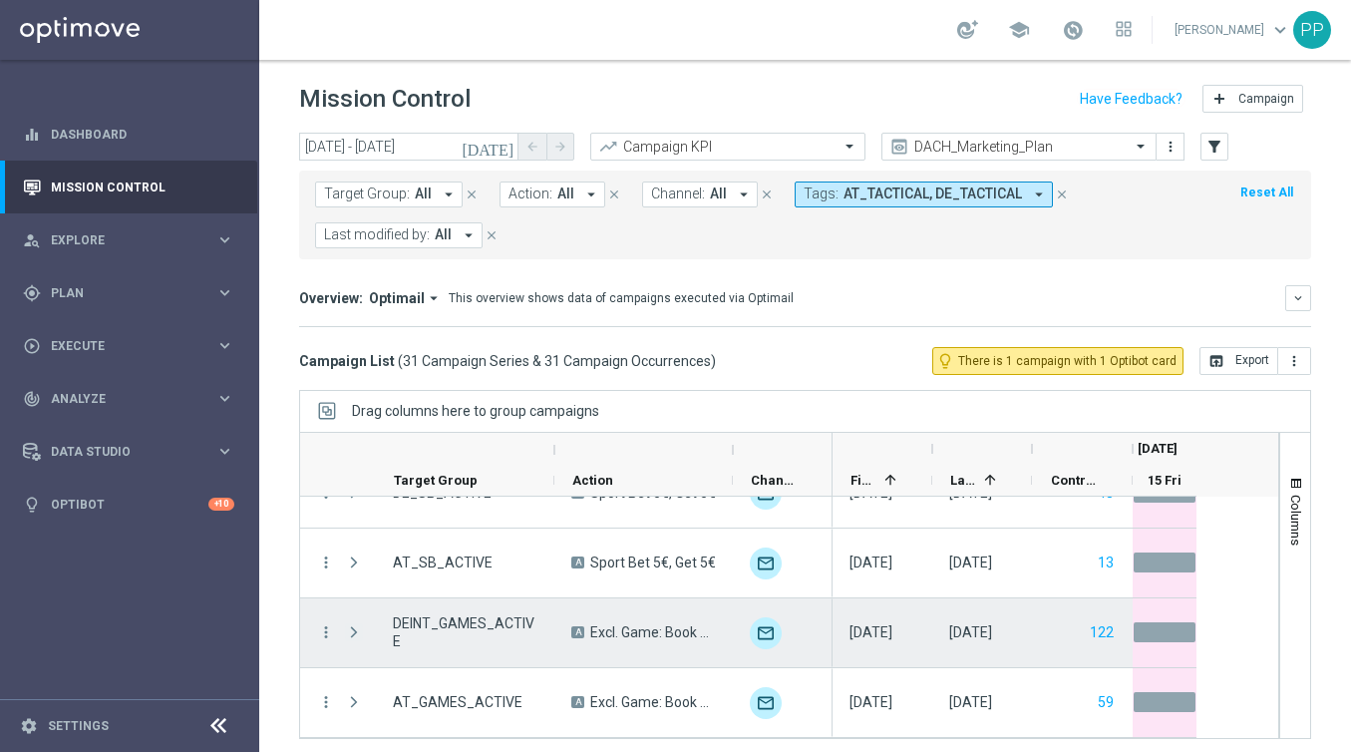
click at [351, 633] on span at bounding box center [354, 632] width 18 height 16
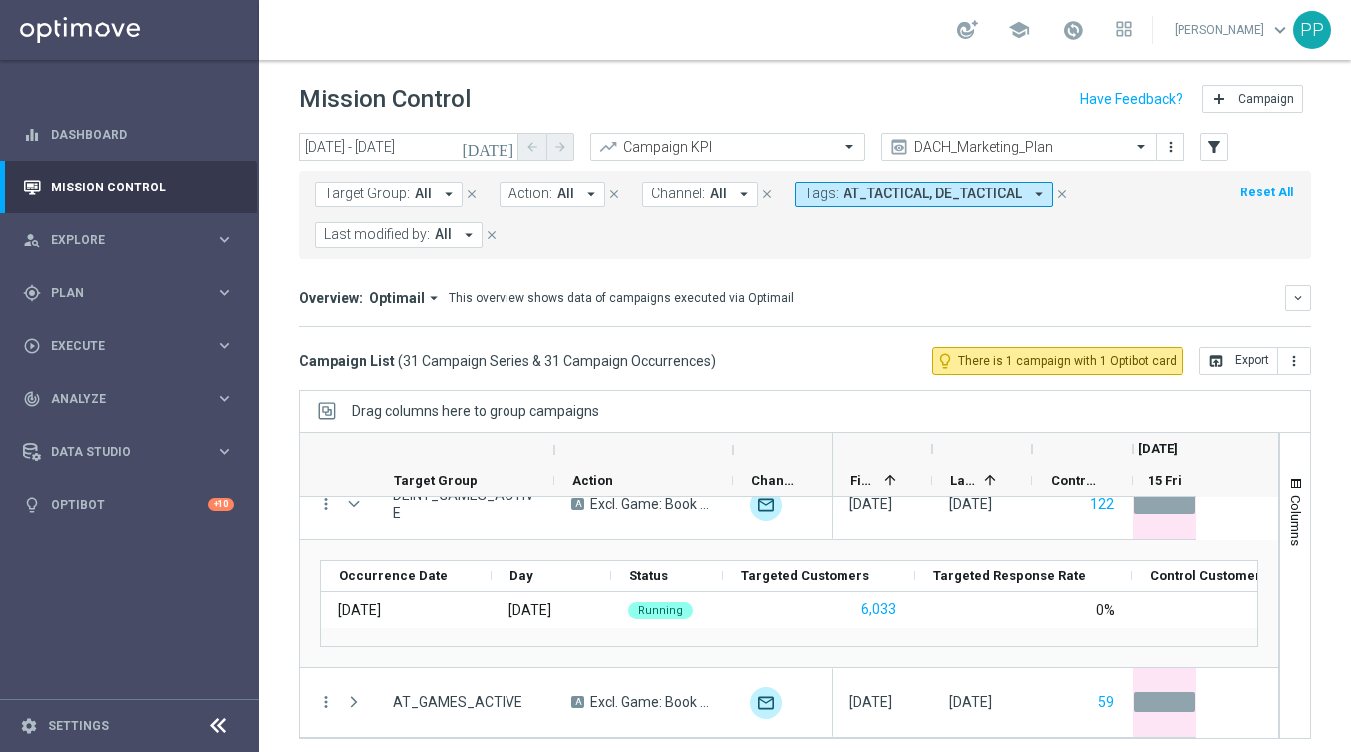
scroll to position [2050, 0]
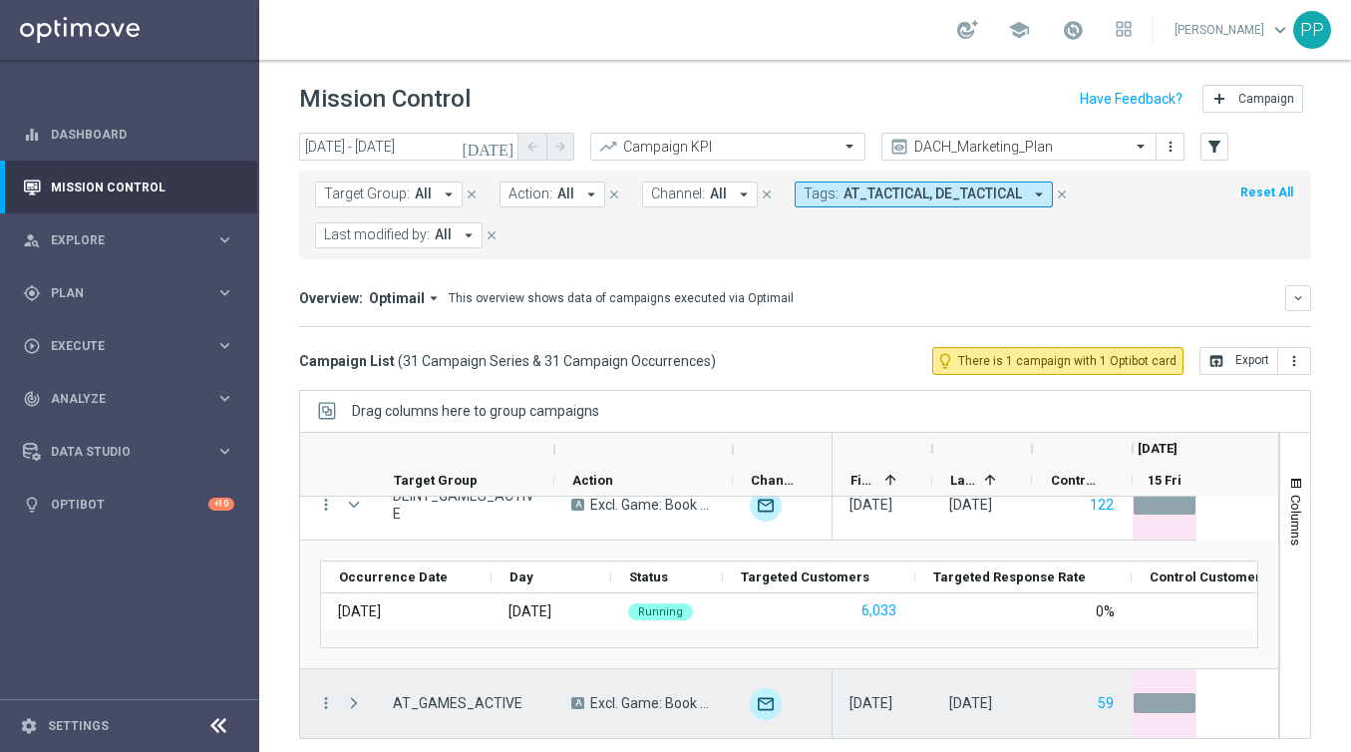
click at [353, 697] on span at bounding box center [354, 703] width 18 height 16
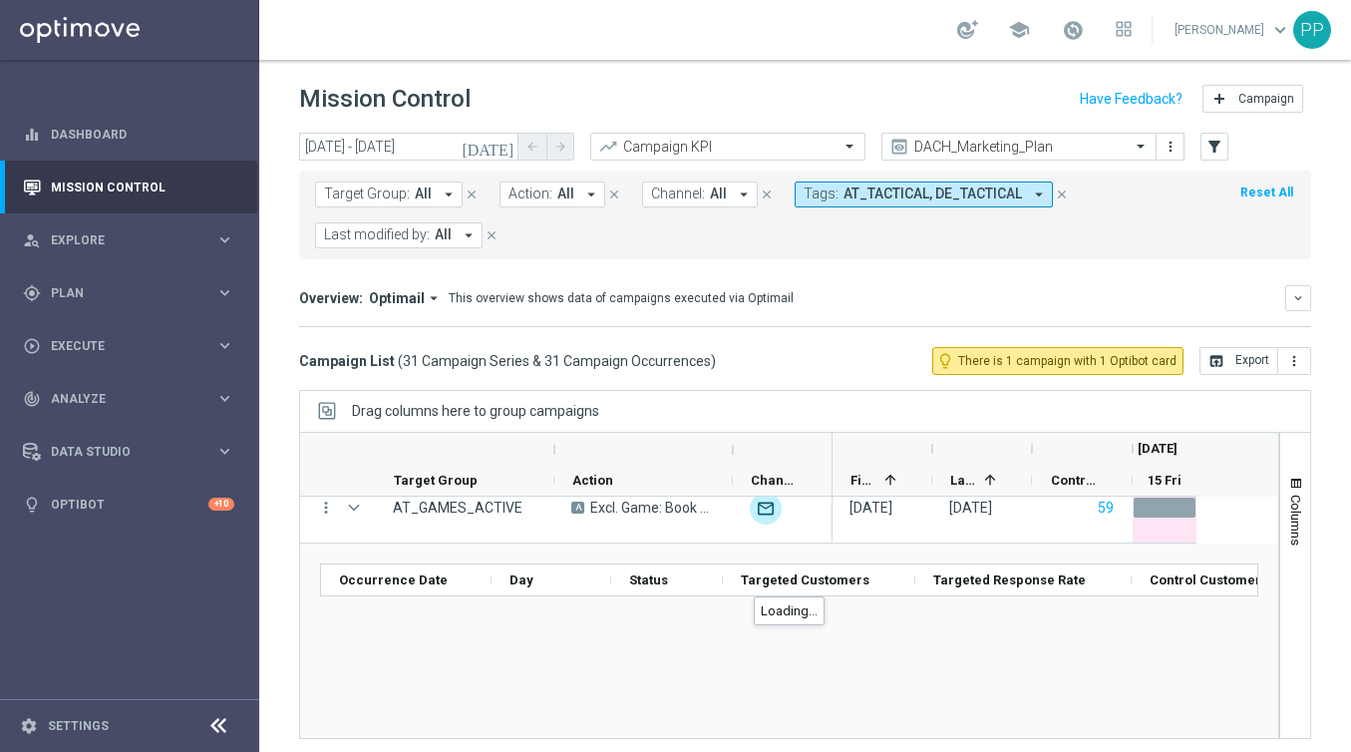
scroll to position [2179, 0]
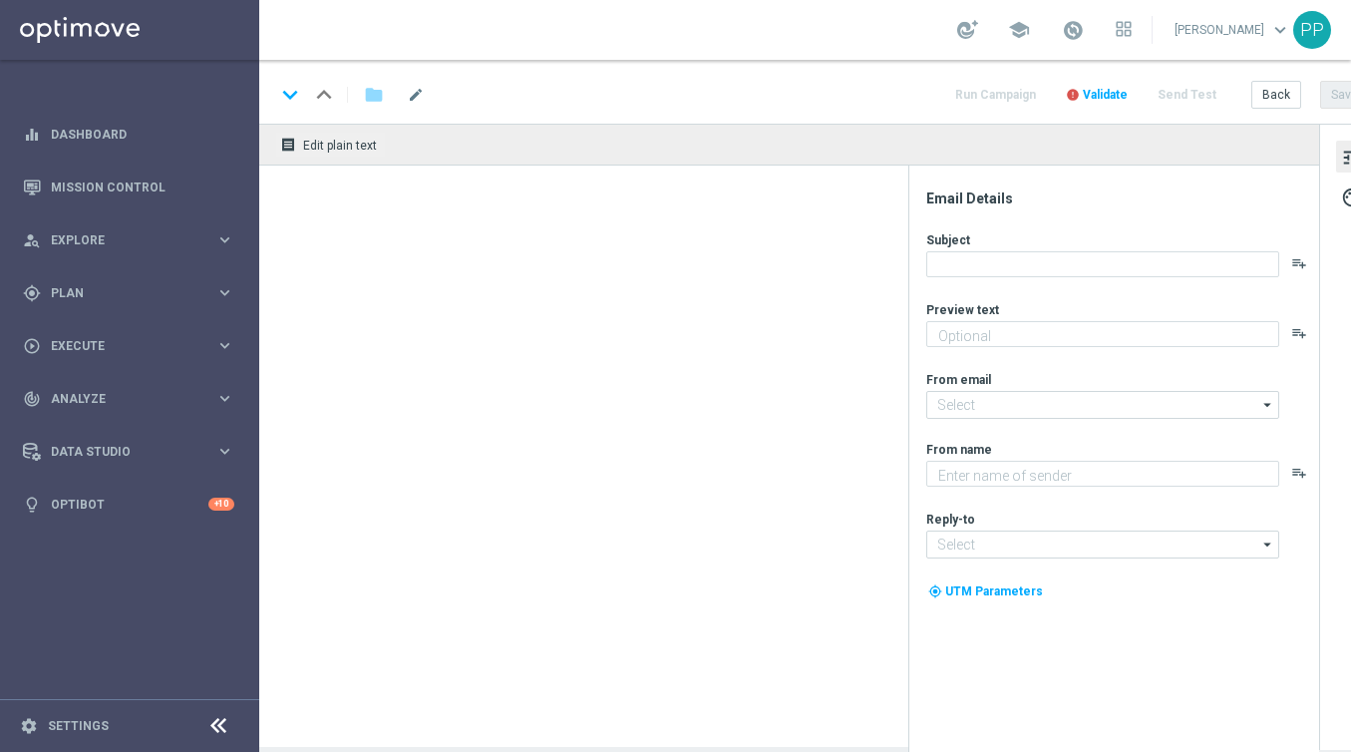
type textarea "Deine Saison-Wetten zum Start der Bundesliga"
type textarea "Lottoland"
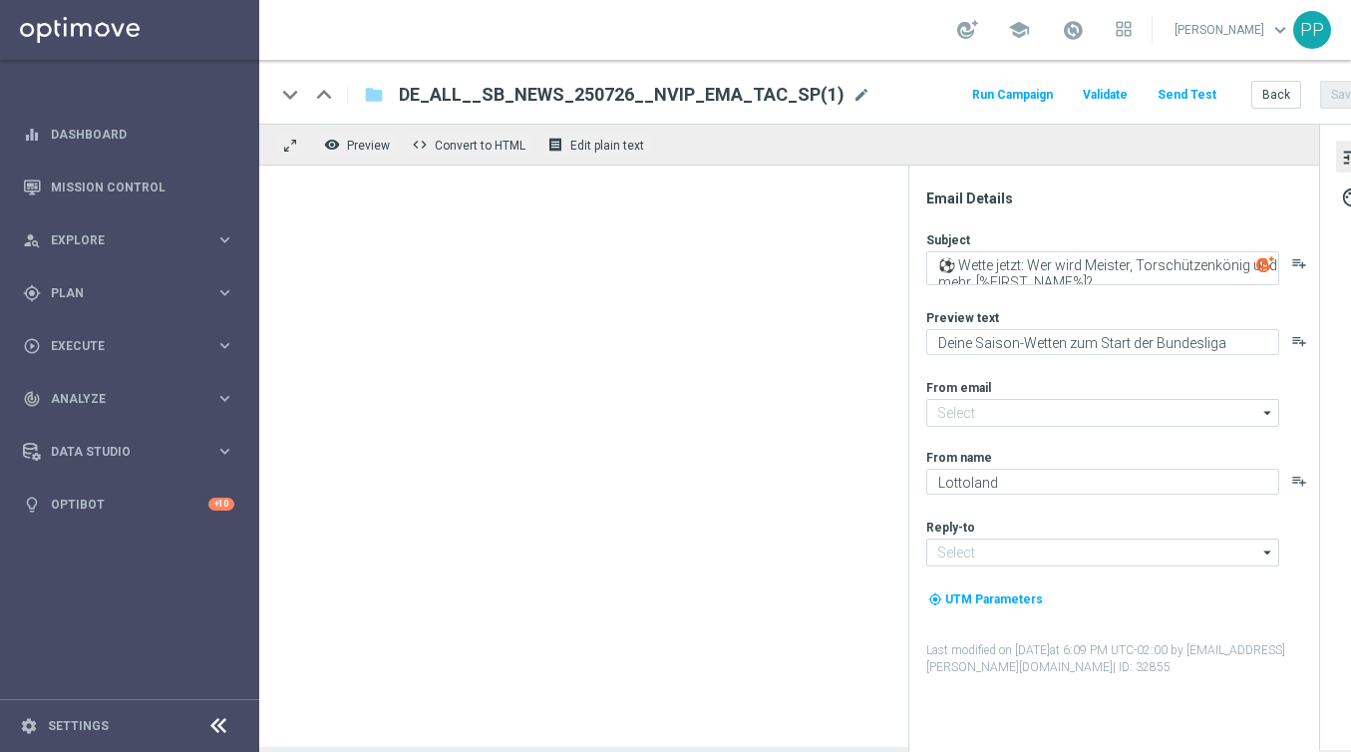
type input "[EMAIL_ADDRESS][DOMAIN_NAME]"
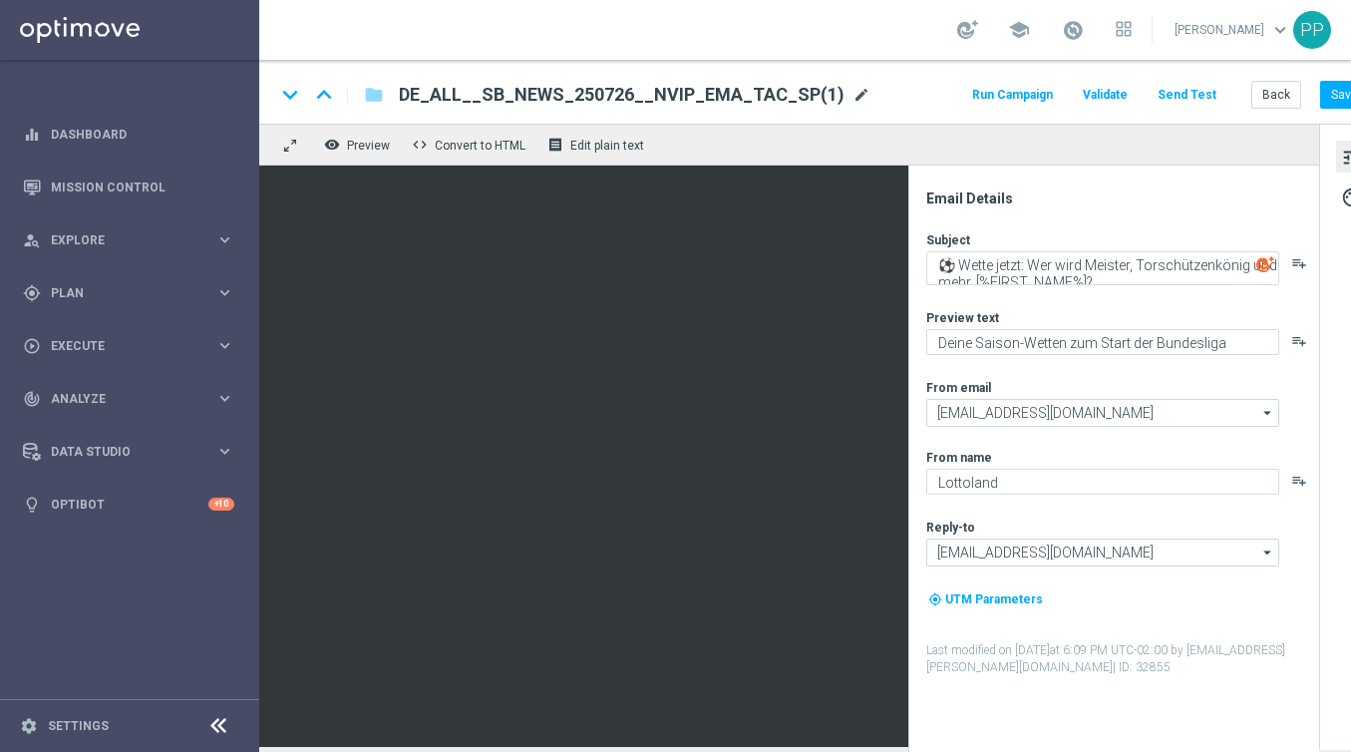
click at [852, 98] on span "mode_edit" at bounding box center [861, 95] width 18 height 18
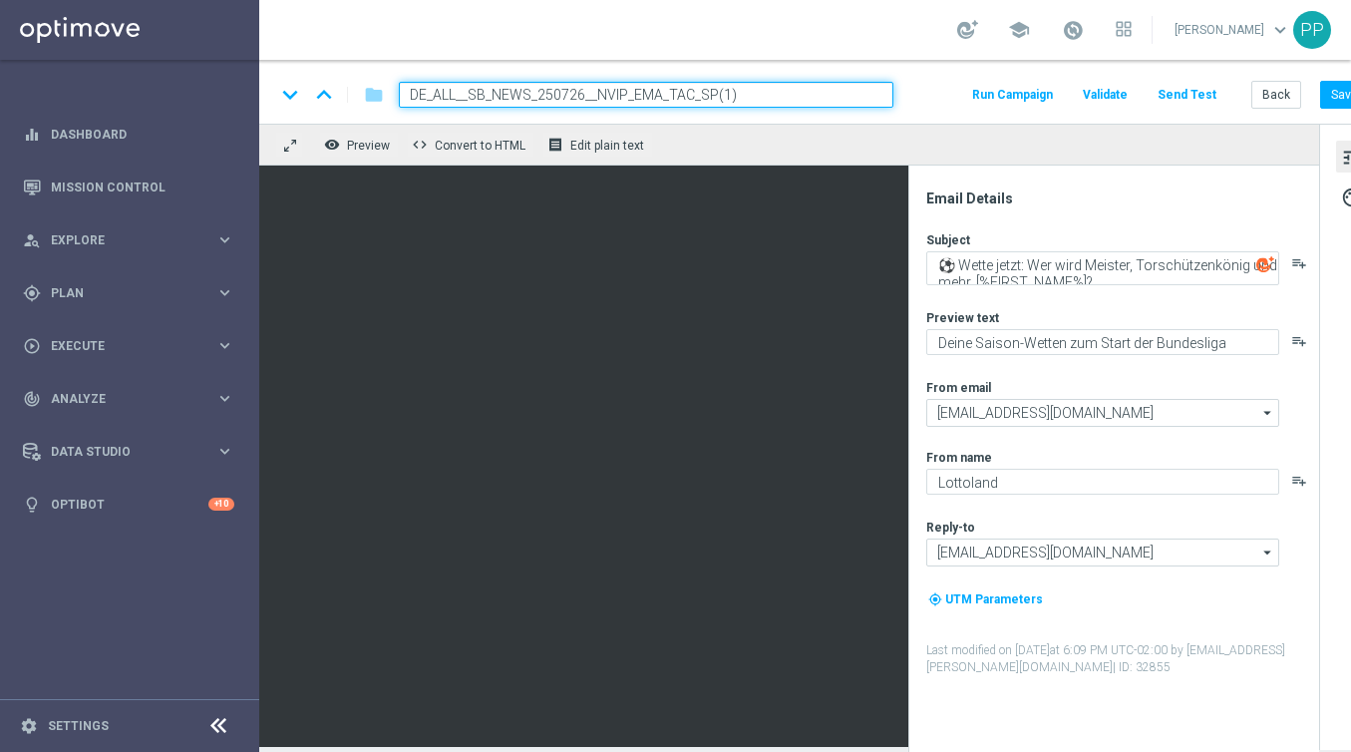
drag, startPoint x: 815, startPoint y: 99, endPoint x: 408, endPoint y: 97, distance: 406.8
click at [408, 97] on input "DE_ALL__SB_NEWS_250726__NVIP_EMA_TAC_SP(1)" at bounding box center [646, 95] width 495 height 26
drag, startPoint x: 408, startPoint y: 97, endPoint x: 790, endPoint y: 97, distance: 381.8
click at [790, 97] on input "DE_ALL__SB_NEWS_250726__NVIP_EMA_TAC_SP(1)" at bounding box center [646, 95] width 495 height 26
paste input "8018__NVIP_EMA_TAC_SP"
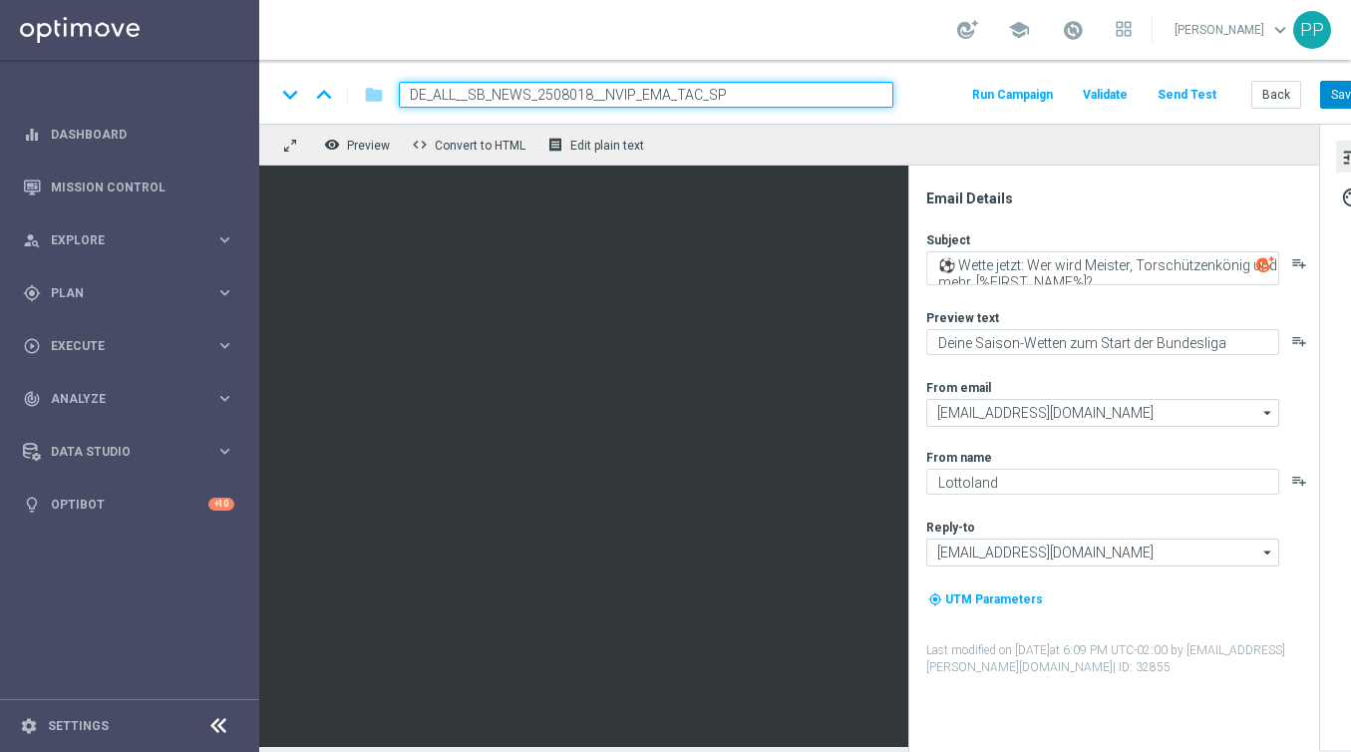
type input "DE_ALL__SB_NEWS_2508018__NVIP_EMA_TAC_SP"
click at [1325, 99] on button "Save" at bounding box center [1344, 95] width 49 height 28
click at [1193, 92] on button "Send Test" at bounding box center [1187, 95] width 65 height 27
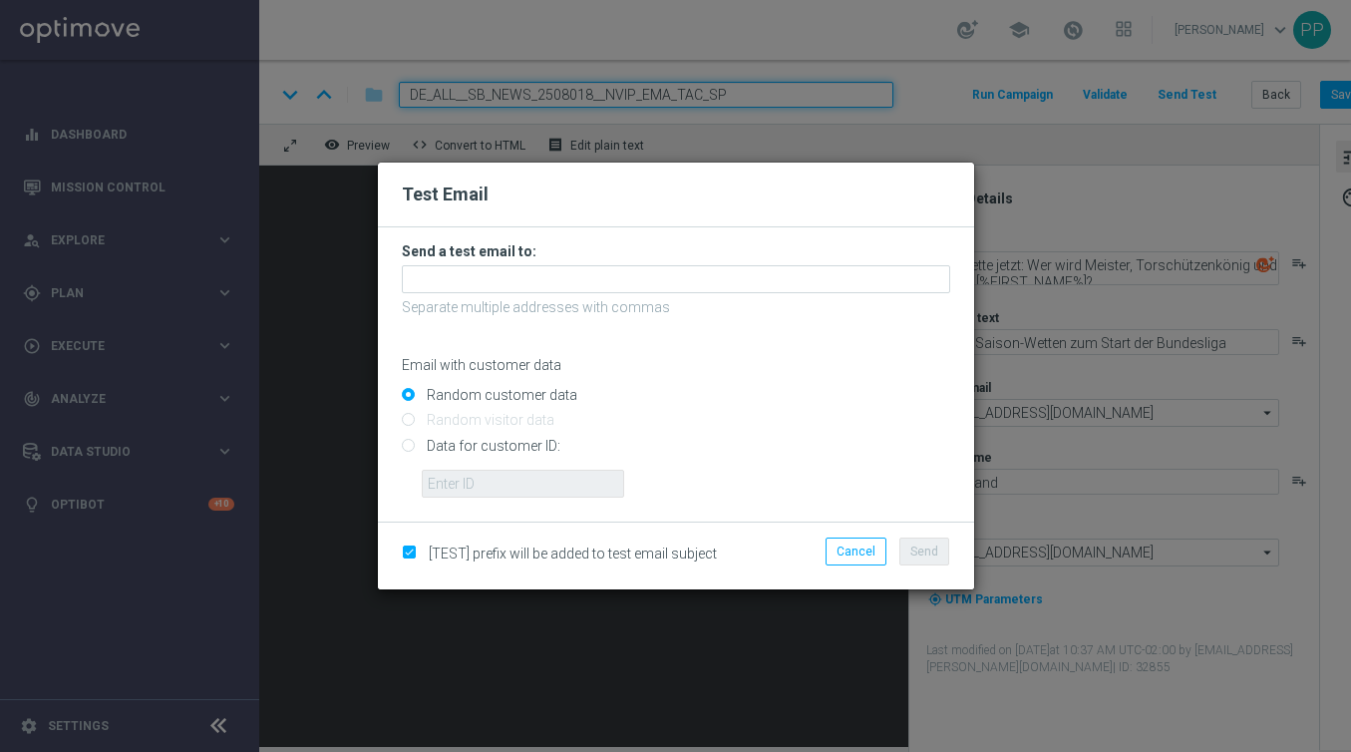
click at [688, 298] on p "Separate multiple addresses with commas" at bounding box center [676, 307] width 548 height 18
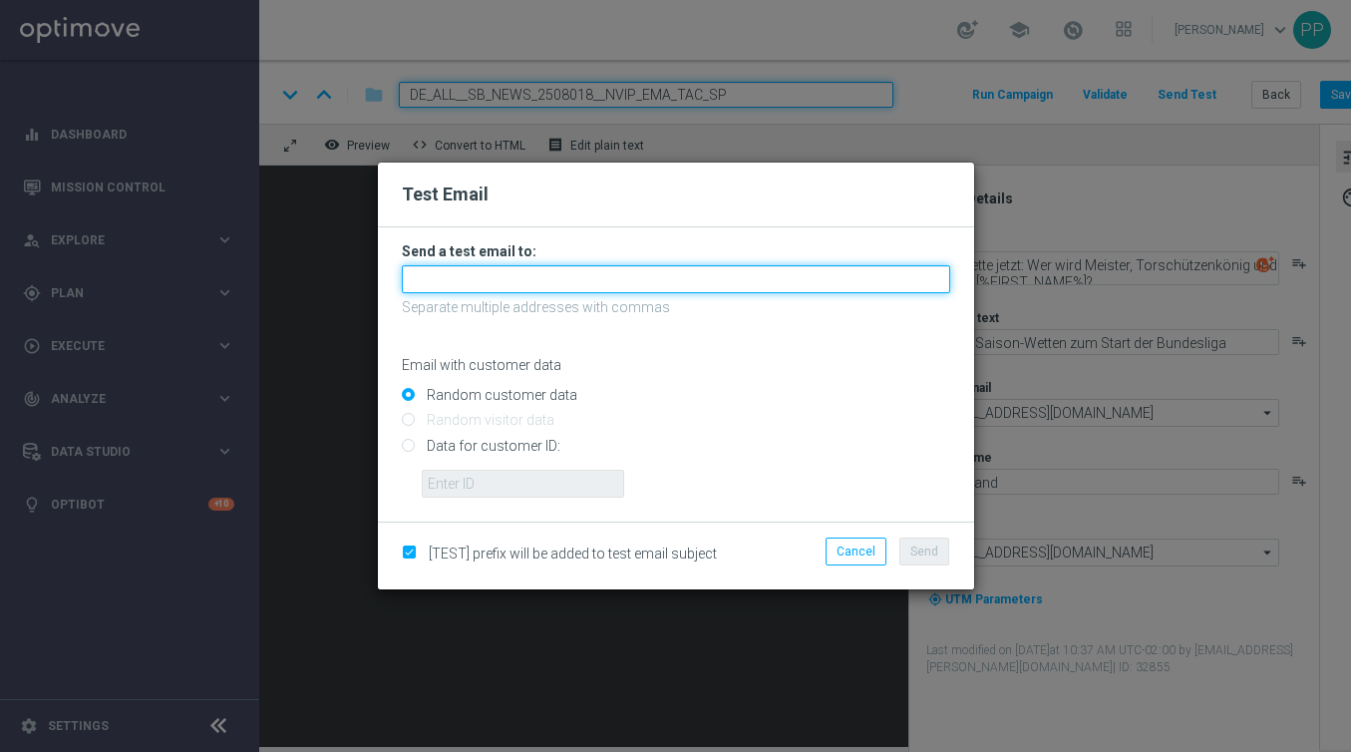
click at [679, 276] on input "text" at bounding box center [676, 279] width 548 height 28
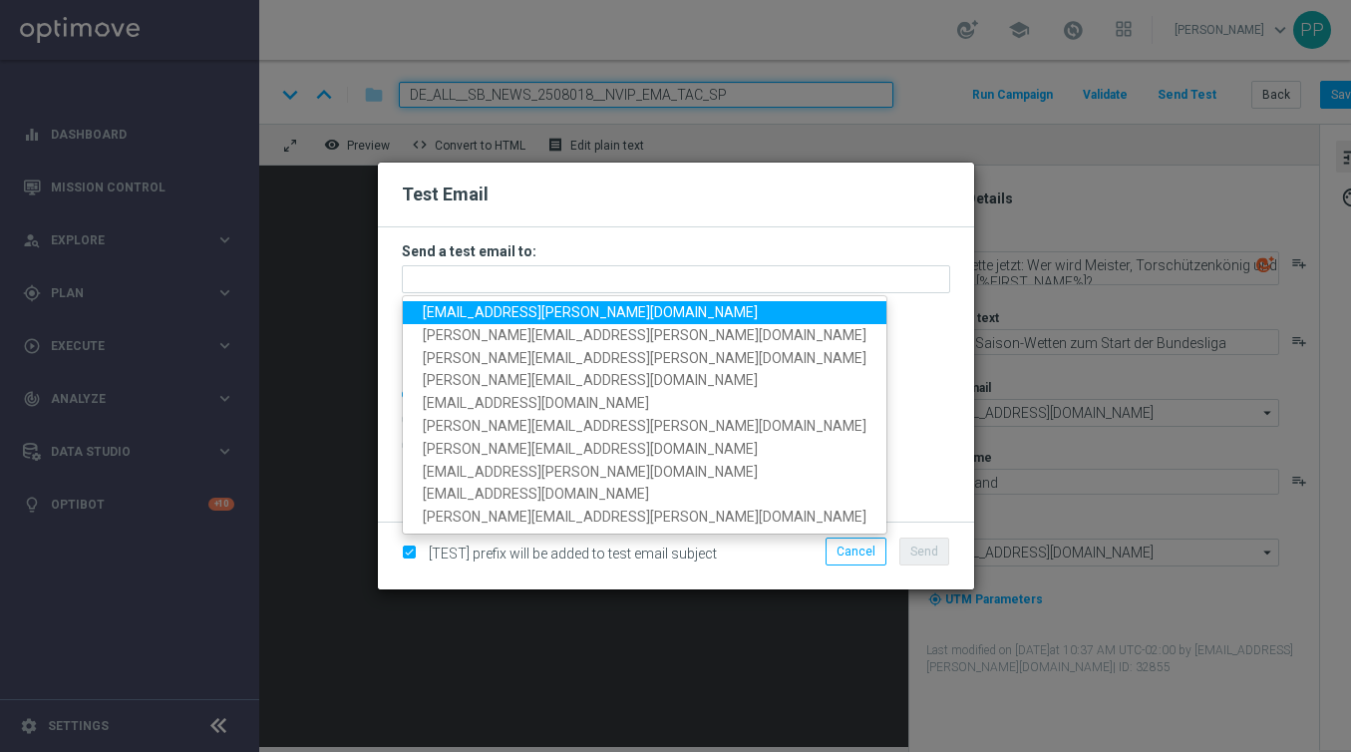
click at [553, 311] on span "palma.prieto@lottoland.com" at bounding box center [590, 312] width 335 height 16
type input "palma.prieto@lottoland.com"
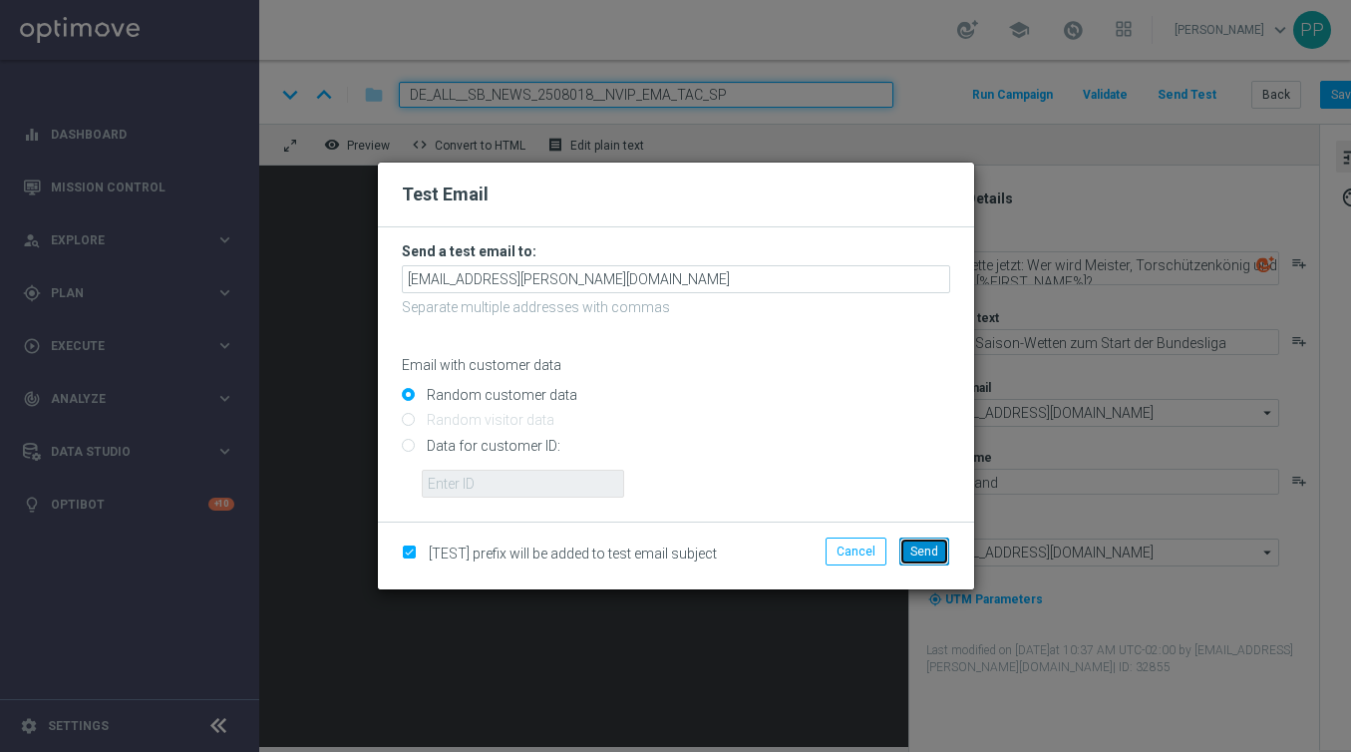
click at [922, 549] on span "Send" at bounding box center [924, 551] width 28 height 14
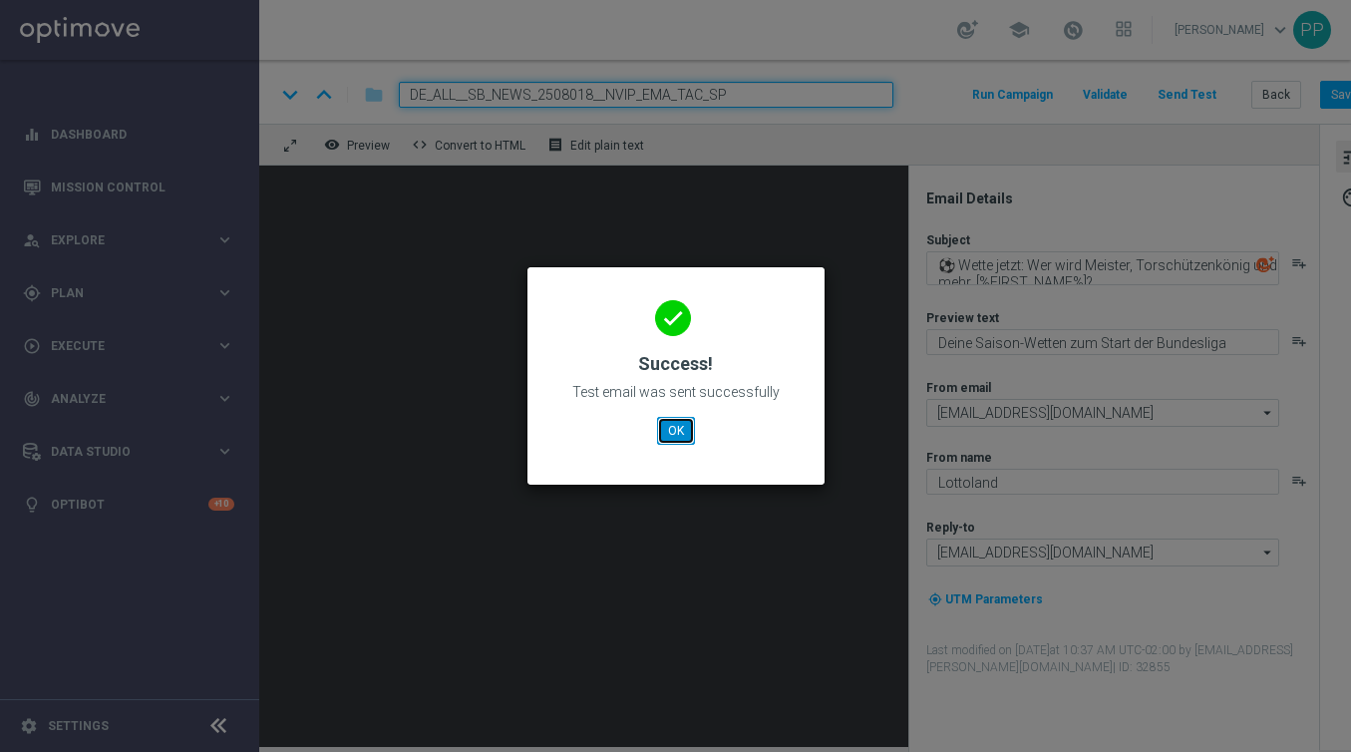
click at [667, 438] on button "OK" at bounding box center [676, 431] width 38 height 28
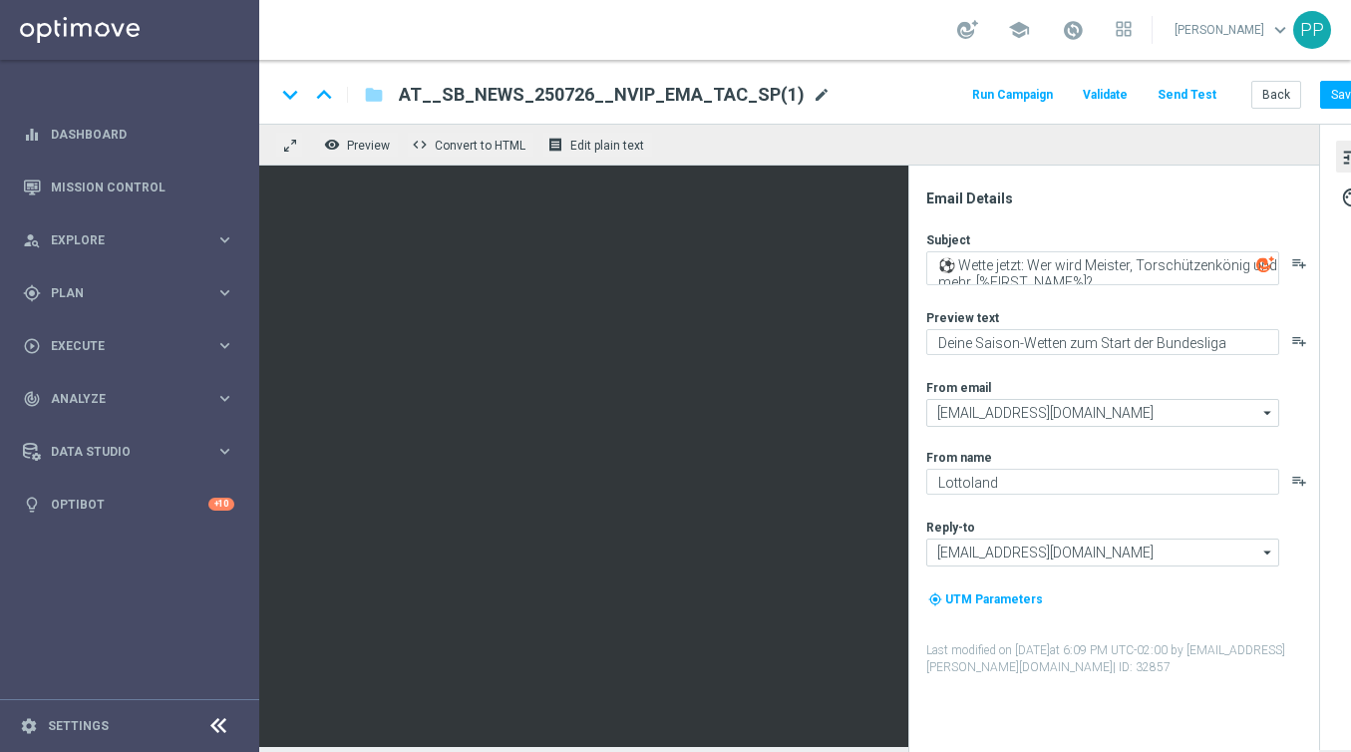
click at [813, 93] on span "mode_edit" at bounding box center [822, 95] width 18 height 18
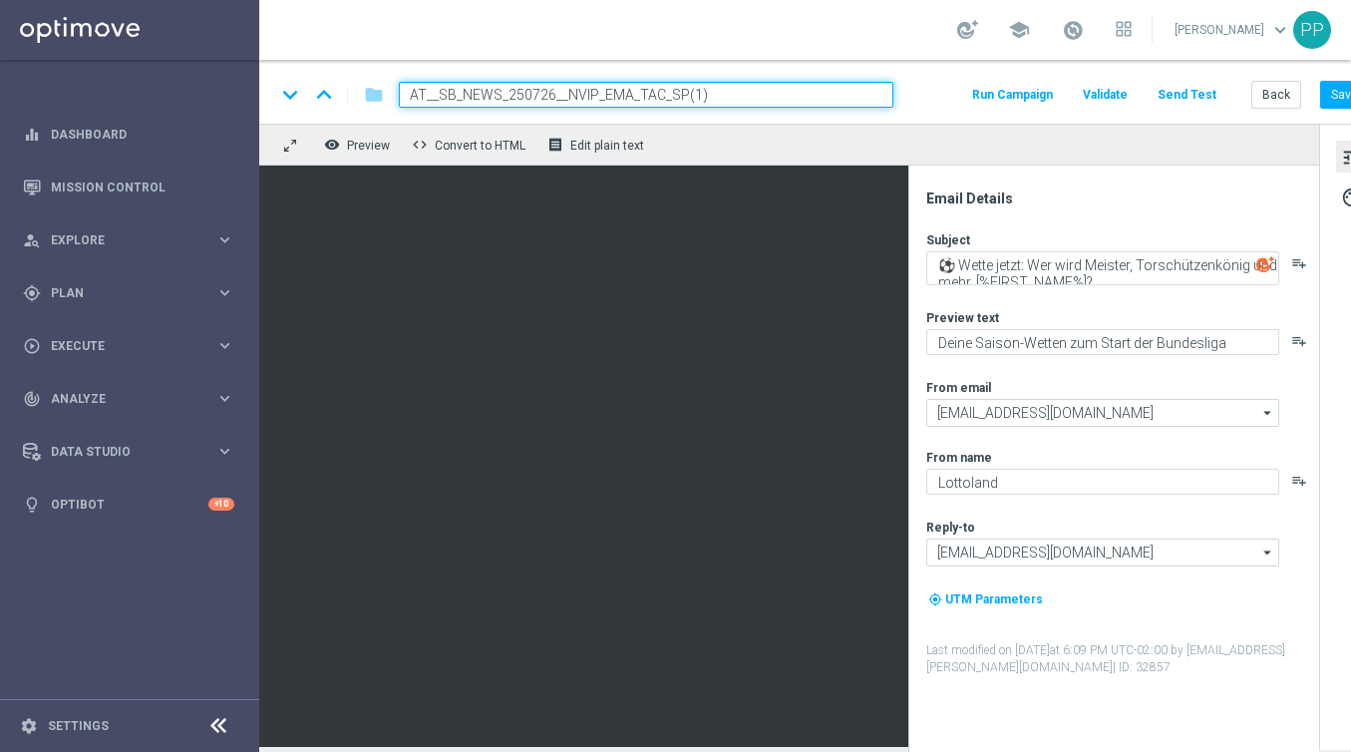
drag, startPoint x: 782, startPoint y: 89, endPoint x: 389, endPoint y: 87, distance: 392.8
click at [389, 87] on div "AT__SB_NEWS_250726__NVIP_EMA_TAC_SP(1)" at bounding box center [638, 95] width 510 height 26
paste input "8018__NVIP_EMA_TAC_SP"
type input "AT__SB_NEWS_2508018__NVIP_EMA_TAC_SP"
click at [1346, 92] on button "Save" at bounding box center [1344, 95] width 49 height 28
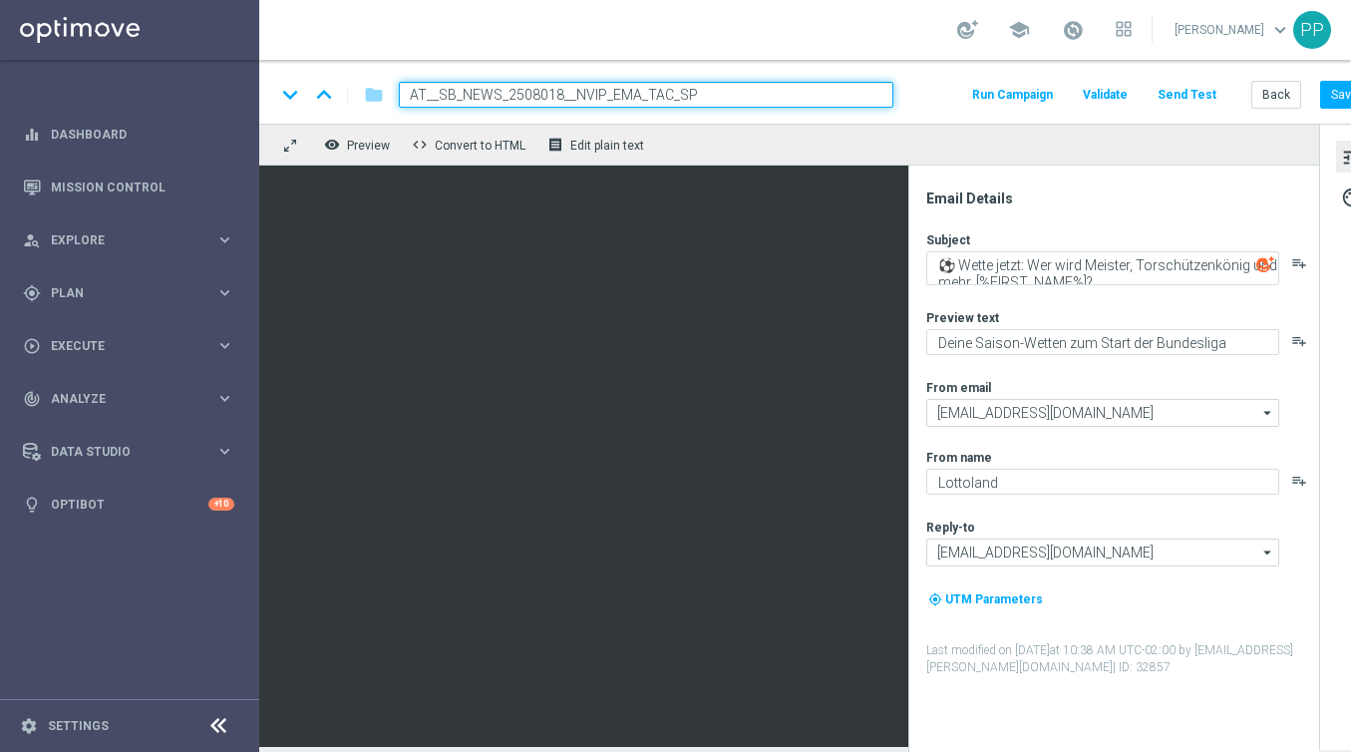
click at [1185, 97] on button "Send Test" at bounding box center [1187, 95] width 65 height 27
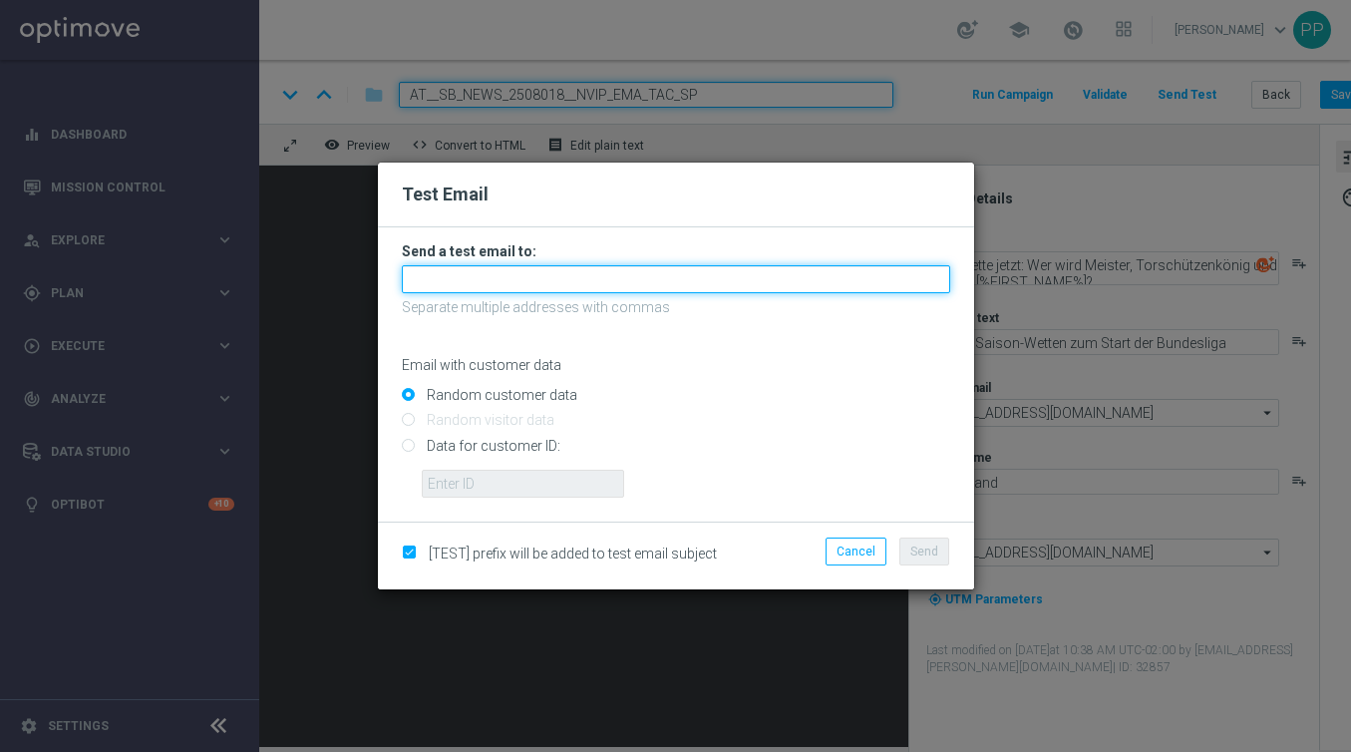
click at [608, 276] on input "text" at bounding box center [676, 279] width 548 height 28
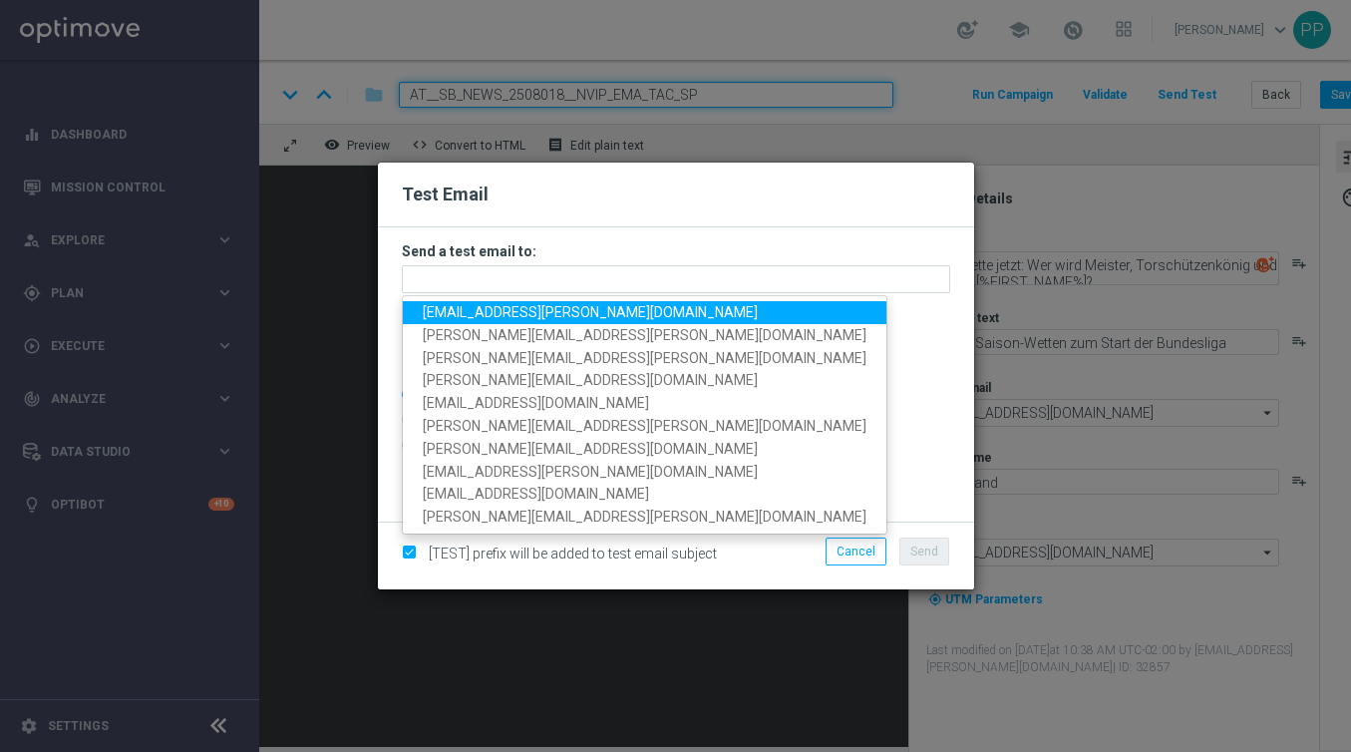
click at [534, 304] on span "palma.prieto@lottoland.com" at bounding box center [590, 312] width 335 height 16
type input "palma.prieto@lottoland.com"
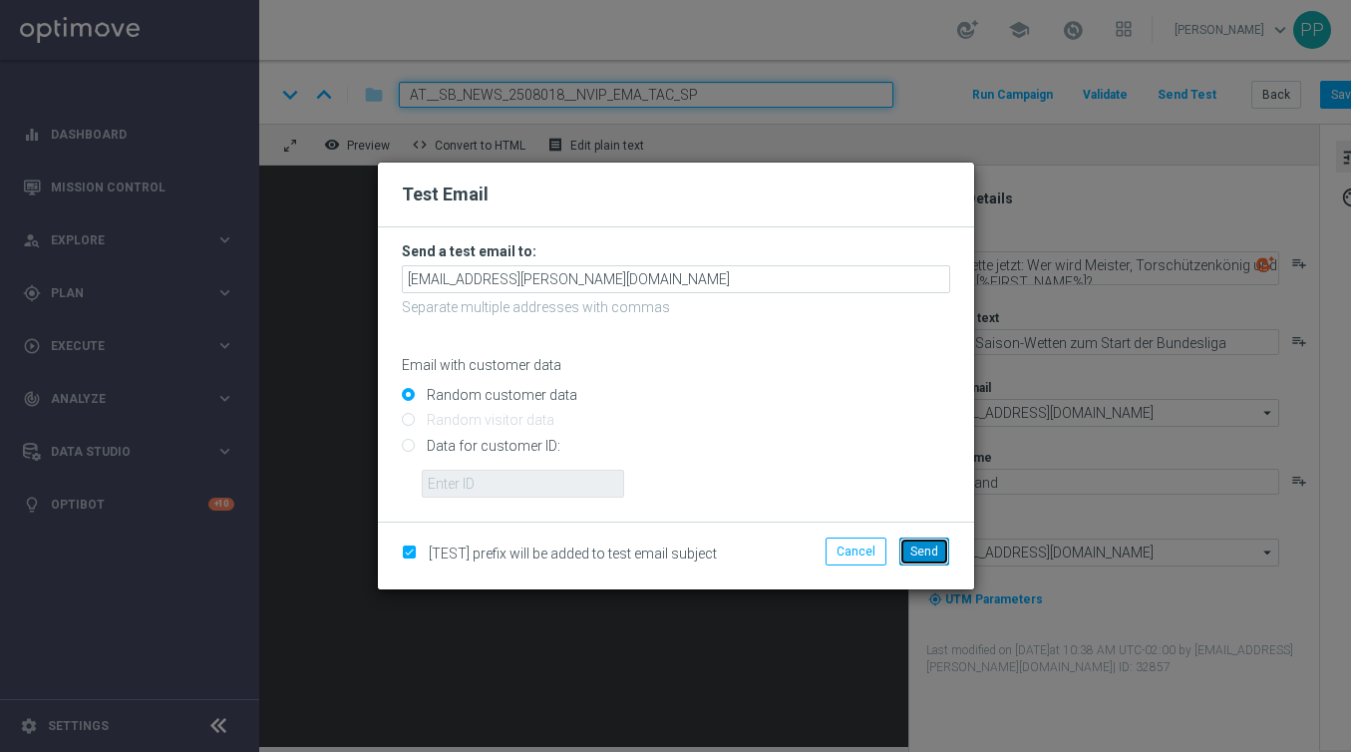
click at [921, 537] on button "Send" at bounding box center [924, 551] width 50 height 28
click at [923, 554] on span "Send" at bounding box center [924, 551] width 28 height 14
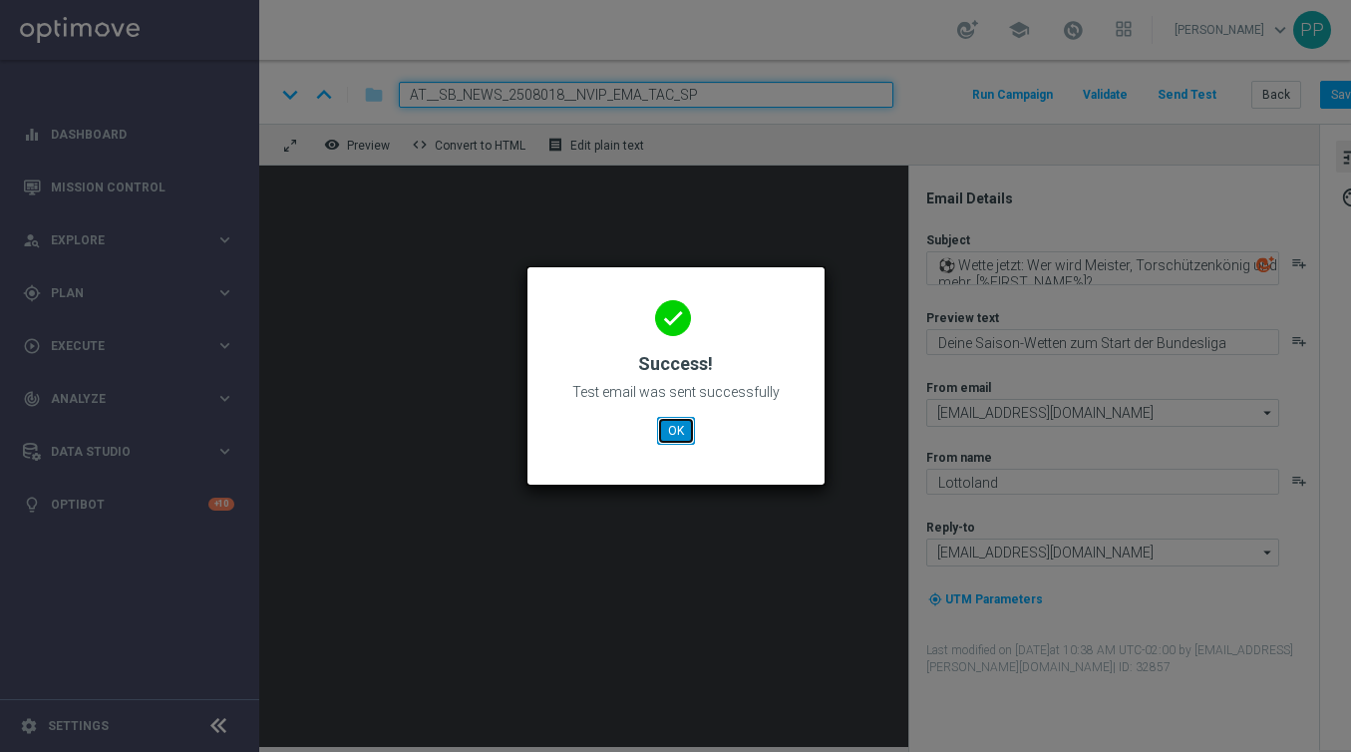
click at [664, 433] on button "OK" at bounding box center [676, 431] width 38 height 28
click at [680, 426] on button "OK" at bounding box center [676, 431] width 38 height 28
